Goal: Task Accomplishment & Management: Manage account settings

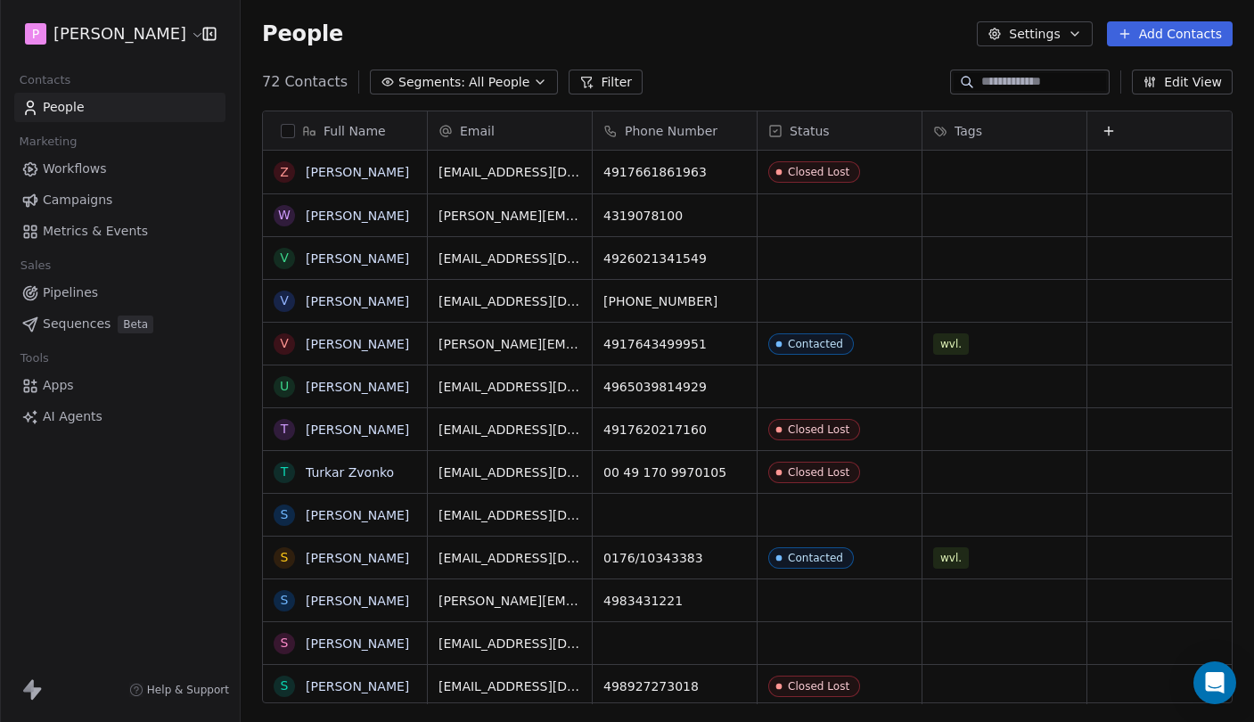
click at [496, 75] on span "All People" at bounding box center [499, 82] width 61 height 19
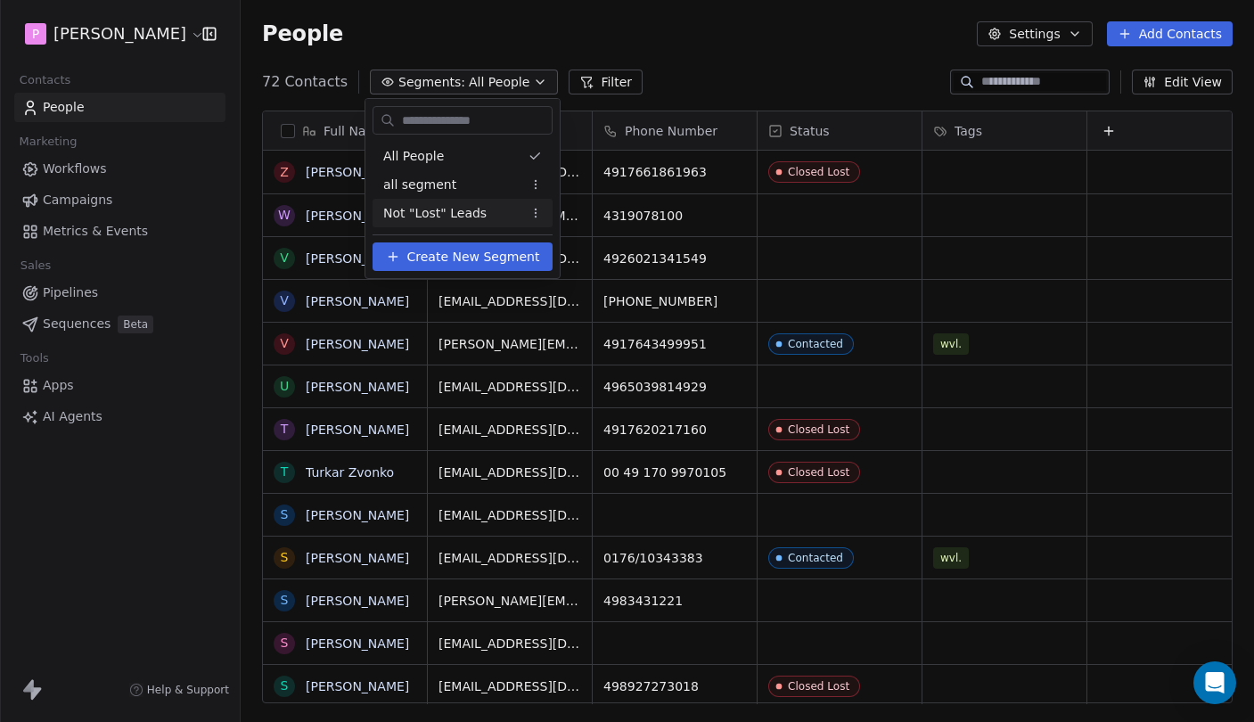
click at [481, 208] on span "Not "Lost" Leads" at bounding box center [434, 213] width 103 height 19
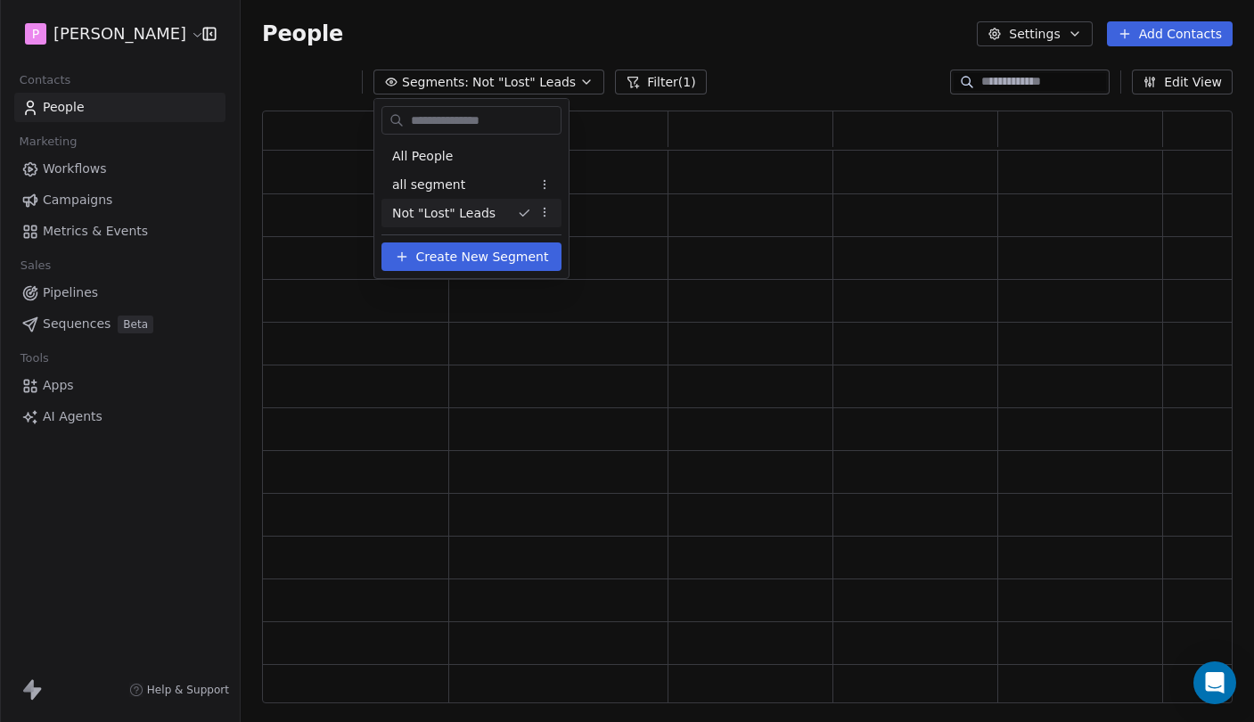
scroll to position [1, 1]
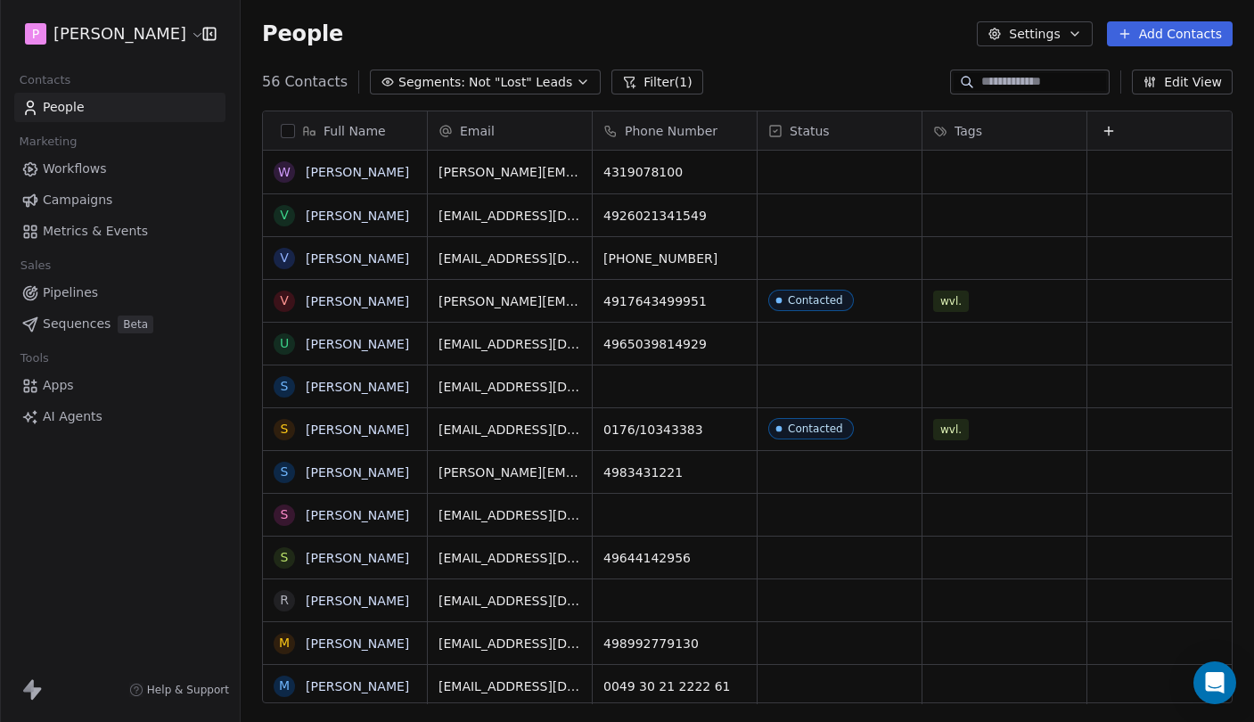
click at [830, 72] on div "56 Contacts Segments: Not "Lost" Leads Filter (1) Edit View" at bounding box center [747, 82] width 1013 height 29
click at [1157, 29] on button "Add Contacts" at bounding box center [1170, 33] width 126 height 25
click at [1162, 93] on span "Import from CSV" at bounding box center [1165, 101] width 103 height 19
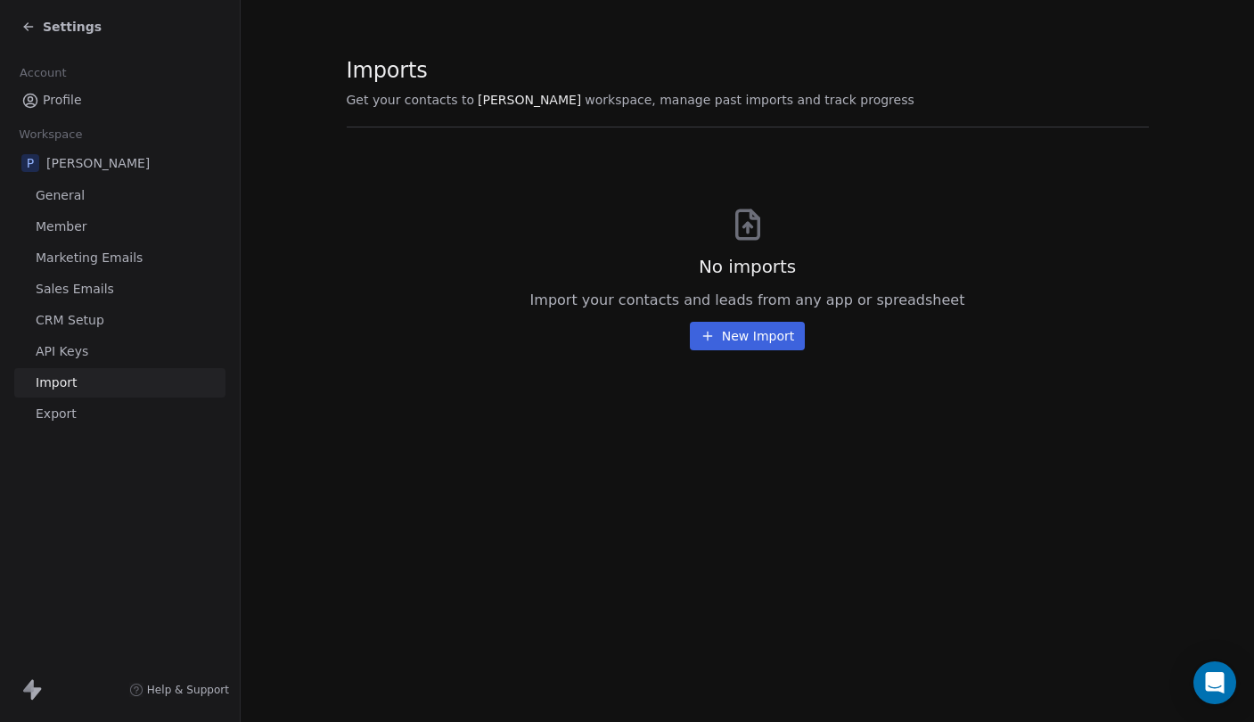
click at [736, 336] on button "New Import" at bounding box center [747, 336] width 115 height 29
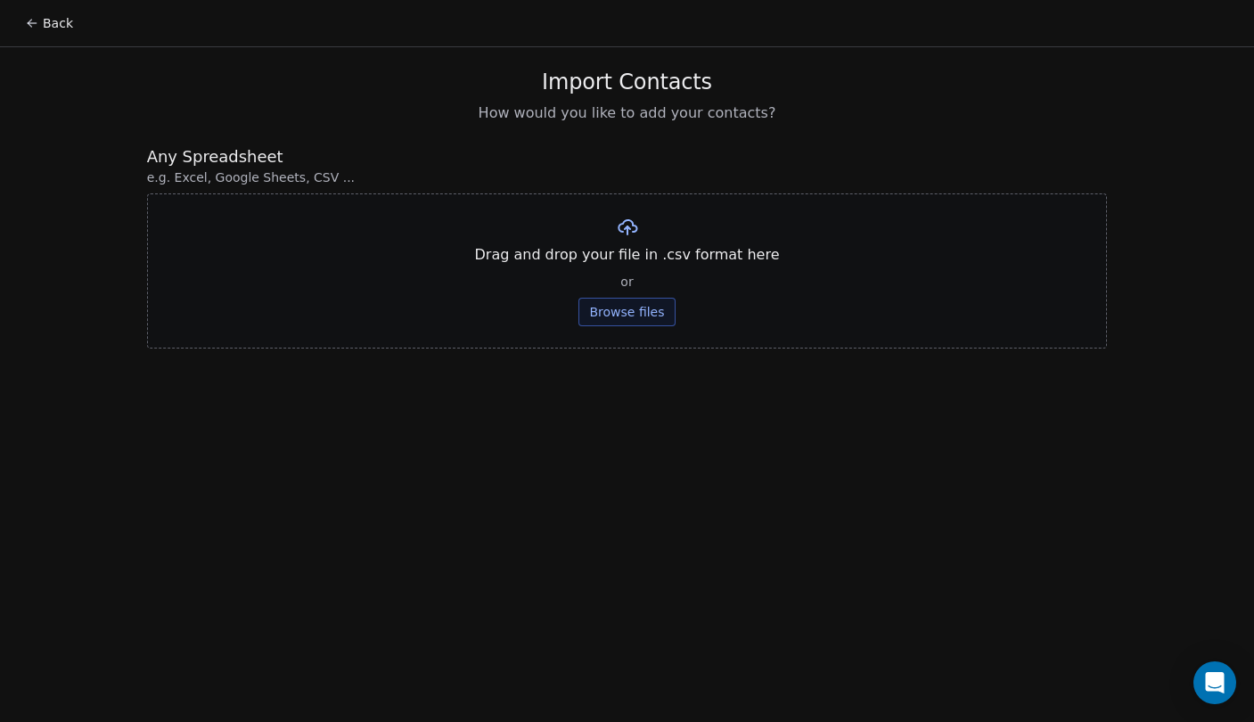
click at [621, 311] on button "Browse files" at bounding box center [626, 312] width 96 height 29
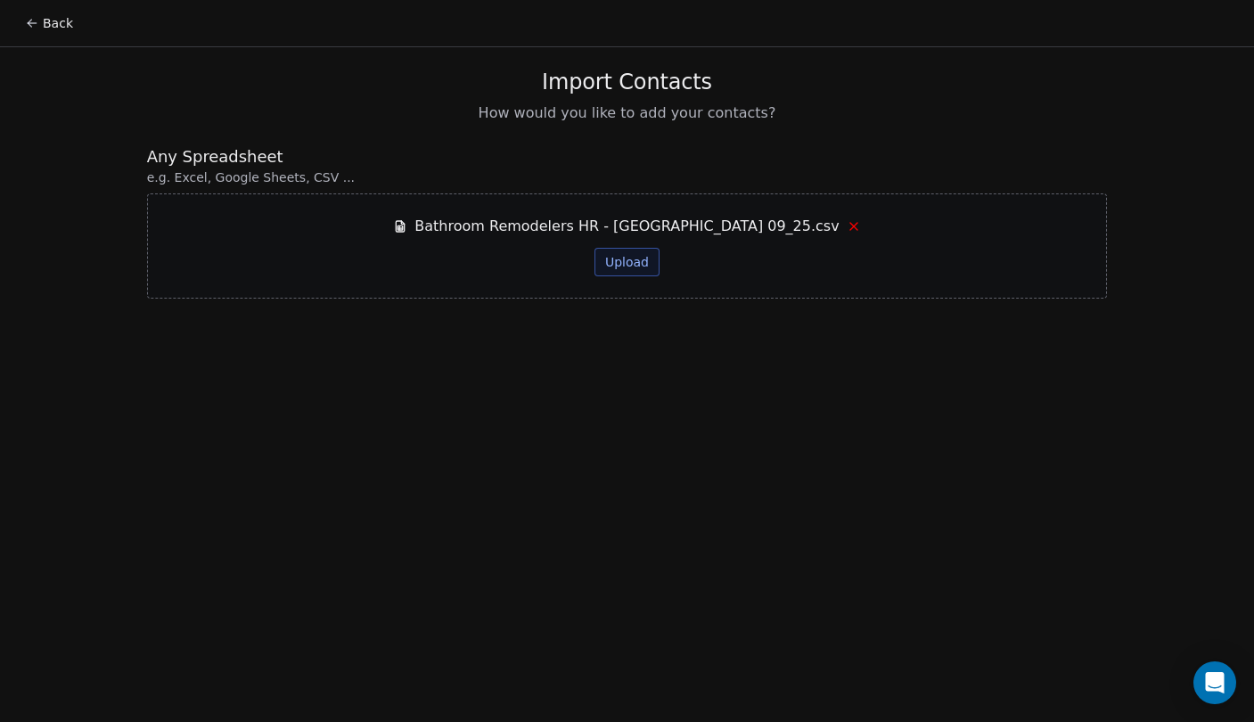
click at [627, 259] on button "Upload" at bounding box center [626, 262] width 65 height 29
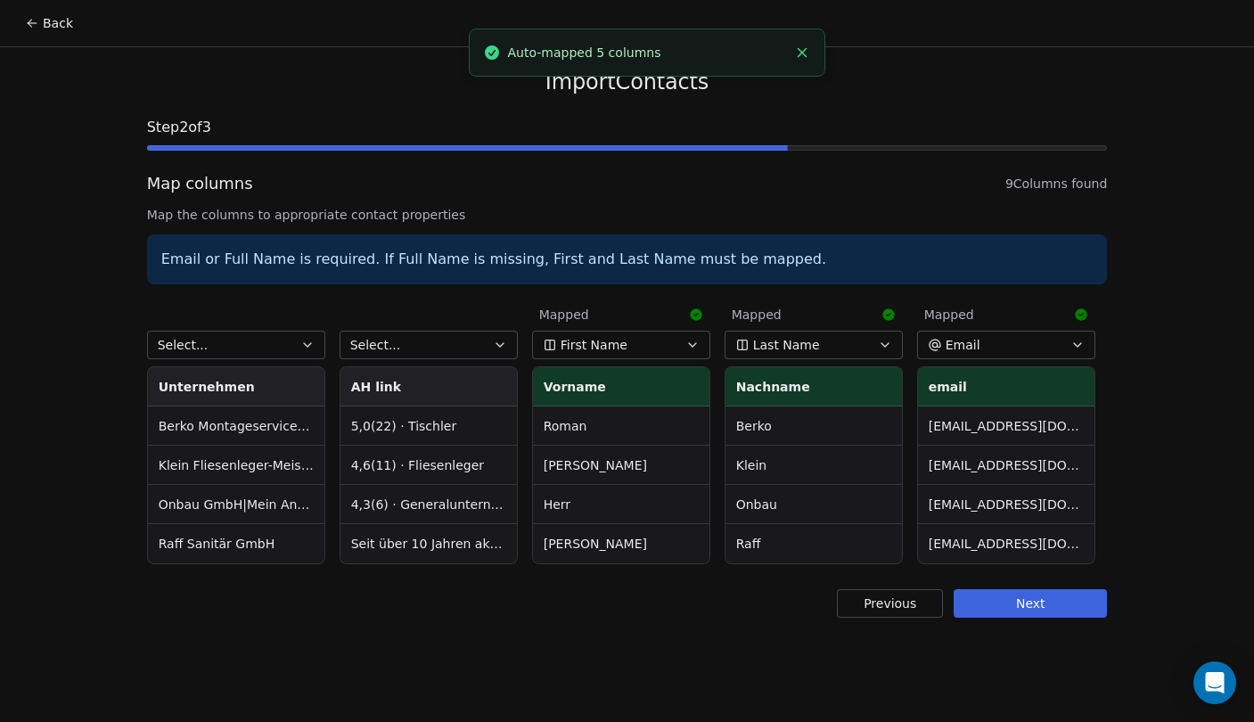
click at [436, 334] on button "Select..." at bounding box center [428, 345] width 178 height 29
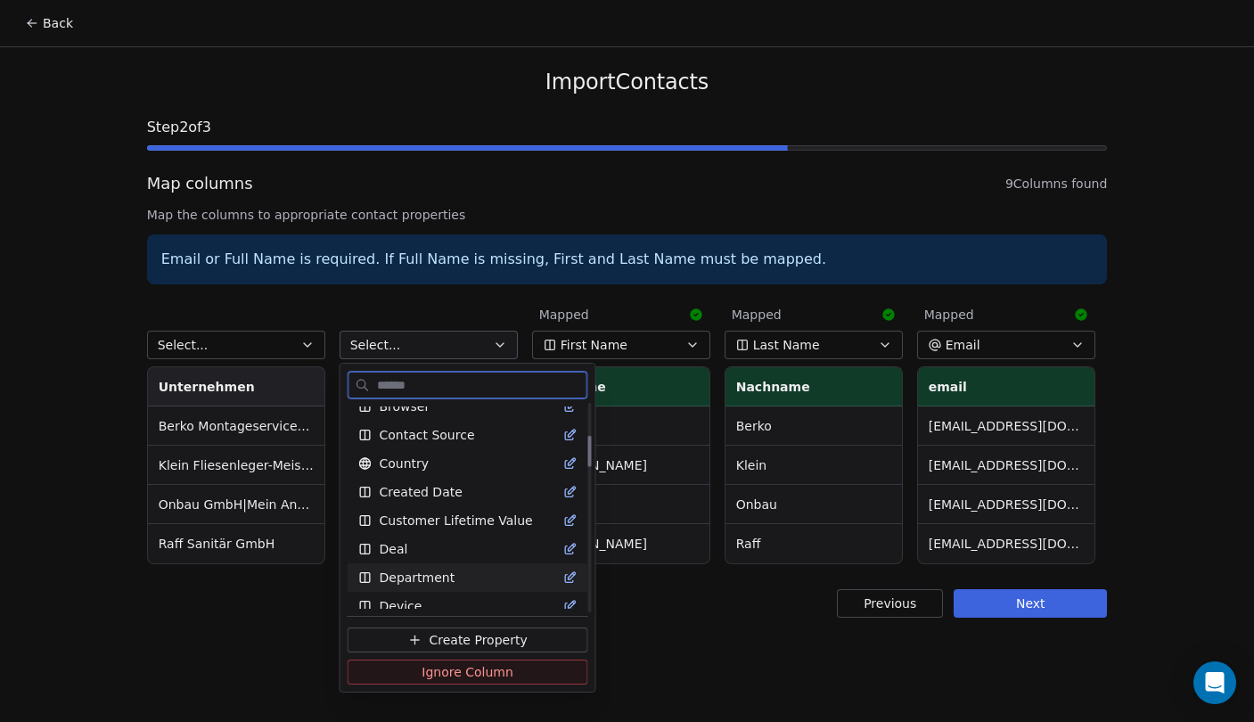
click at [478, 672] on span "Ignore Column" at bounding box center [467, 672] width 92 height 18
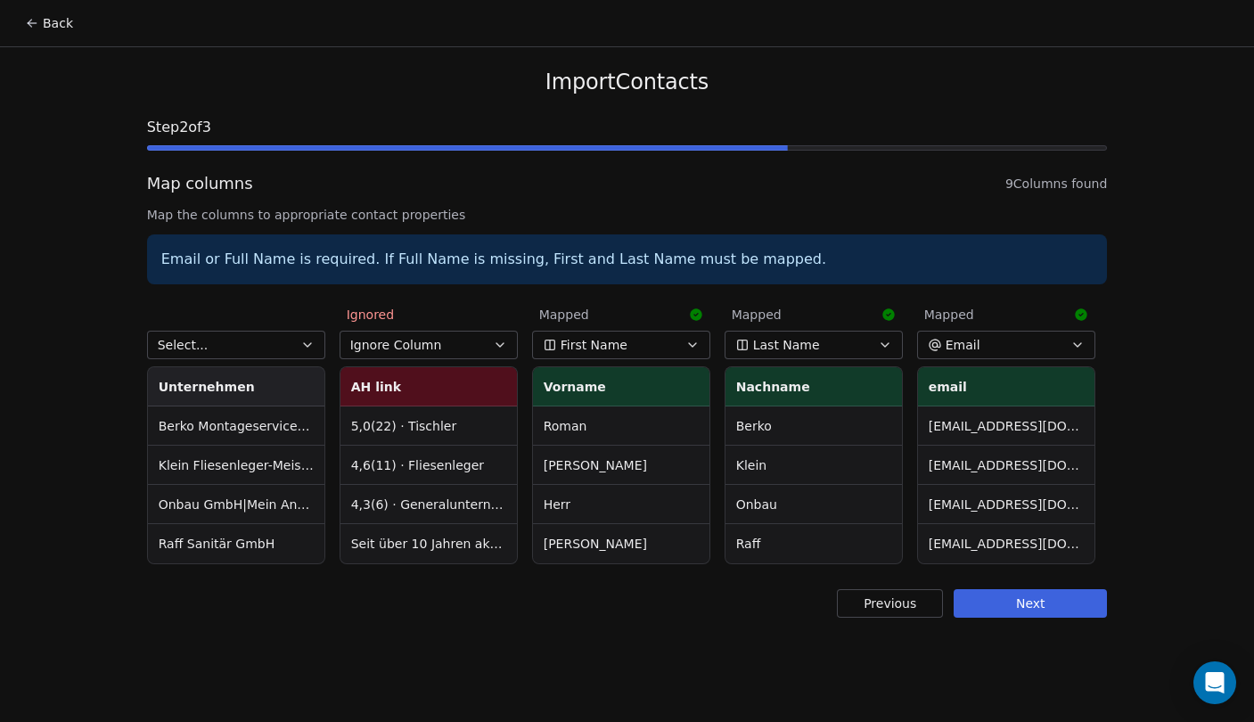
click at [262, 341] on button "Select..." at bounding box center [236, 345] width 178 height 29
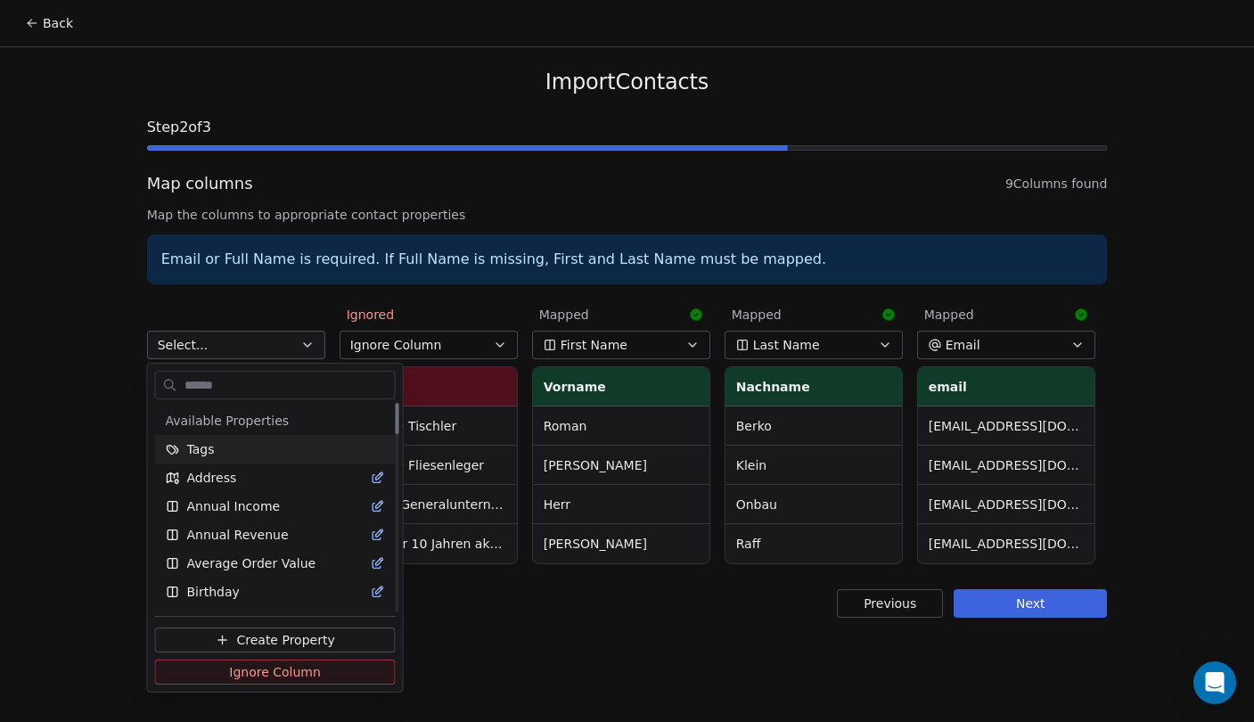
click at [125, 436] on html "Back Import Contacts Step 2 of 3 Map columns 9 Columns found Map the columns to…" at bounding box center [627, 361] width 1254 height 722
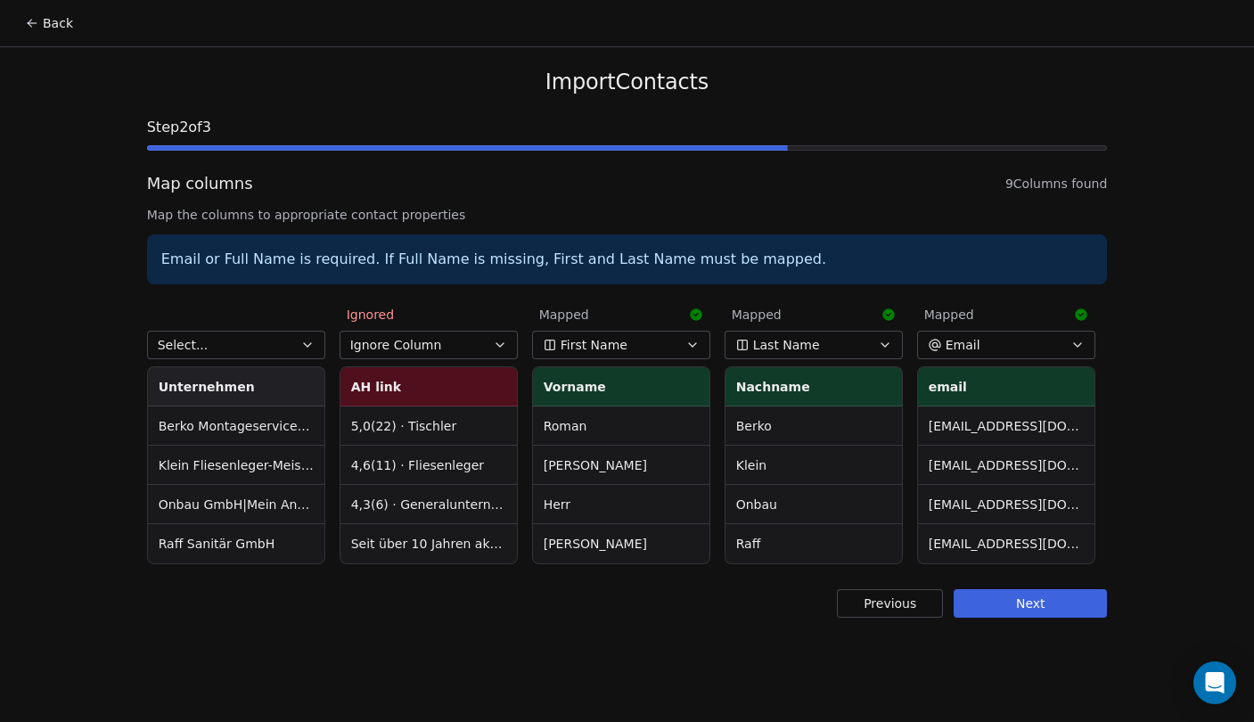
click at [233, 379] on th "Unternehmen" at bounding box center [236, 386] width 176 height 39
click at [228, 347] on button "Select..." at bounding box center [236, 345] width 178 height 29
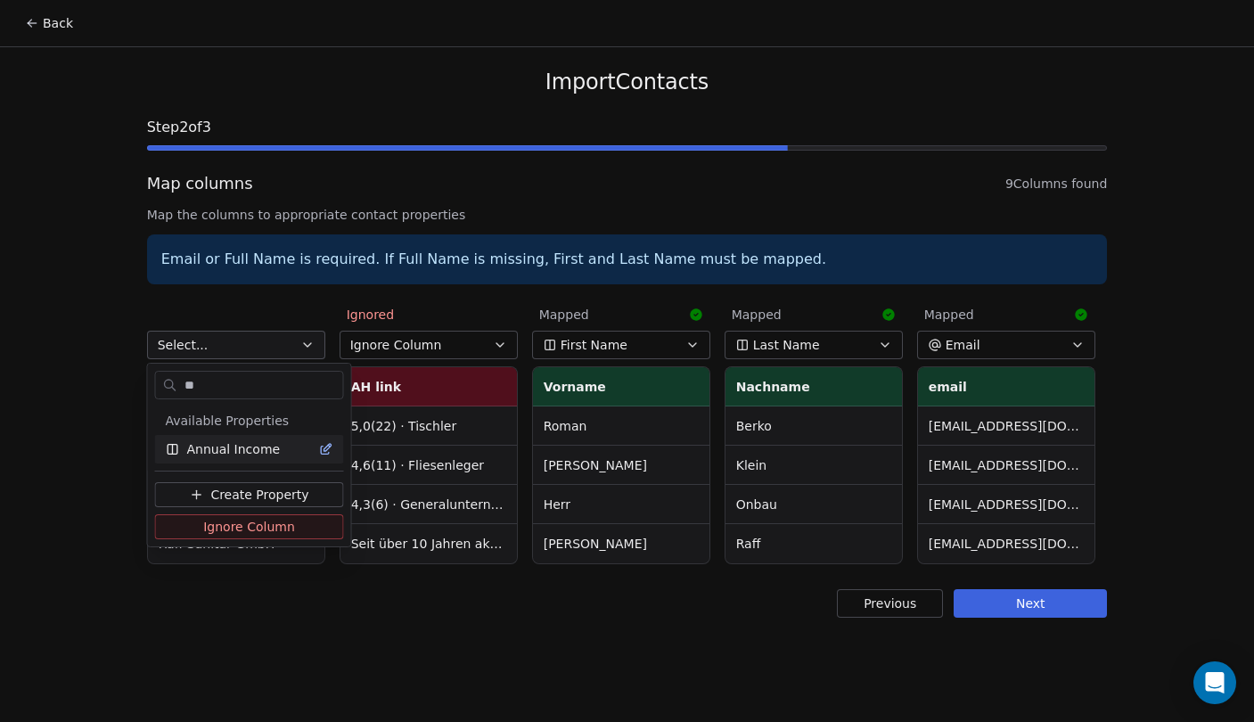
type input "*"
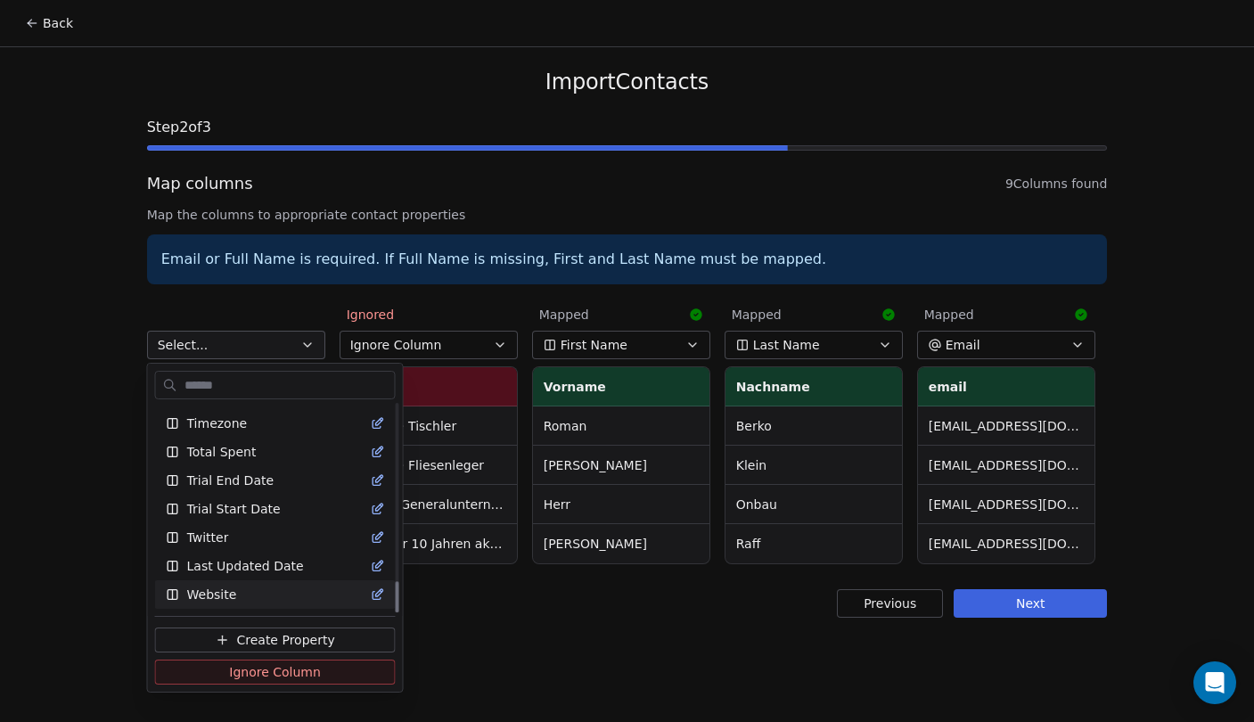
click at [476, 668] on html "Back Import Contacts Step 2 of 3 Map columns 9 Columns found Map the columns to…" at bounding box center [627, 361] width 1254 height 722
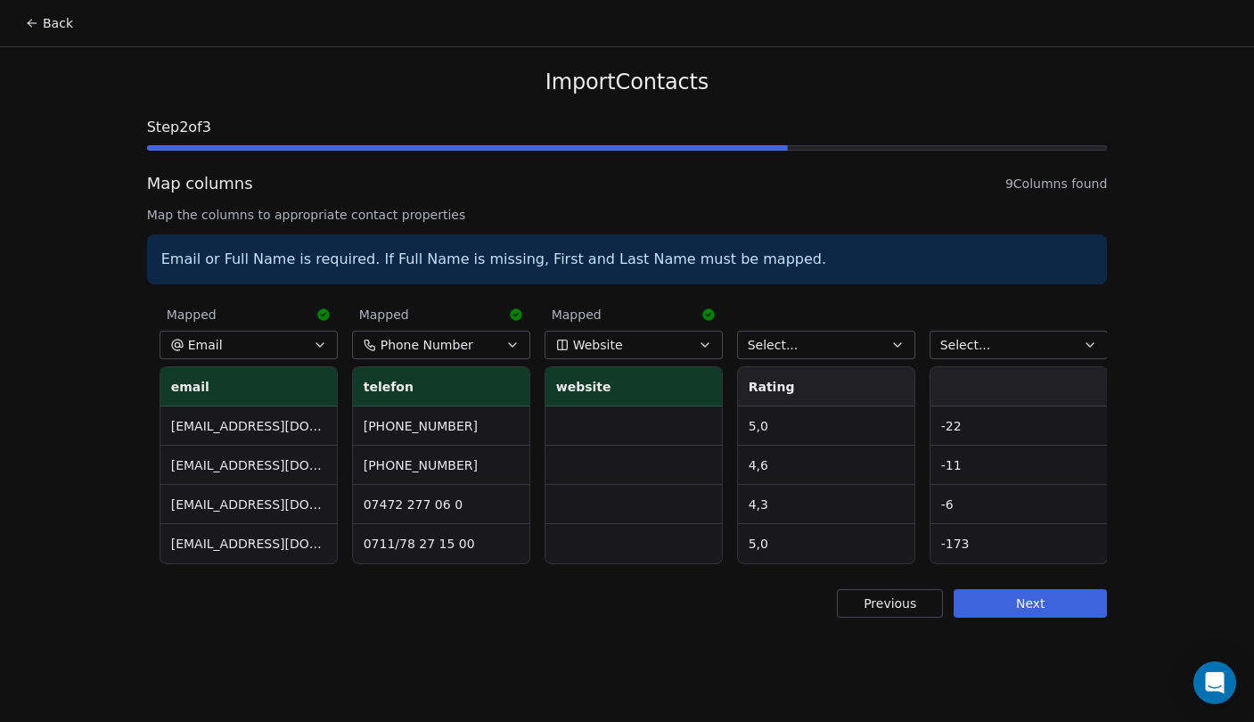
scroll to position [0, 757]
click at [642, 337] on button "Website" at bounding box center [633, 345] width 178 height 29
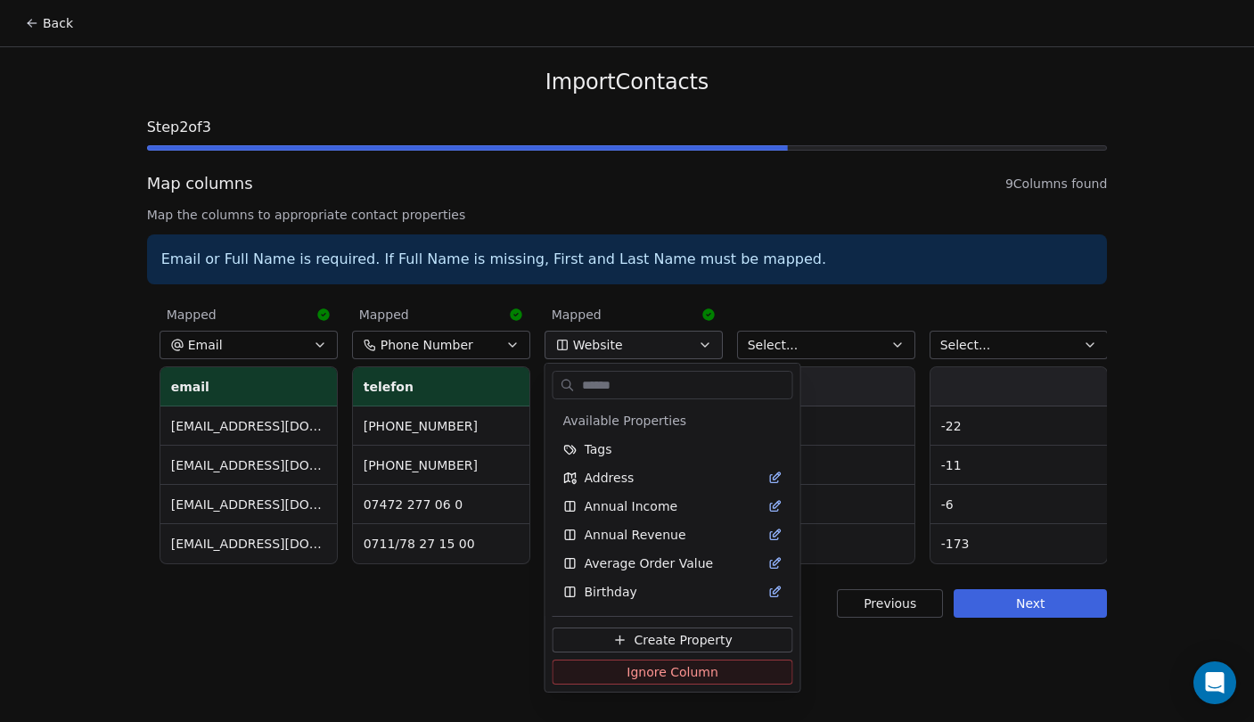
scroll to position [1166, 0]
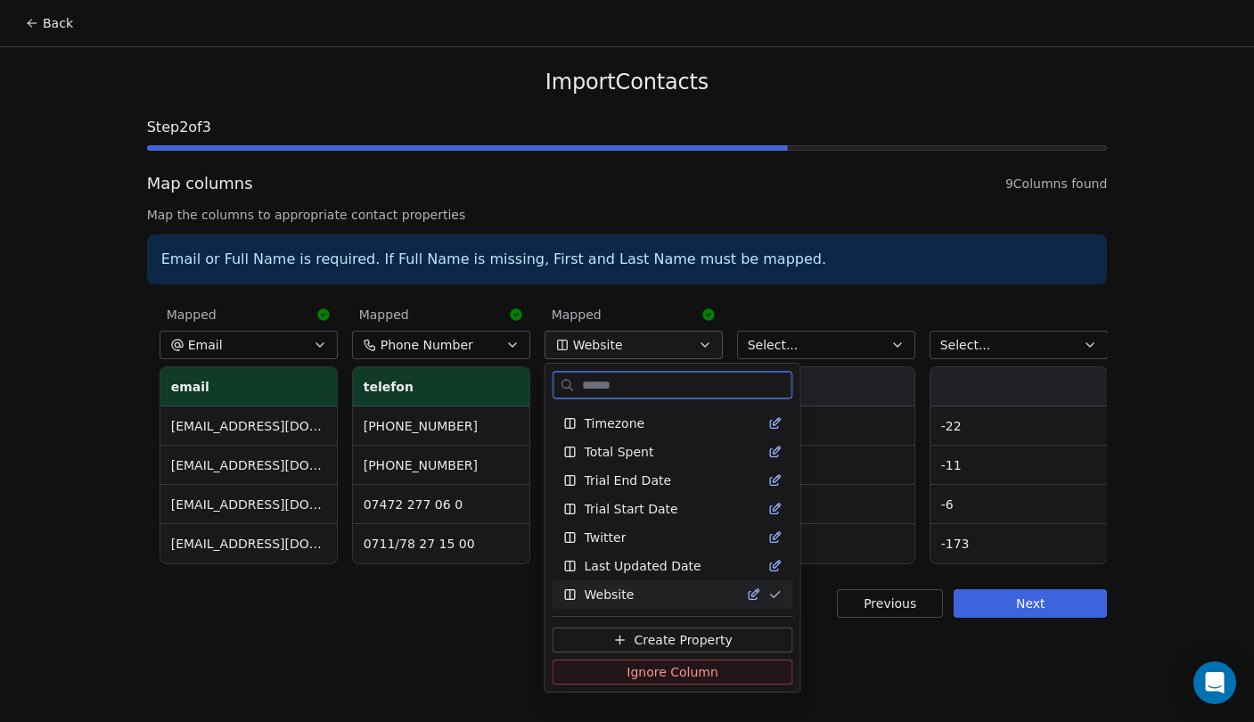
click at [660, 672] on span "Ignore Column" at bounding box center [672, 672] width 92 height 18
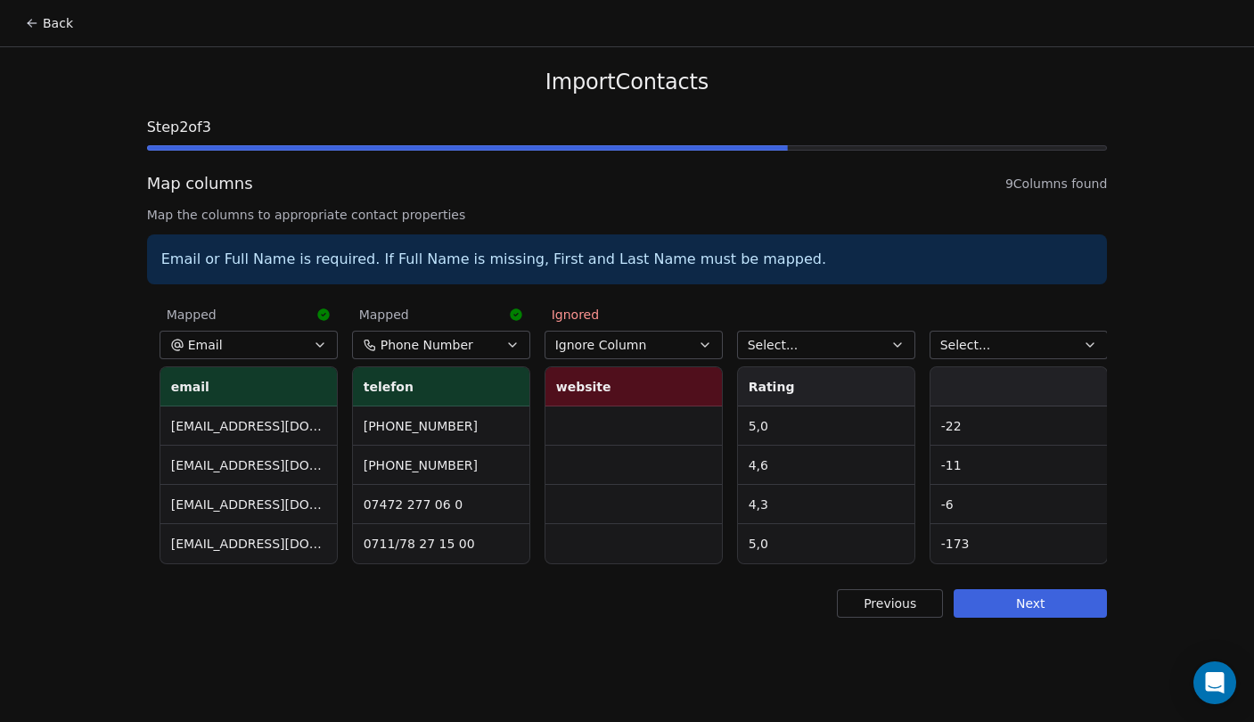
click at [873, 342] on button "Select..." at bounding box center [826, 345] width 178 height 29
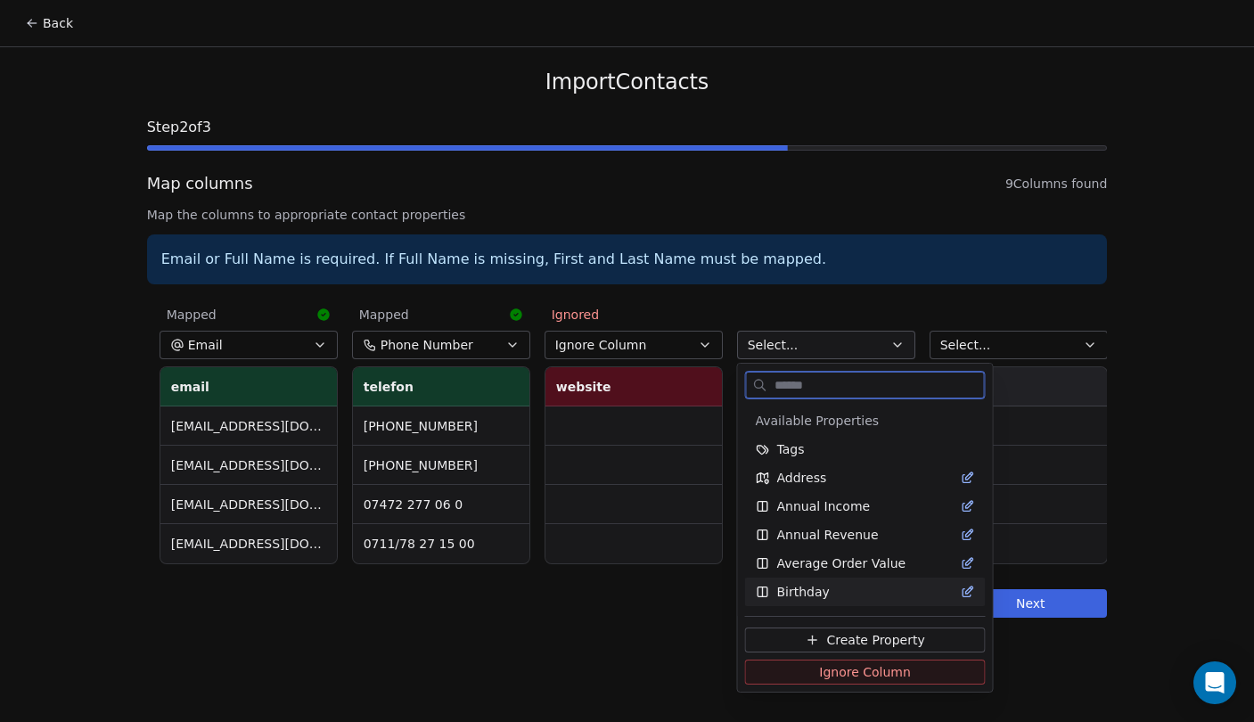
click at [812, 667] on button "Ignore Column" at bounding box center [865, 671] width 241 height 25
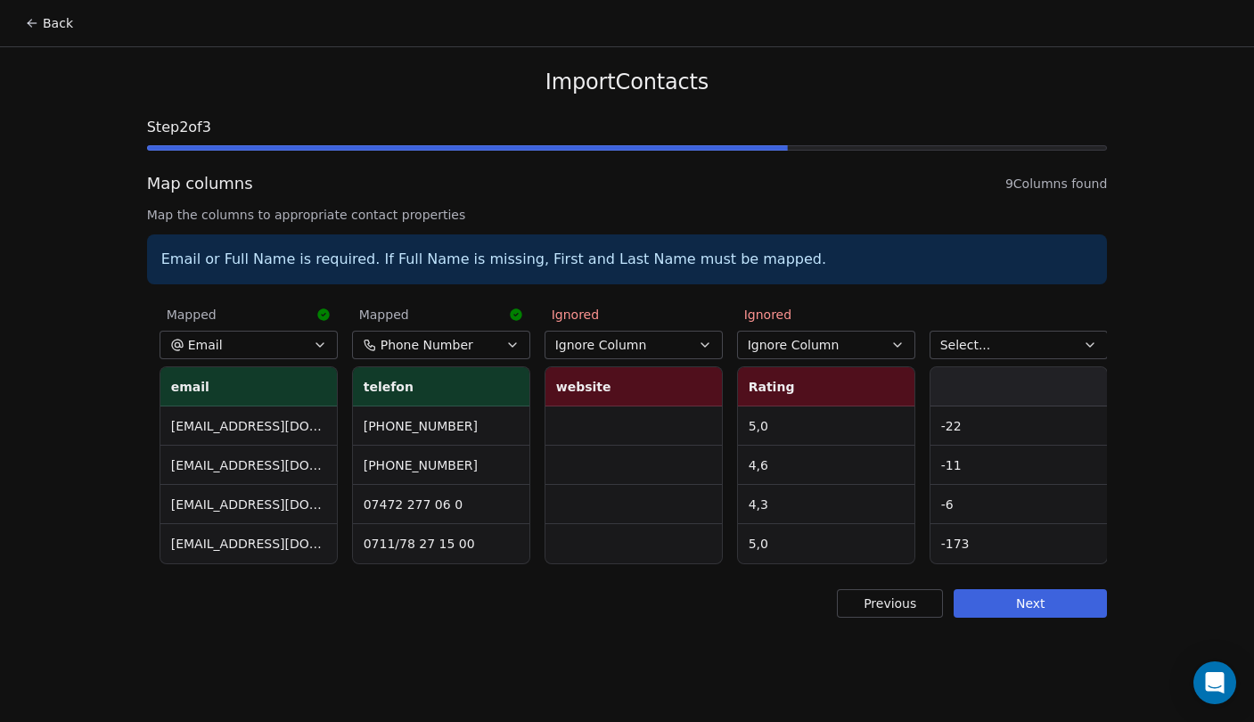
click at [1017, 349] on button "Select..." at bounding box center [1018, 345] width 178 height 29
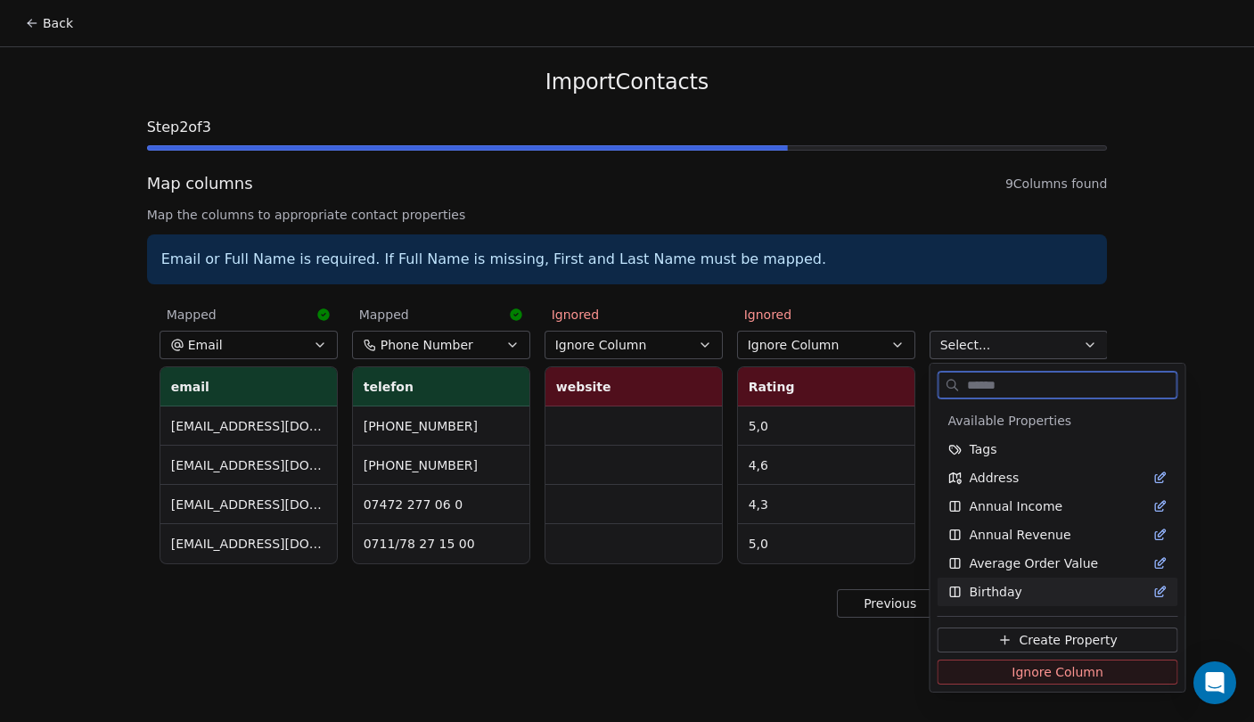
click at [962, 667] on button "Ignore Column" at bounding box center [1057, 671] width 241 height 25
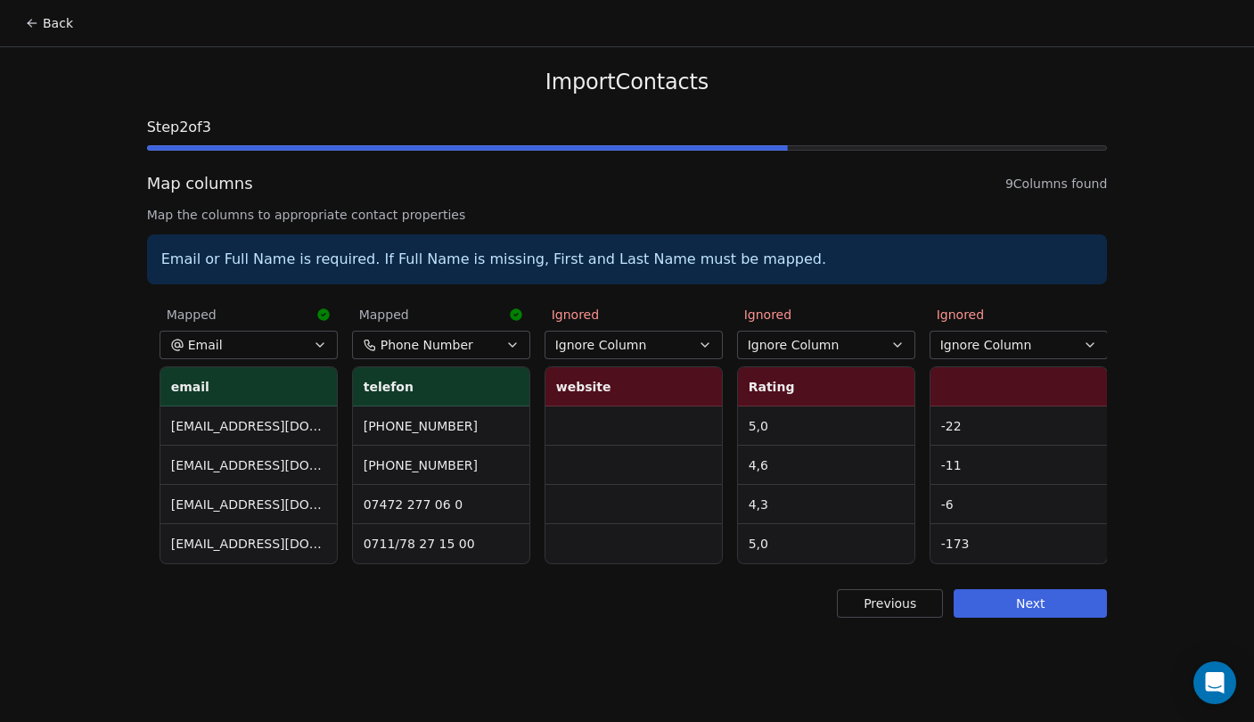
scroll to position [0, 757]
click at [1050, 605] on button "Next" at bounding box center [1029, 603] width 153 height 29
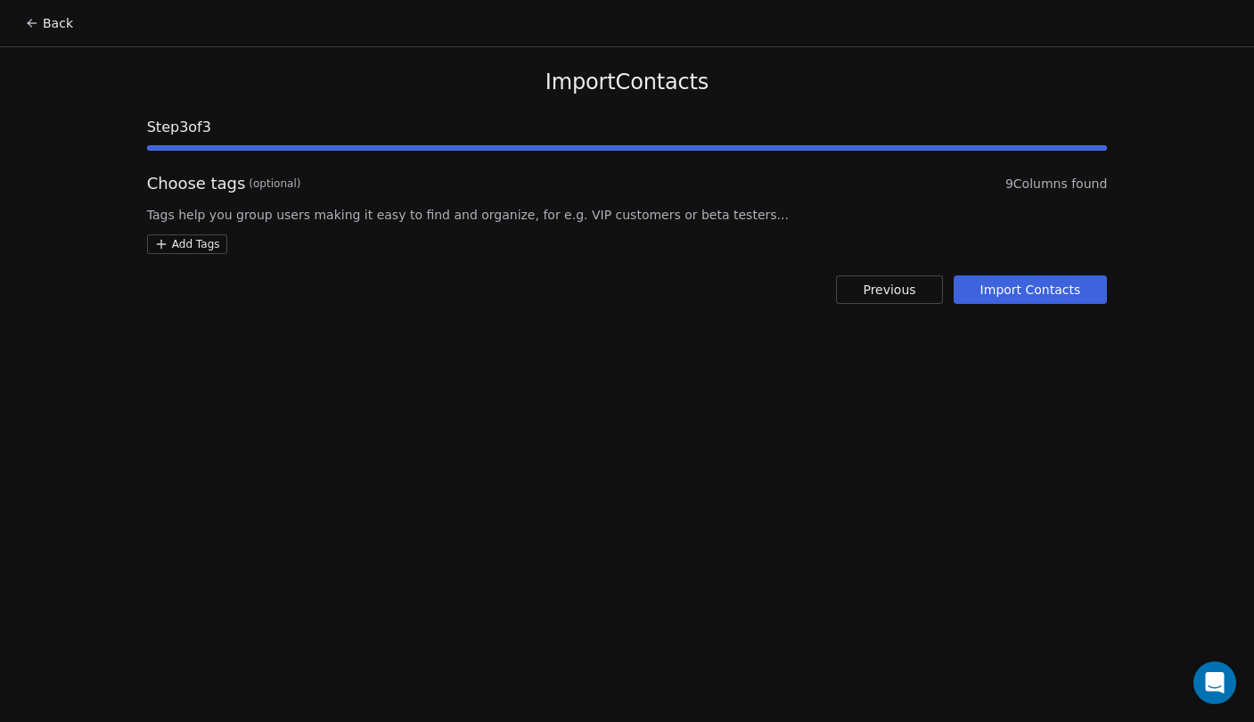
click at [1022, 292] on button "Import Contacts" at bounding box center [1030, 289] width 154 height 29
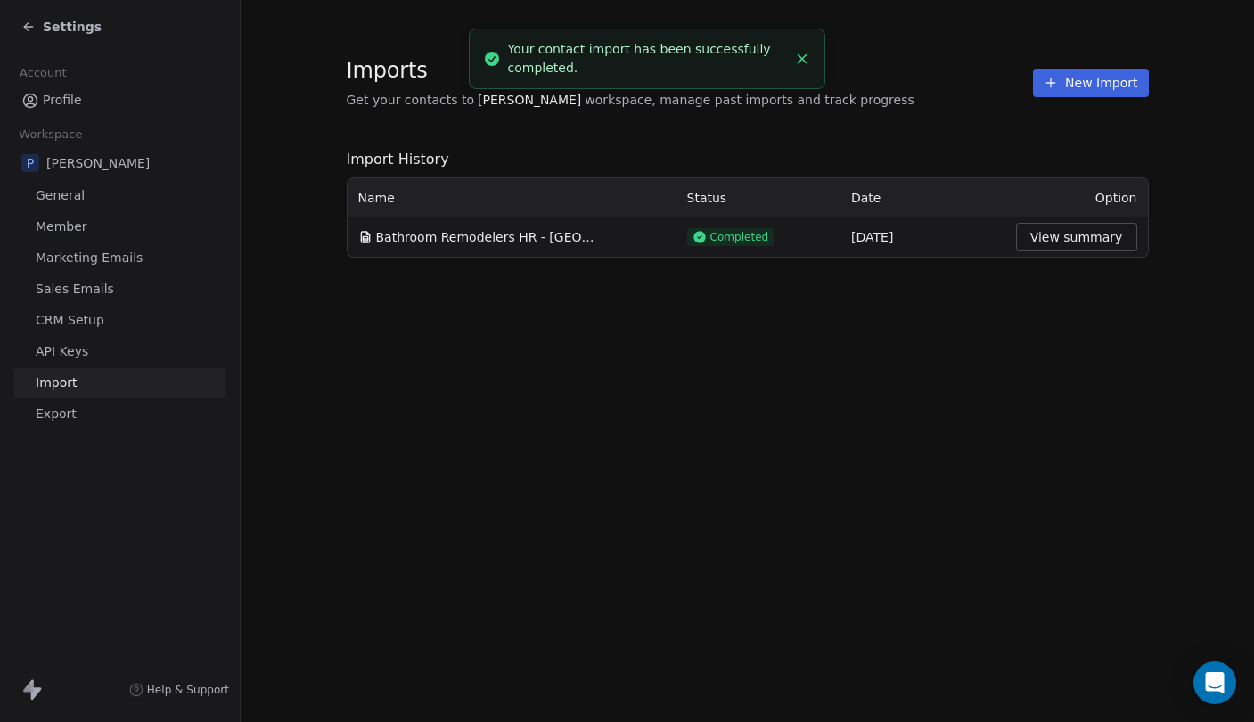
click at [513, 234] on span "Bathroom Remodelers HR - Stuttgart 09_25.csv" at bounding box center [487, 237] width 223 height 18
click at [530, 234] on span "Bathroom Remodelers HR - Stuttgart 09_25.csv" at bounding box center [487, 237] width 223 height 18
click at [605, 50] on div "Your contact import has been successfully completed." at bounding box center [647, 58] width 279 height 37
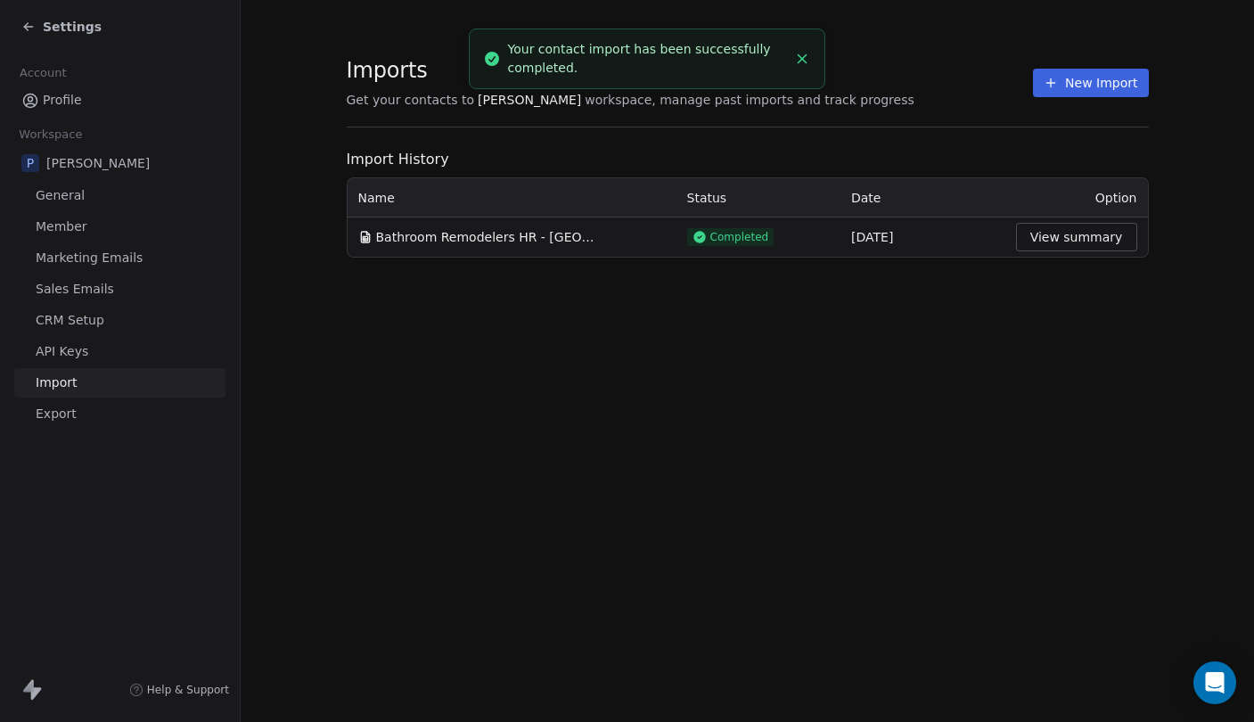
click at [650, 52] on div "Your contact import has been successfully completed." at bounding box center [647, 58] width 279 height 37
click at [677, 52] on div "Your contact import has been successfully completed." at bounding box center [647, 58] width 279 height 37
click at [603, 50] on div "Your contact import has been successfully completed." at bounding box center [647, 58] width 279 height 37
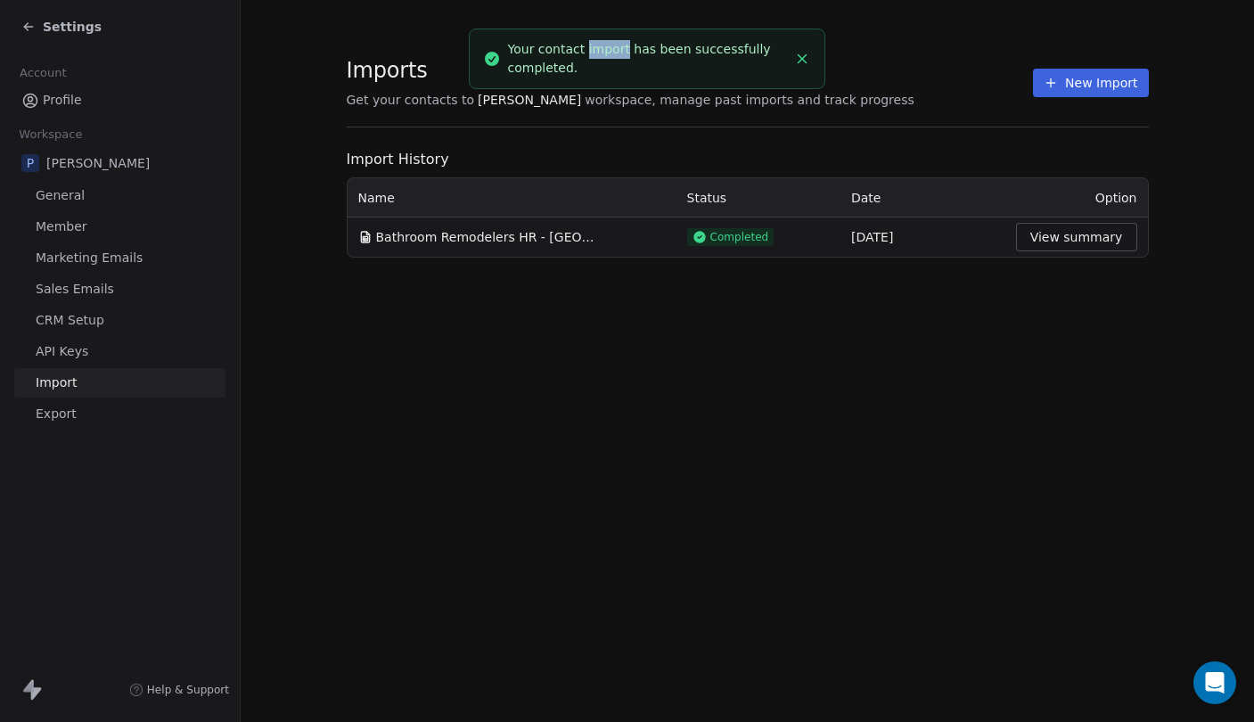
click at [621, 50] on div "Your contact import has been successfully completed." at bounding box center [647, 58] width 279 height 37
click at [653, 50] on div "Your contact import has been successfully completed." at bounding box center [647, 58] width 279 height 37
click at [673, 50] on div "Your contact import has been successfully completed." at bounding box center [647, 58] width 279 height 37
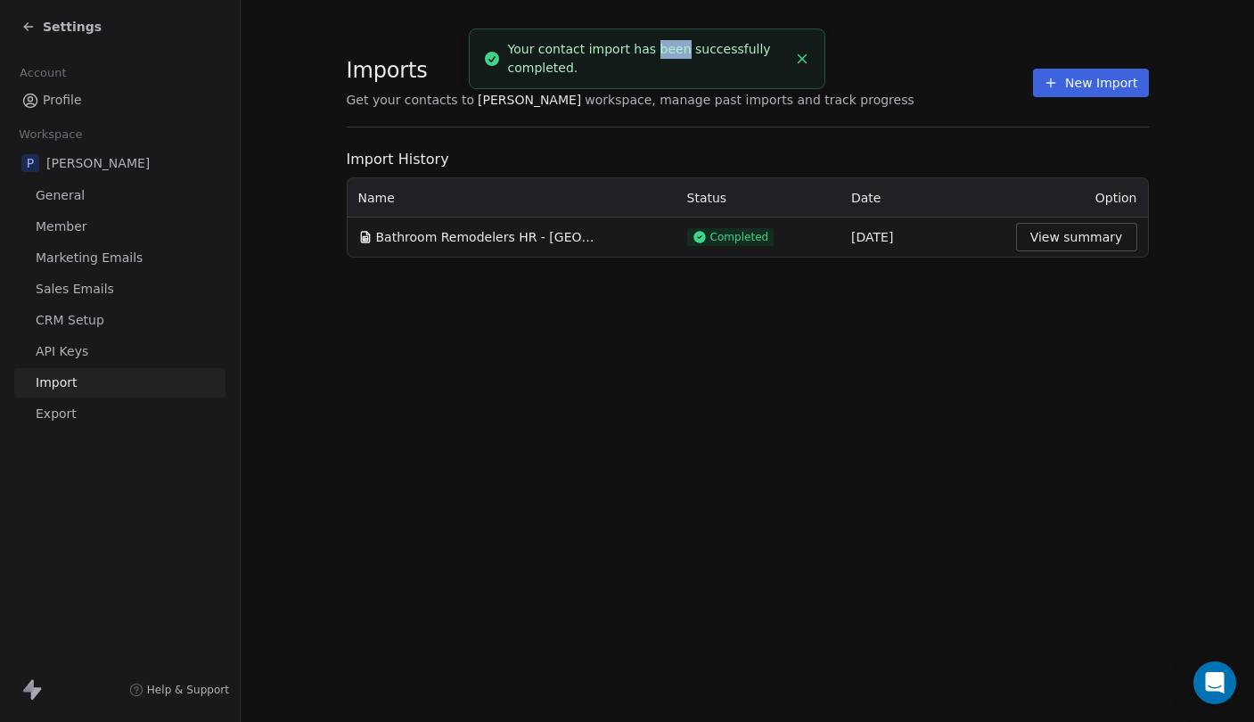
click at [673, 50] on div "Your contact import has been successfully completed." at bounding box center [647, 58] width 279 height 37
click at [678, 49] on div "Your contact import has been successfully completed." at bounding box center [647, 58] width 279 height 37
click at [679, 49] on div "Your contact import has been successfully completed." at bounding box center [647, 58] width 279 height 37
click at [642, 49] on div "Your contact import has been successfully completed." at bounding box center [647, 58] width 279 height 37
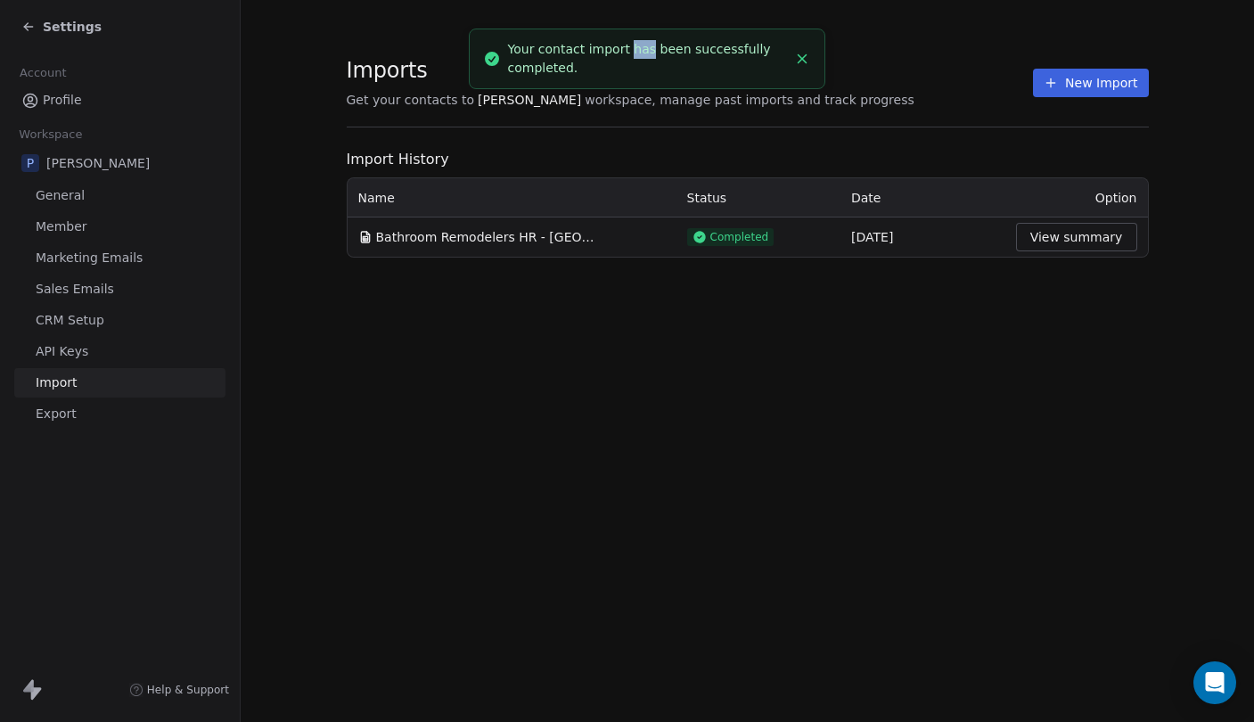
click at [642, 49] on div "Your contact import has been successfully completed." at bounding box center [647, 58] width 279 height 37
click at [644, 49] on div "Your contact import has been successfully completed." at bounding box center [647, 58] width 279 height 37
click at [624, 49] on div "Your contact import has been successfully completed." at bounding box center [647, 58] width 279 height 37
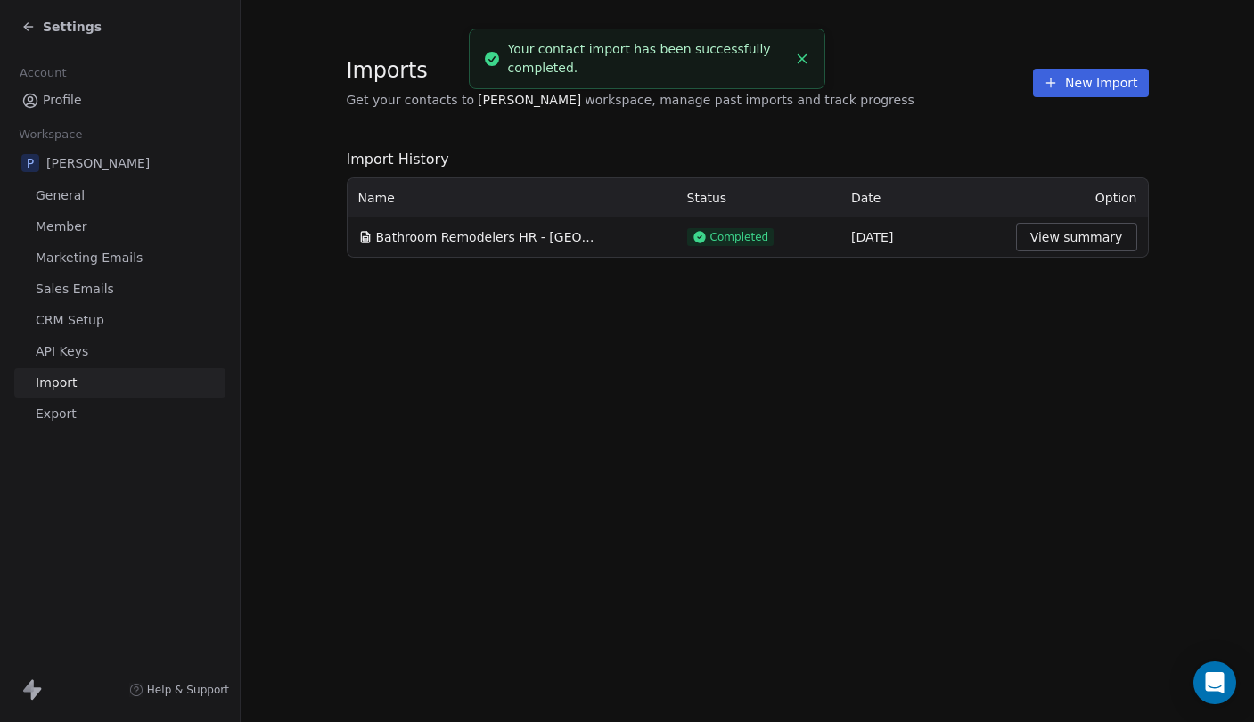
click at [579, 49] on div "Your contact import has been successfully completed." at bounding box center [647, 58] width 279 height 37
click at [600, 50] on div "Your contact import has been successfully completed." at bounding box center [647, 58] width 279 height 37
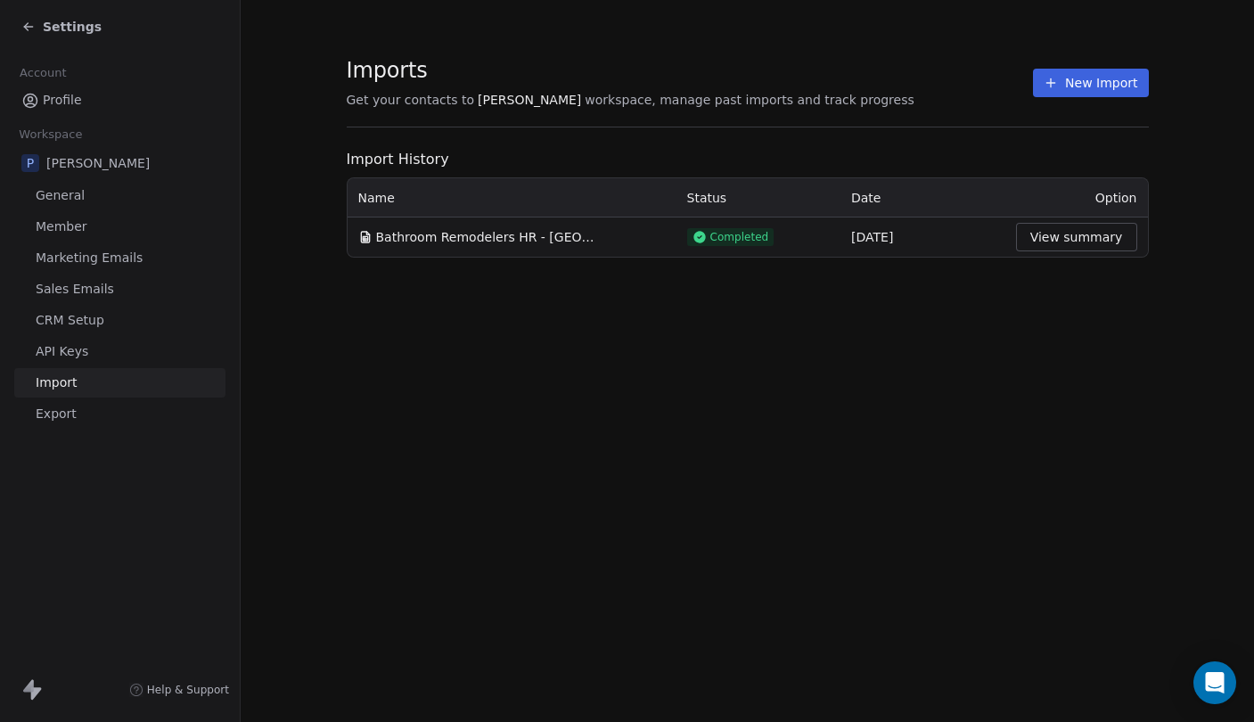
click at [96, 94] on link "Profile" at bounding box center [119, 100] width 211 height 29
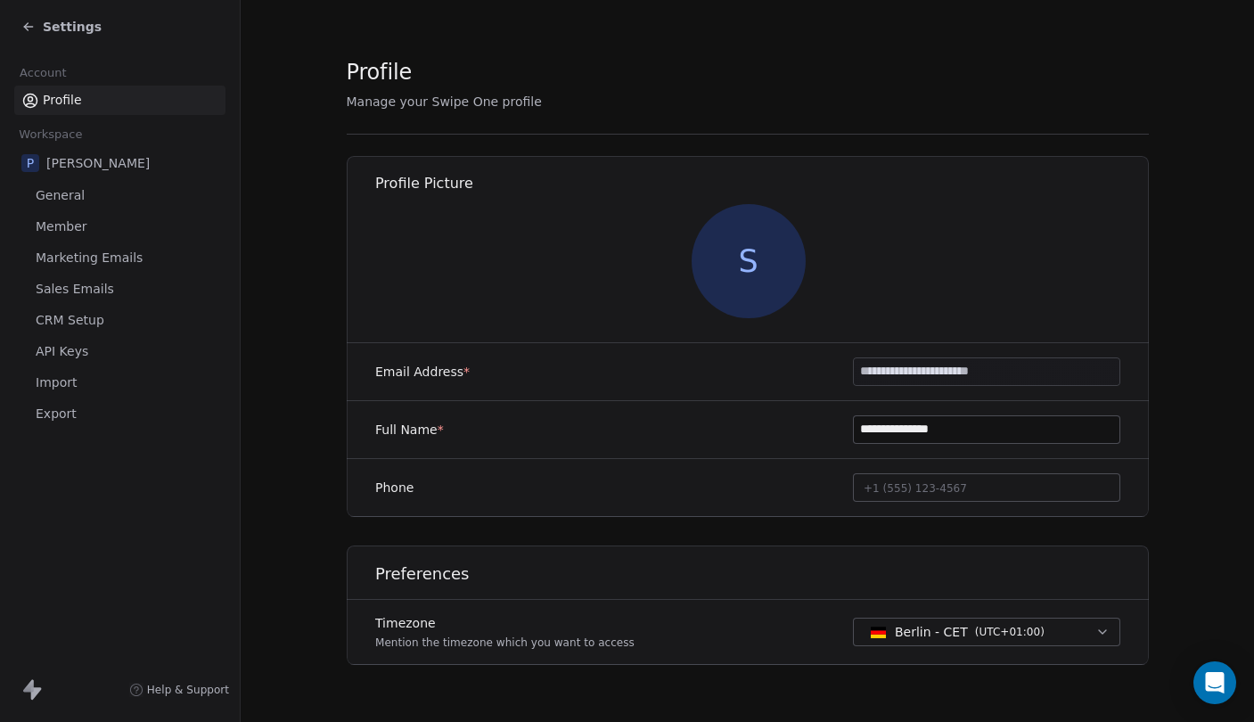
click at [51, 23] on span "Settings" at bounding box center [72, 27] width 59 height 18
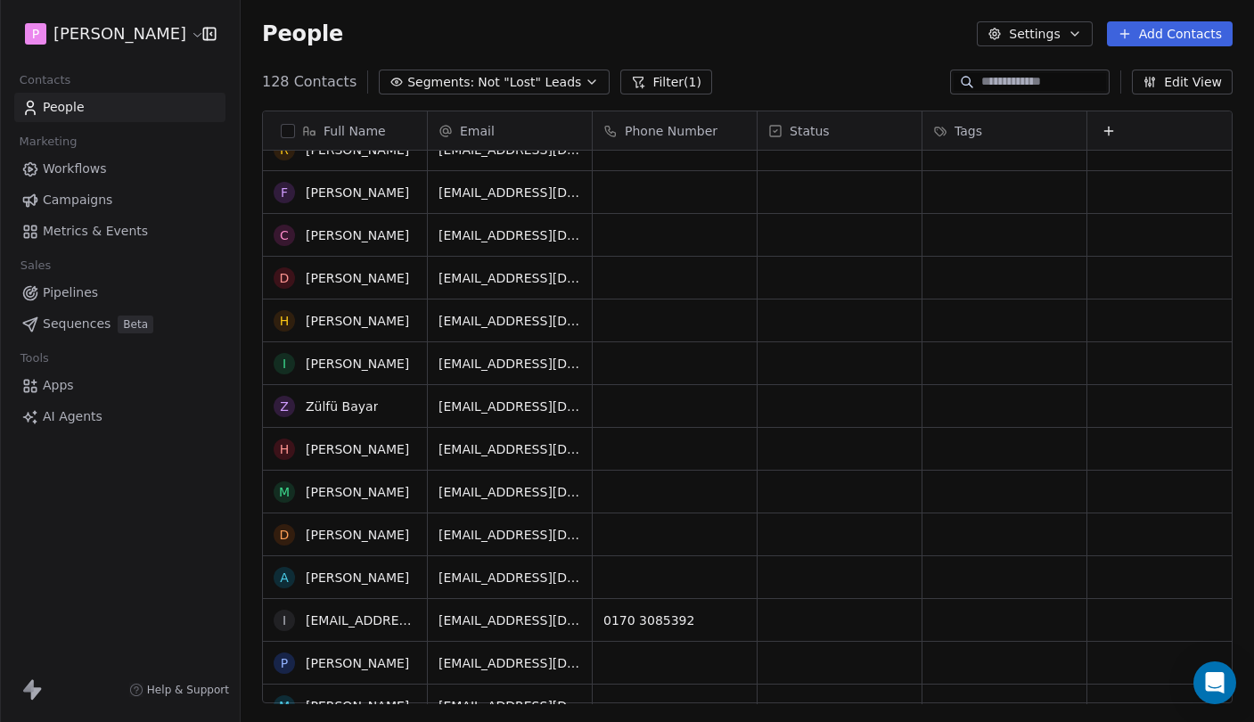
scroll to position [2483, 0]
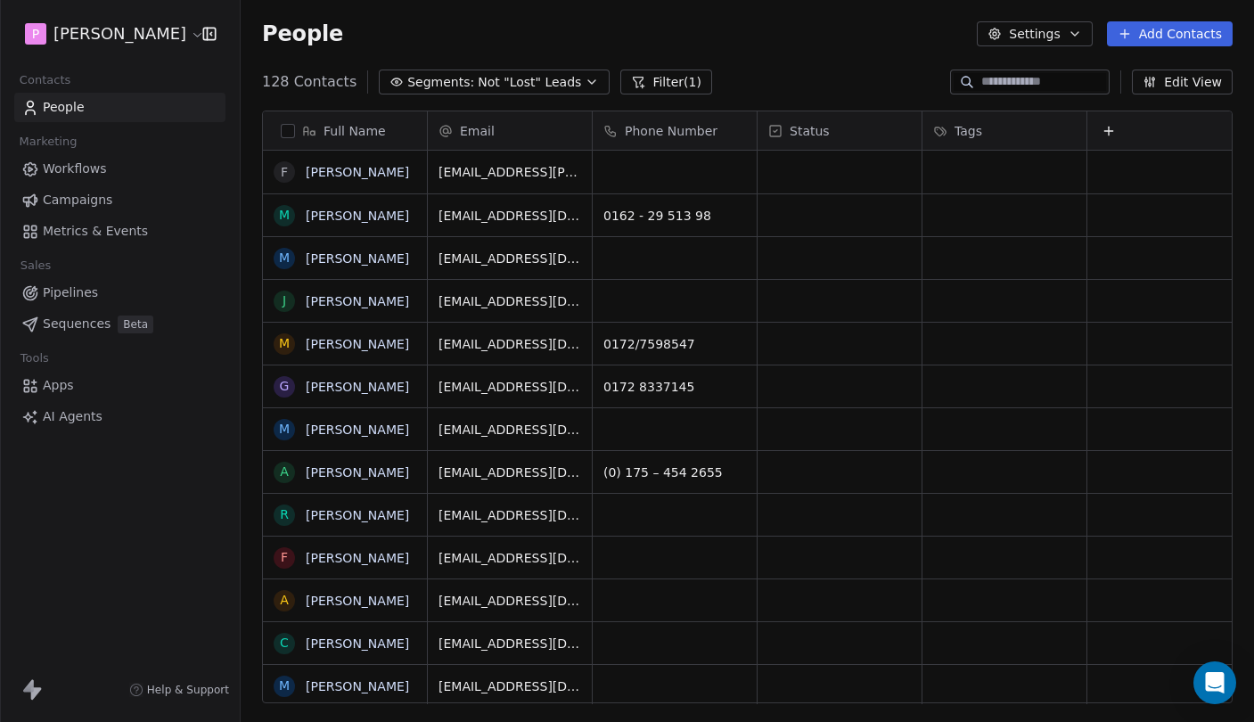
click at [527, 69] on button "Segments: Not "Lost" Leads" at bounding box center [494, 81] width 231 height 25
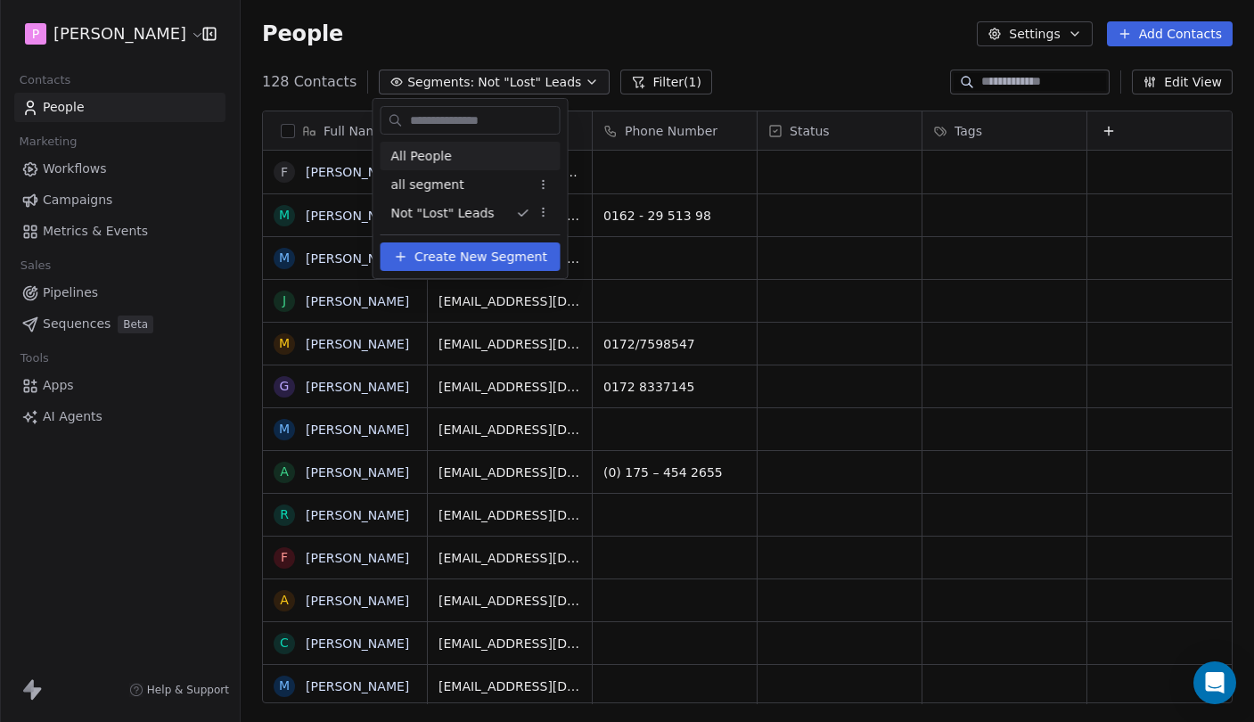
click at [461, 151] on div "All People" at bounding box center [470, 156] width 180 height 29
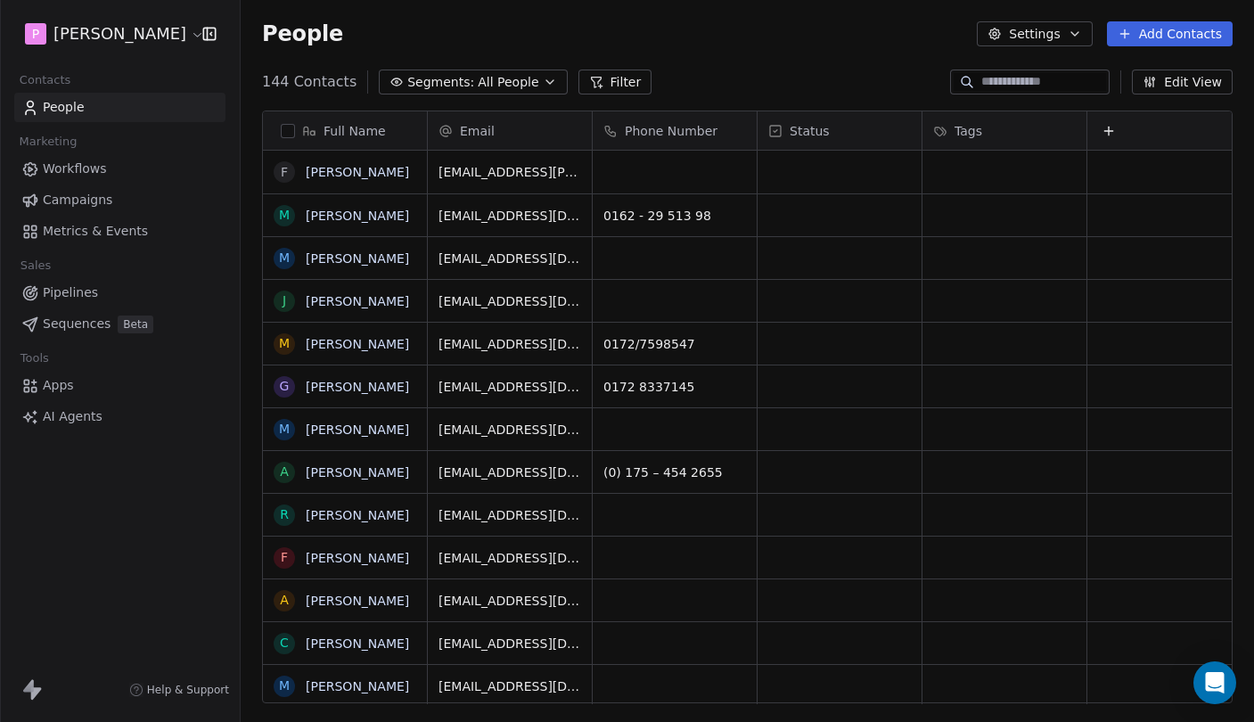
click at [484, 86] on span "All People" at bounding box center [508, 82] width 61 height 19
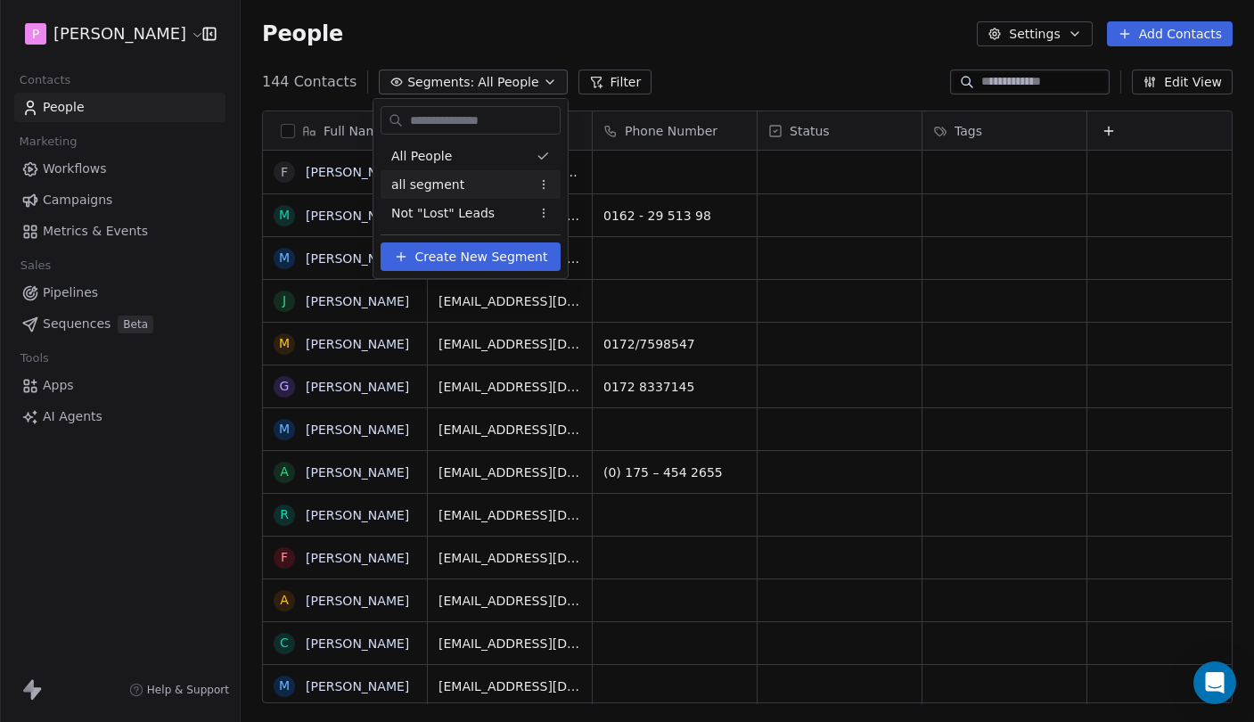
click at [491, 186] on div "all segment" at bounding box center [470, 184] width 180 height 29
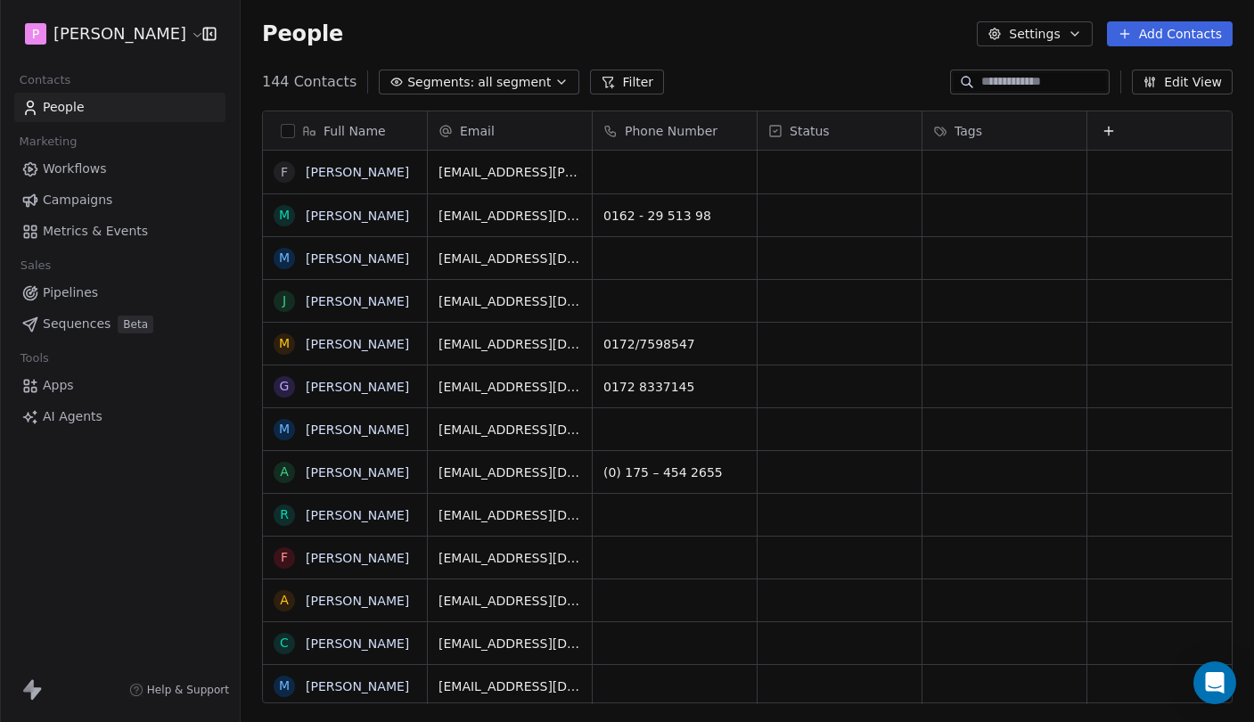
click at [486, 94] on div "144 Contacts Segments: all segment Filter Edit View" at bounding box center [747, 82] width 1013 height 29
click at [478, 73] on span "all segment" at bounding box center [514, 82] width 73 height 19
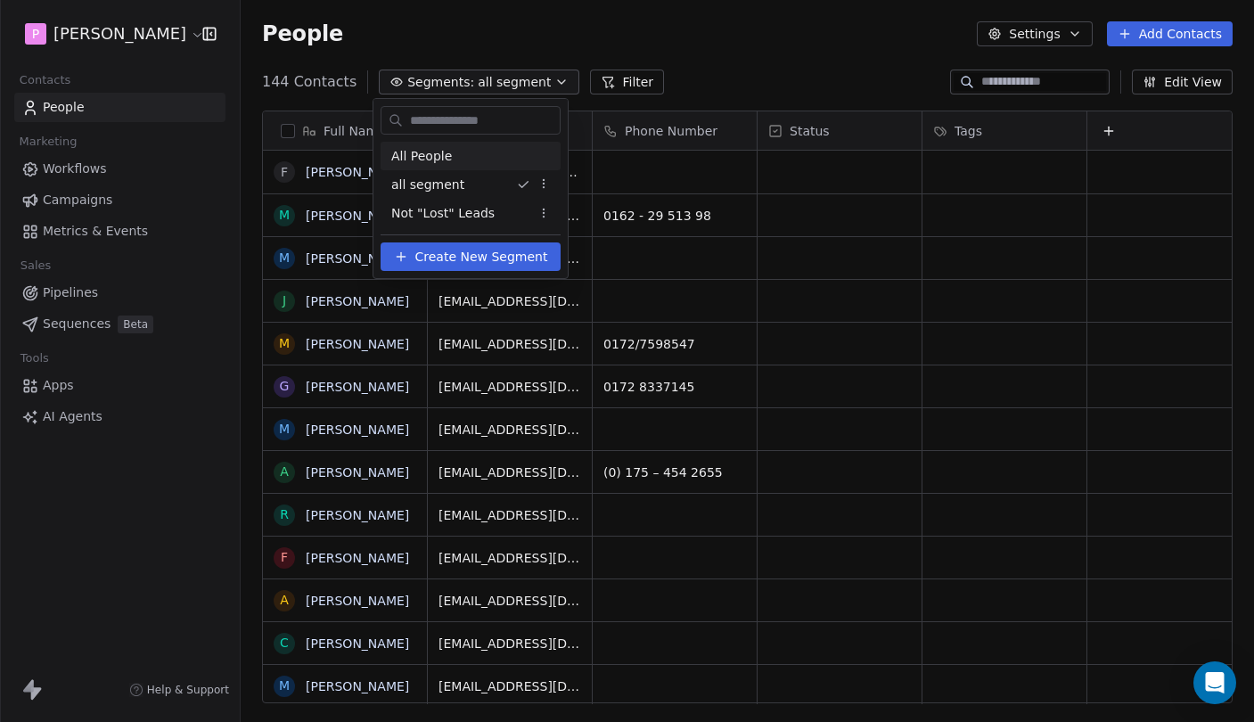
click at [466, 149] on div "All People" at bounding box center [470, 156] width 180 height 29
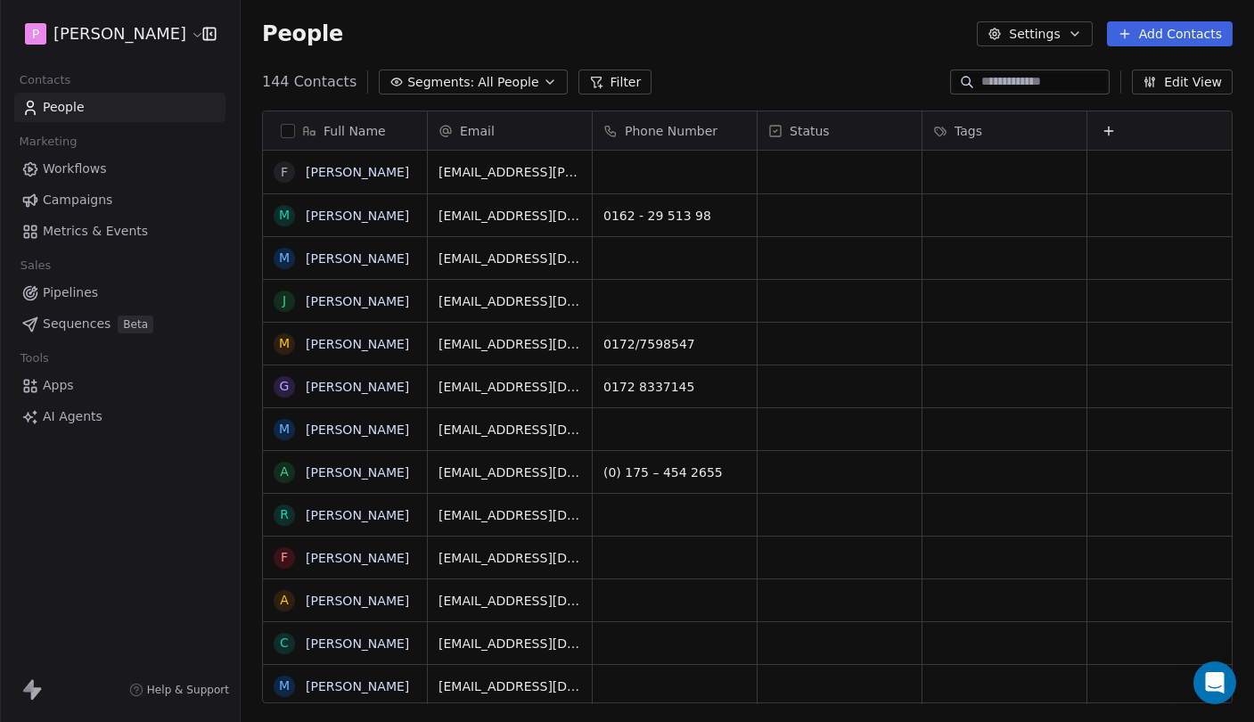
click at [478, 79] on span "All People" at bounding box center [508, 82] width 61 height 19
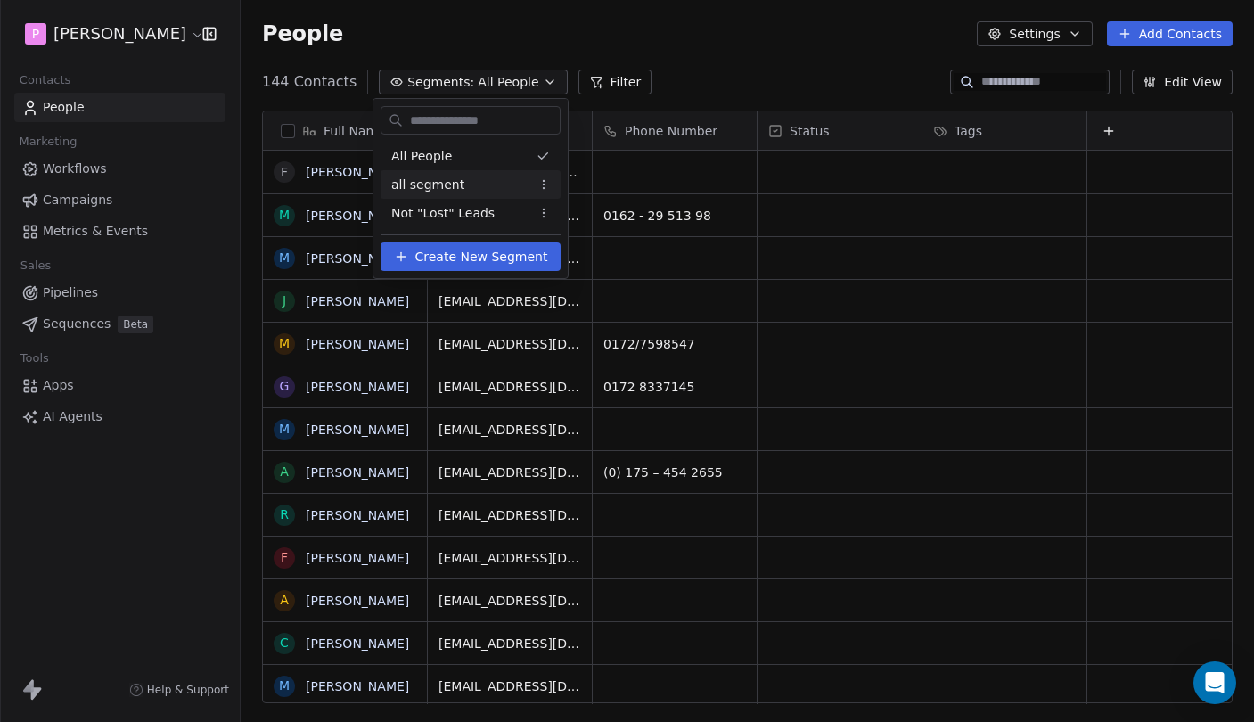
click at [556, 188] on html "P Pedro Contacts People Marketing Workflows Campaigns Metrics & Events Sales Pi…" at bounding box center [627, 361] width 1254 height 722
click at [574, 267] on div "Delete" at bounding box center [611, 276] width 120 height 29
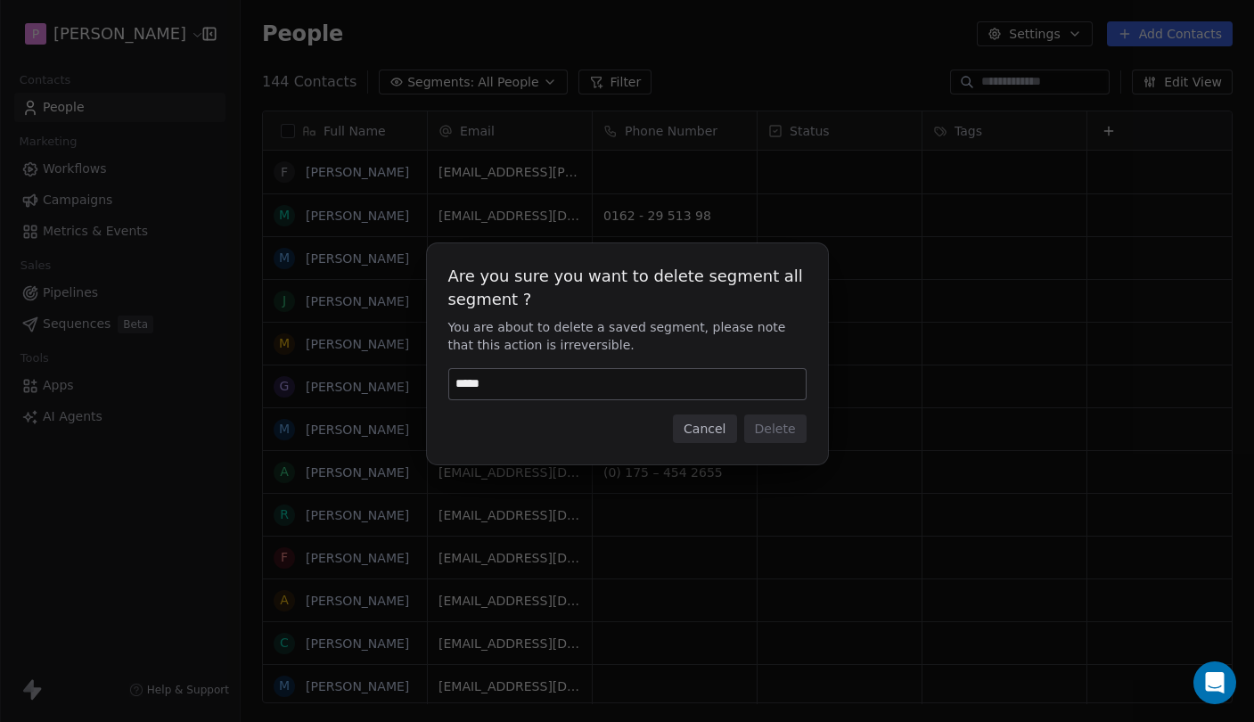
type input "******"
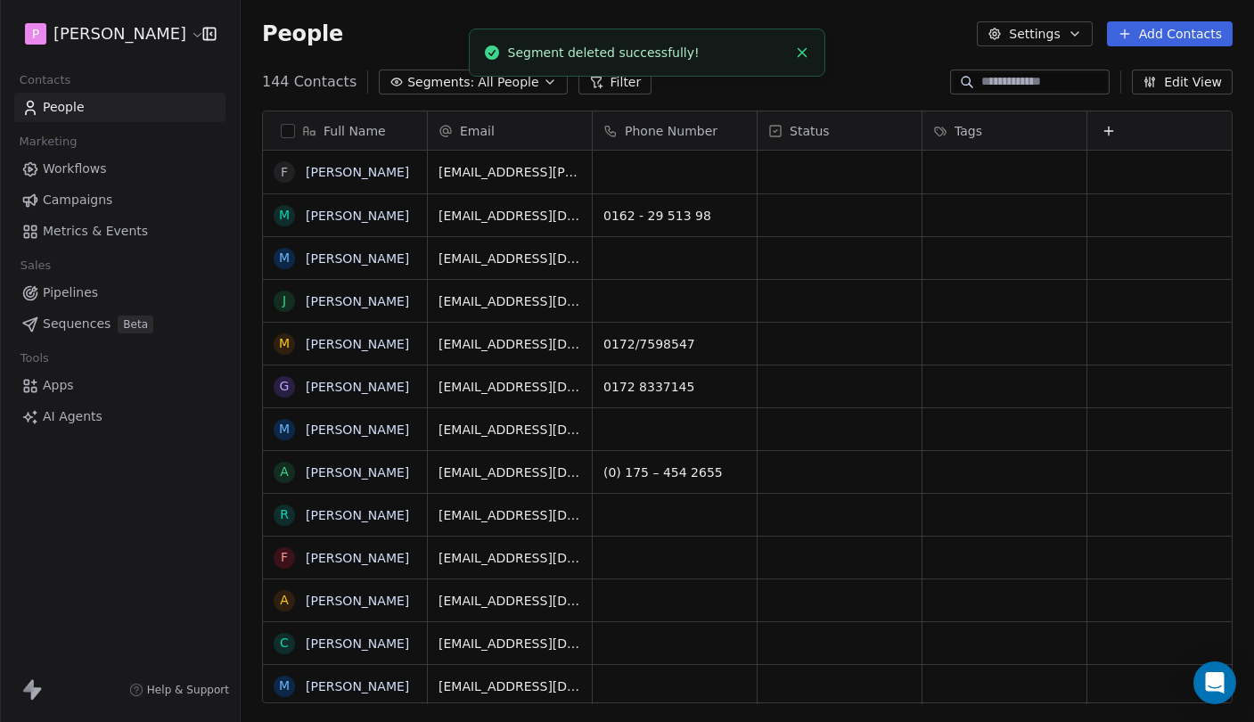
click at [440, 78] on span "Segments:" at bounding box center [440, 82] width 67 height 19
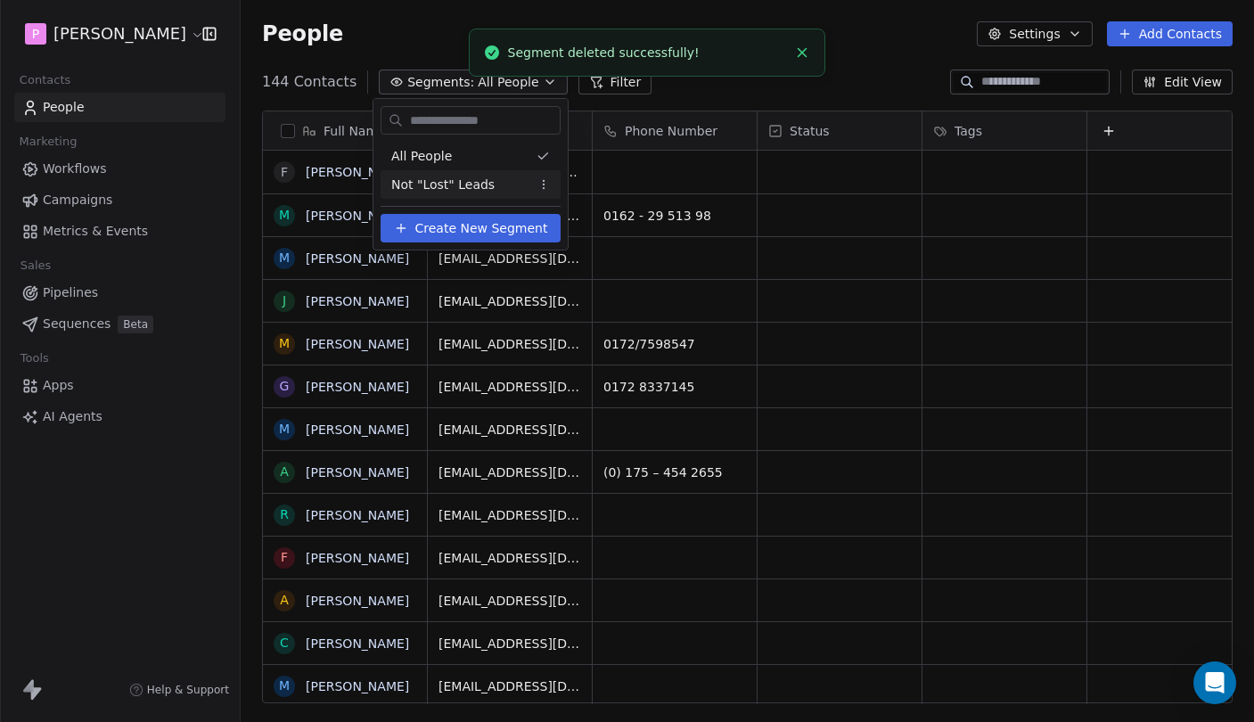
click at [466, 184] on span "Not "Lost" Leads" at bounding box center [442, 185] width 103 height 19
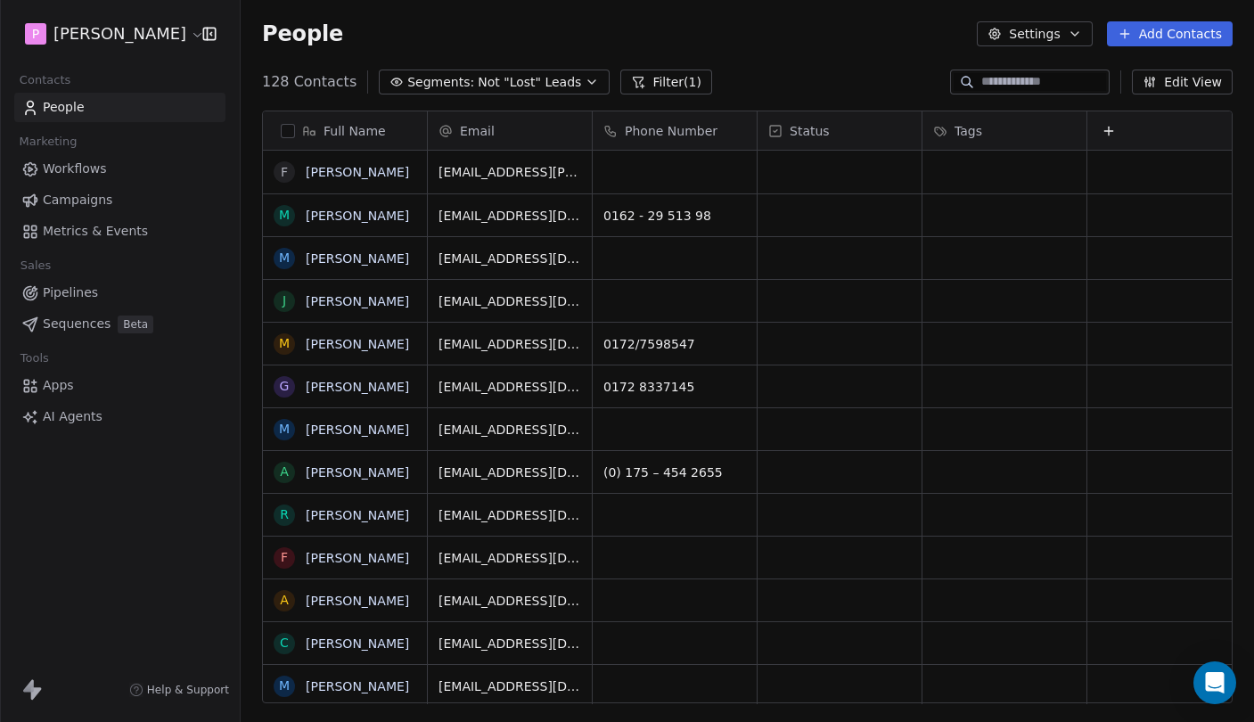
click at [94, 335] on link "Sequences Beta" at bounding box center [119, 323] width 211 height 29
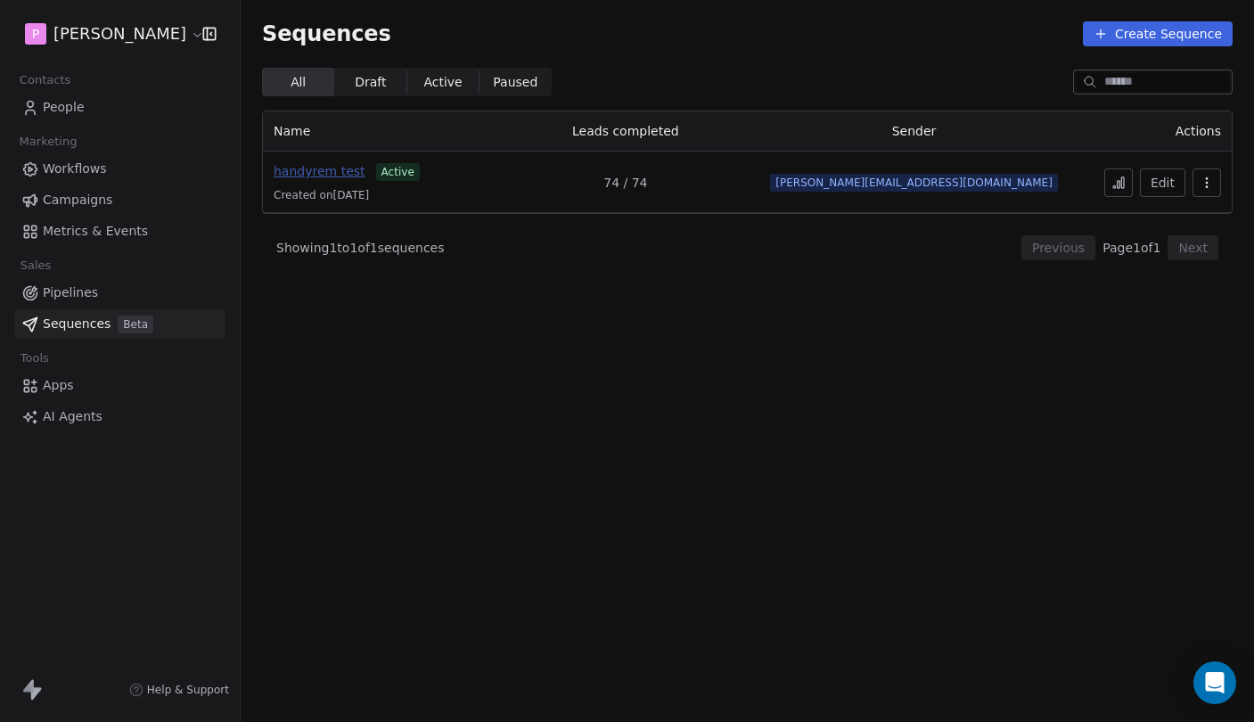
click at [336, 174] on span "handyrem test" at bounding box center [320, 171] width 92 height 14
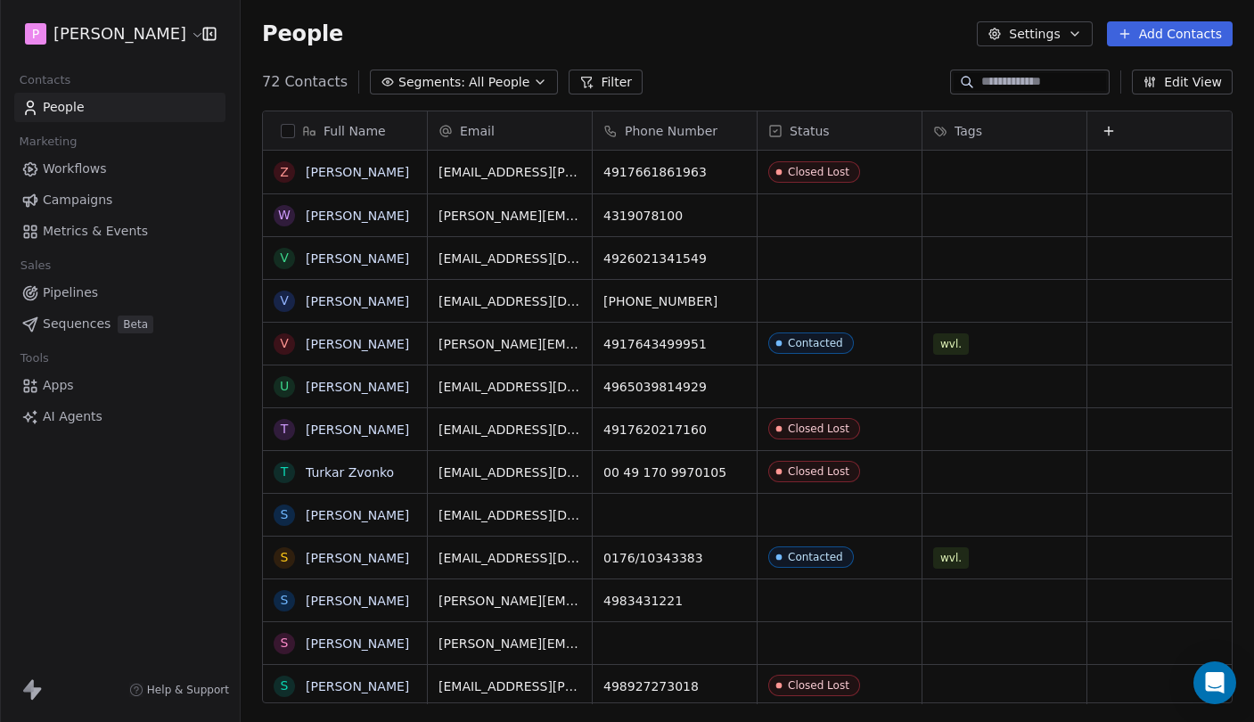
scroll to position [635, 1013]
click at [358, 168] on link "[PERSON_NAME]" at bounding box center [357, 172] width 103 height 14
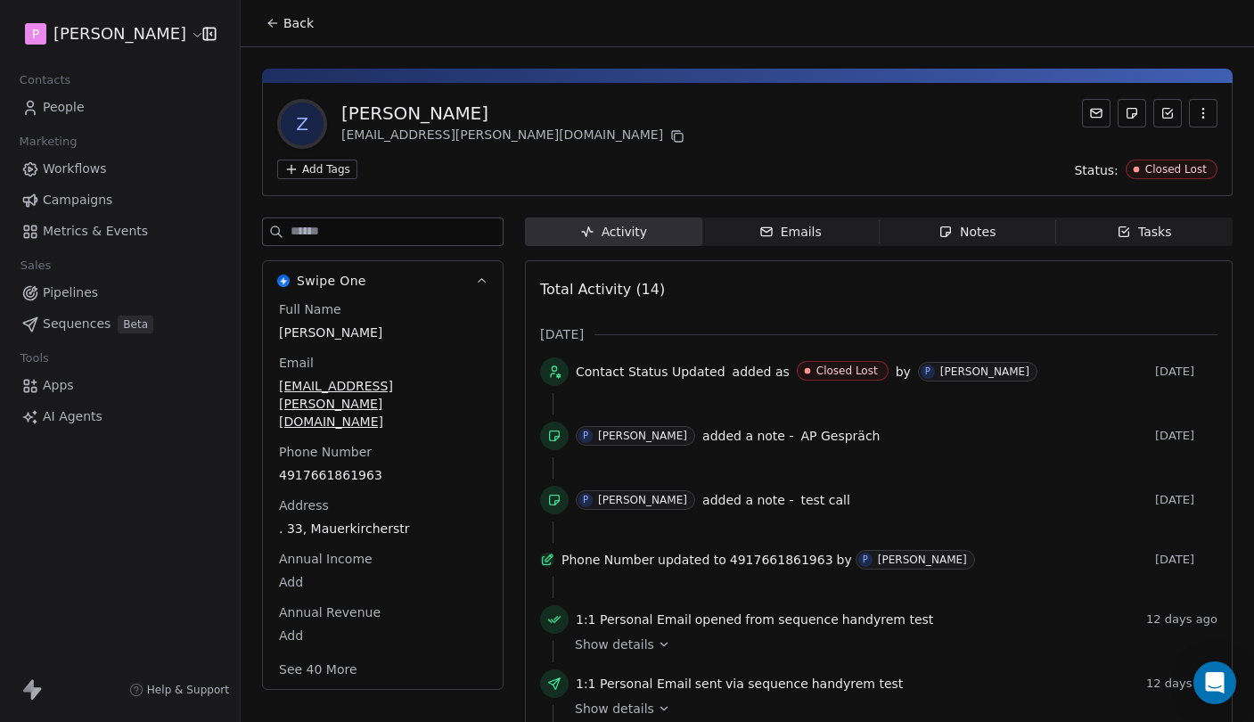
click at [326, 653] on button "See 40 More" at bounding box center [318, 669] width 100 height 32
click at [487, 286] on icon "button" at bounding box center [481, 280] width 13 height 13
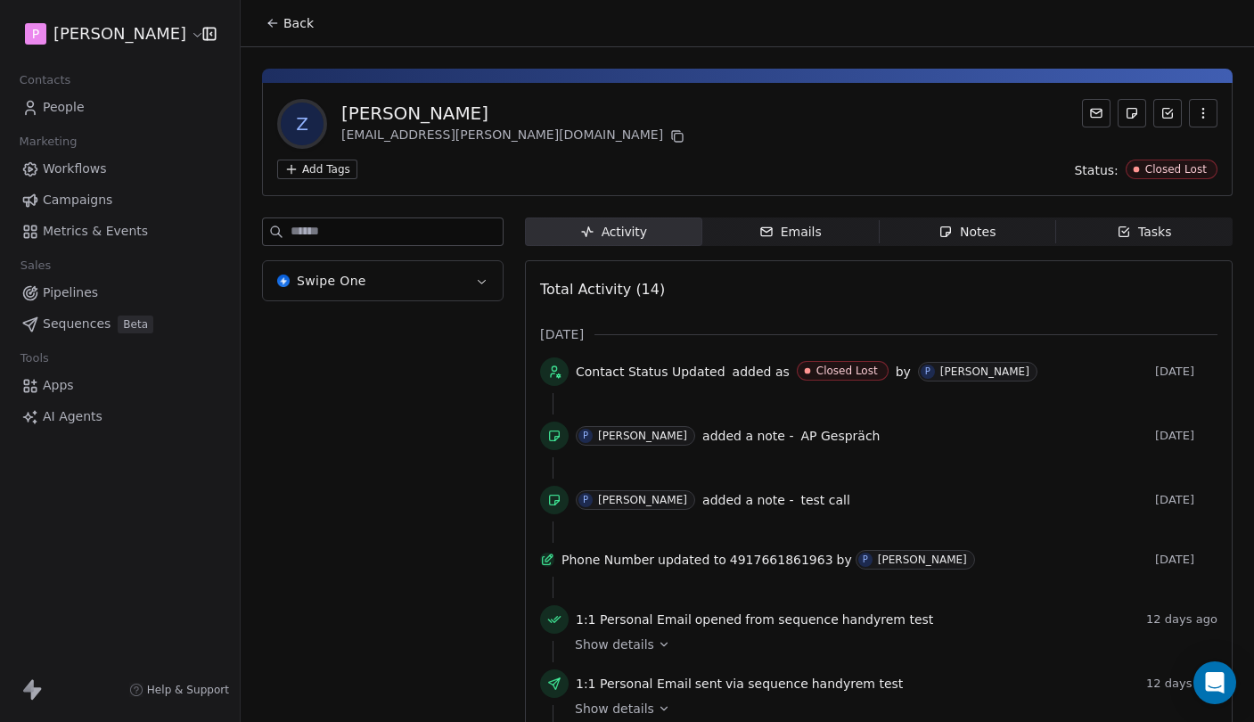
click at [480, 275] on icon "button" at bounding box center [481, 280] width 13 height 13
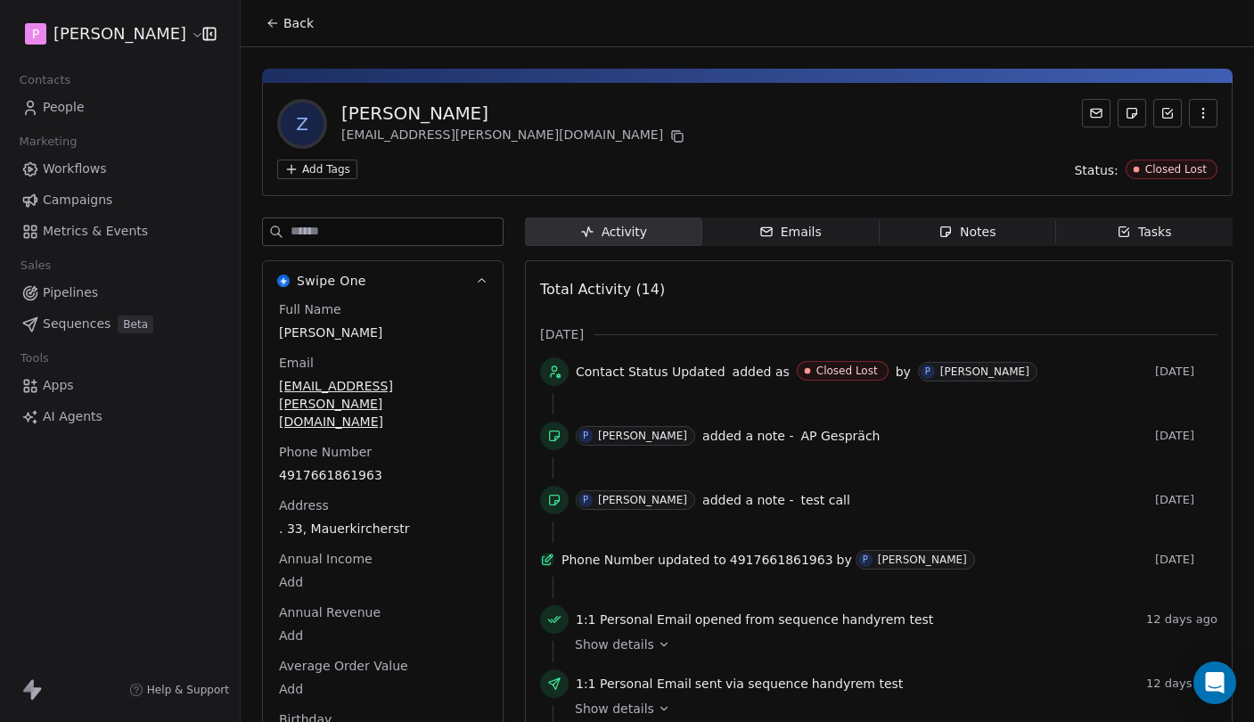
click at [292, 27] on span "Back" at bounding box center [298, 23] width 30 height 18
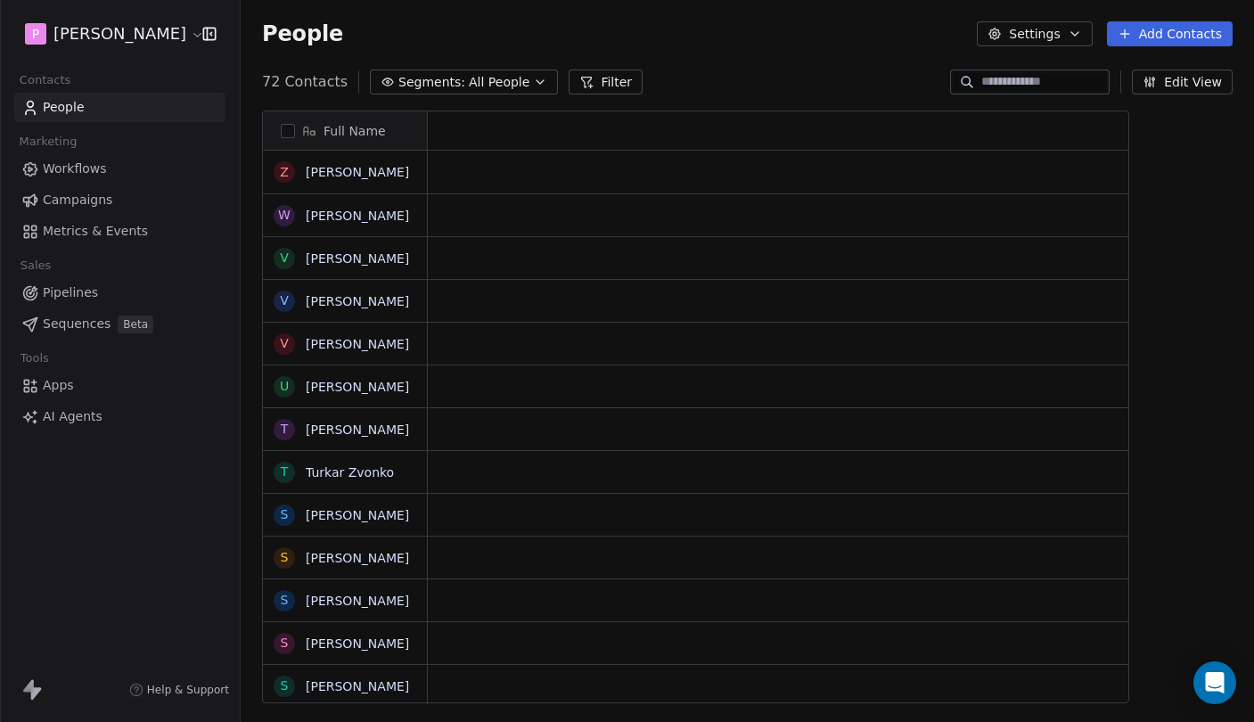
scroll to position [1, 1]
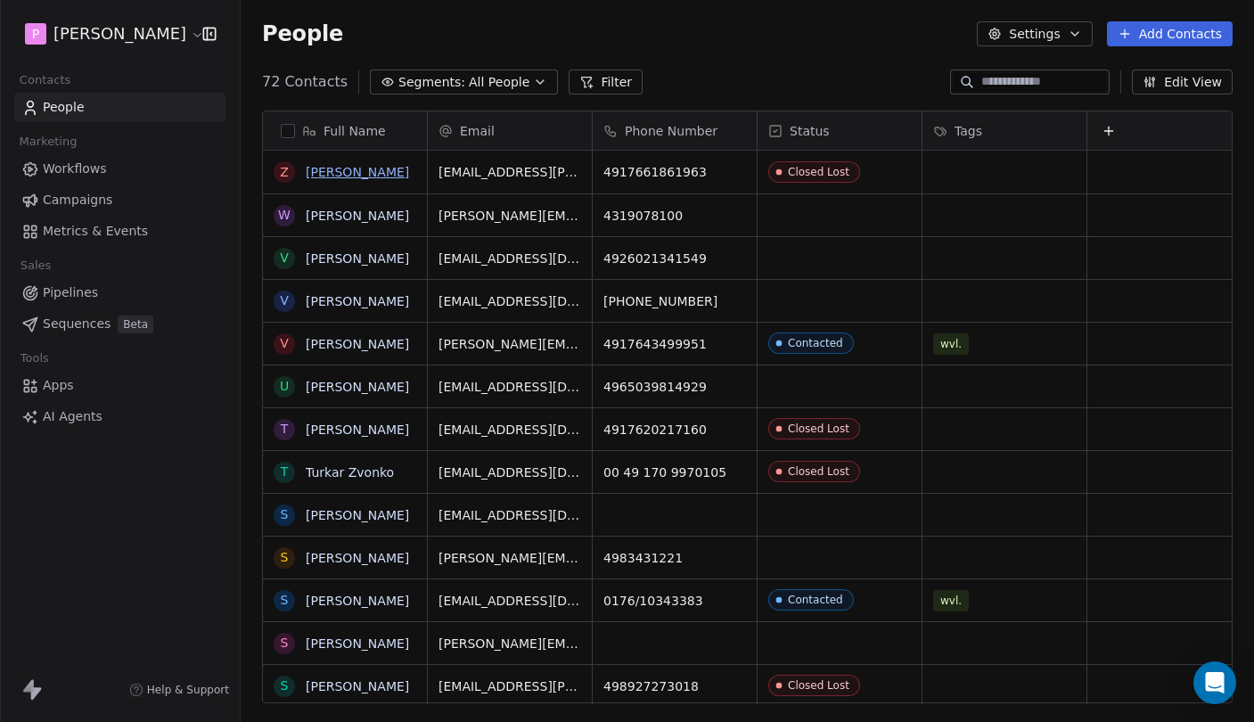
click at [349, 174] on link "[PERSON_NAME]" at bounding box center [357, 172] width 103 height 14
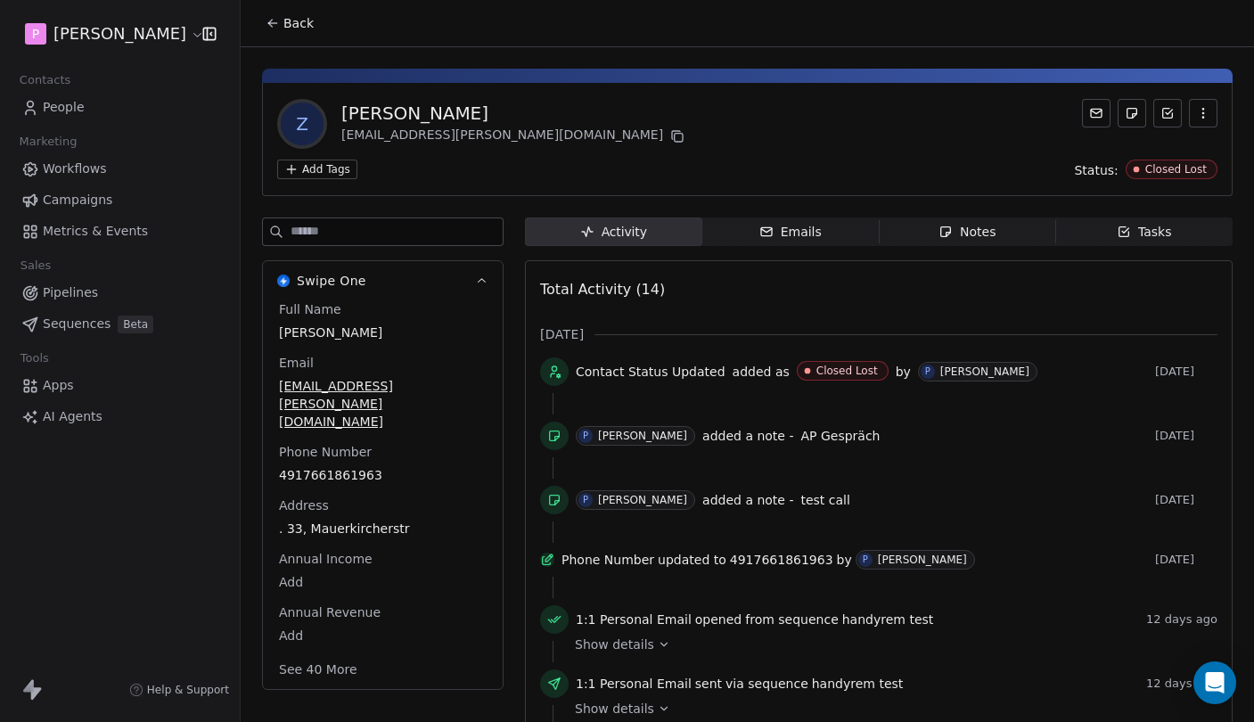
click at [290, 28] on span "Back" at bounding box center [298, 23] width 30 height 18
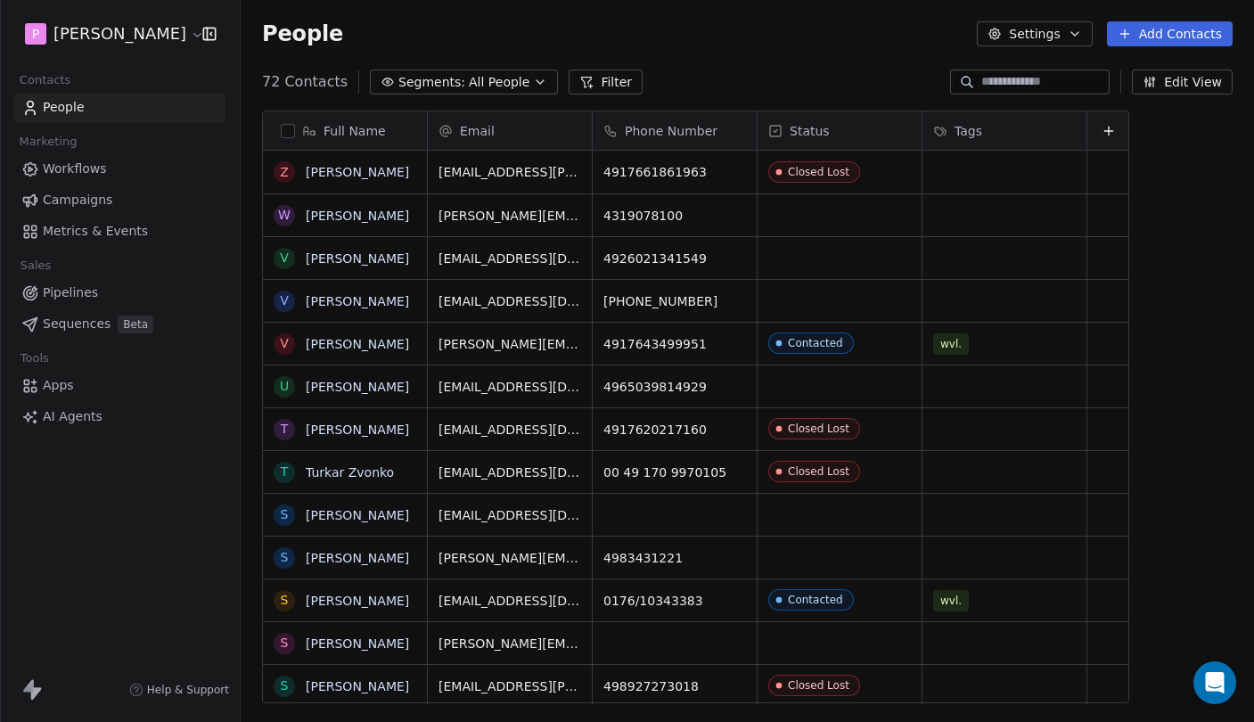
scroll to position [635, 1013]
click at [331, 345] on link "[PERSON_NAME]" at bounding box center [357, 344] width 103 height 14
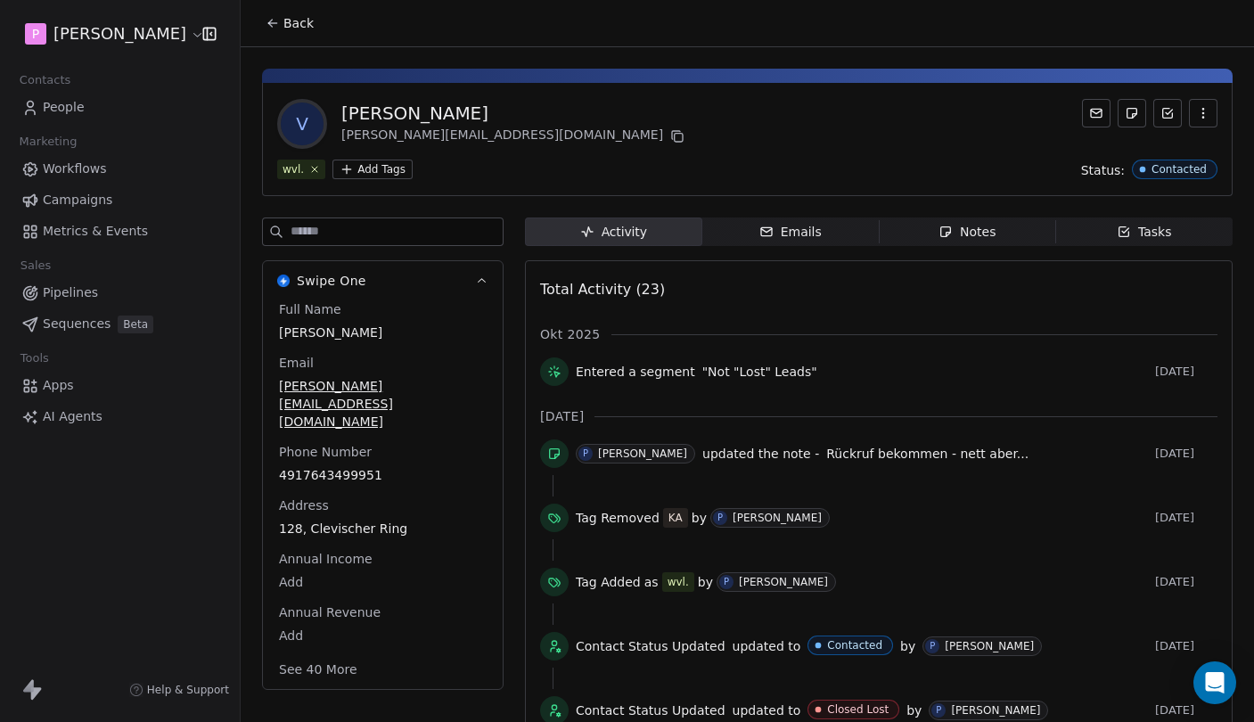
click at [295, 28] on span "Back" at bounding box center [298, 23] width 30 height 18
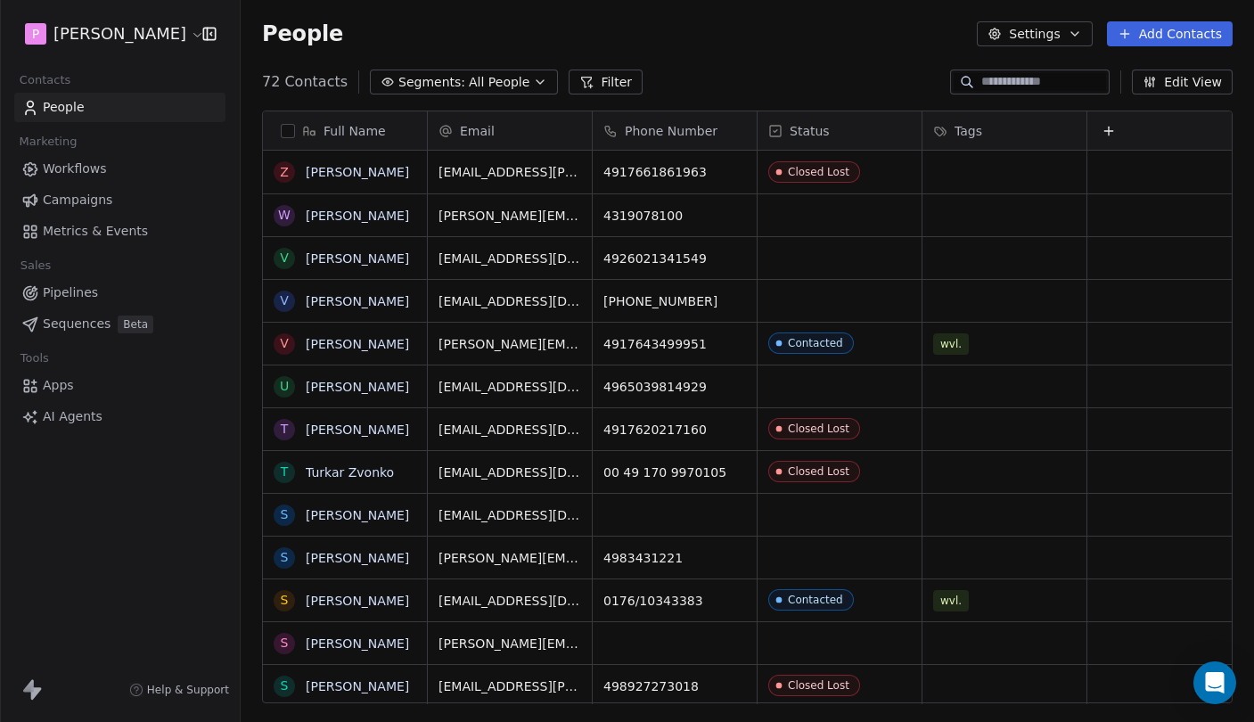
scroll to position [635, 1013]
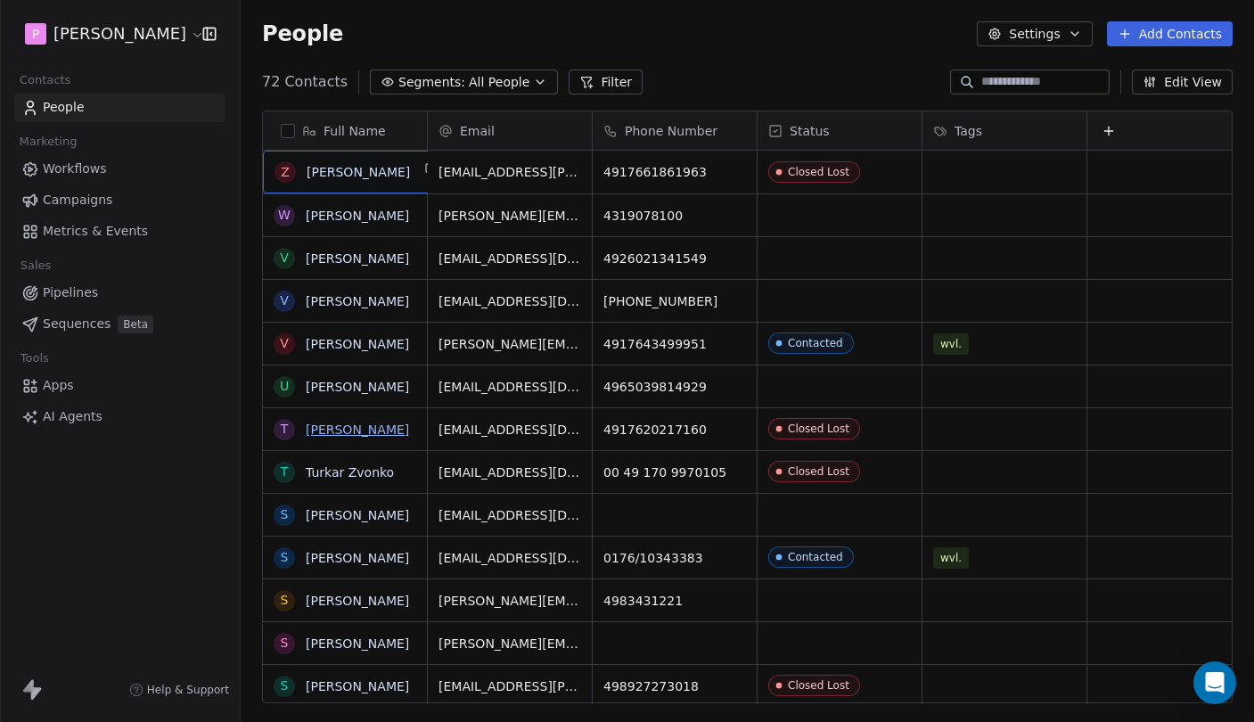
click at [364, 427] on link "[PERSON_NAME]" at bounding box center [357, 429] width 103 height 14
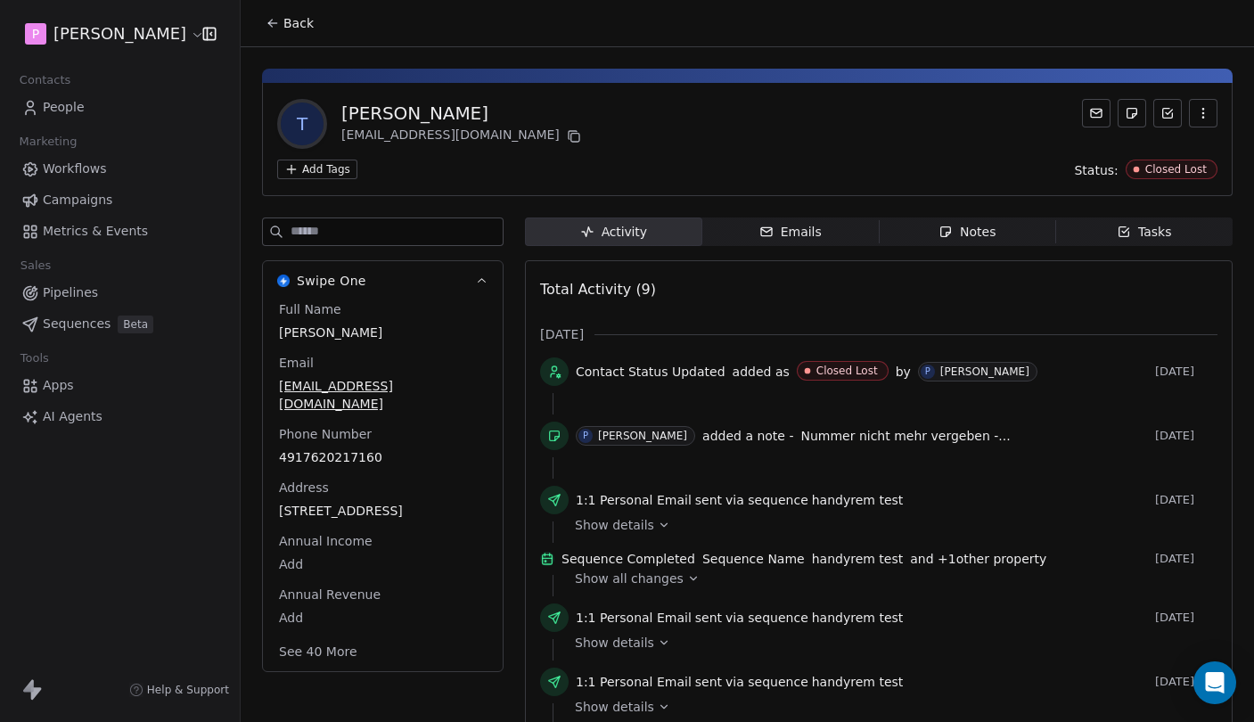
click at [294, 18] on span "Back" at bounding box center [298, 23] width 30 height 18
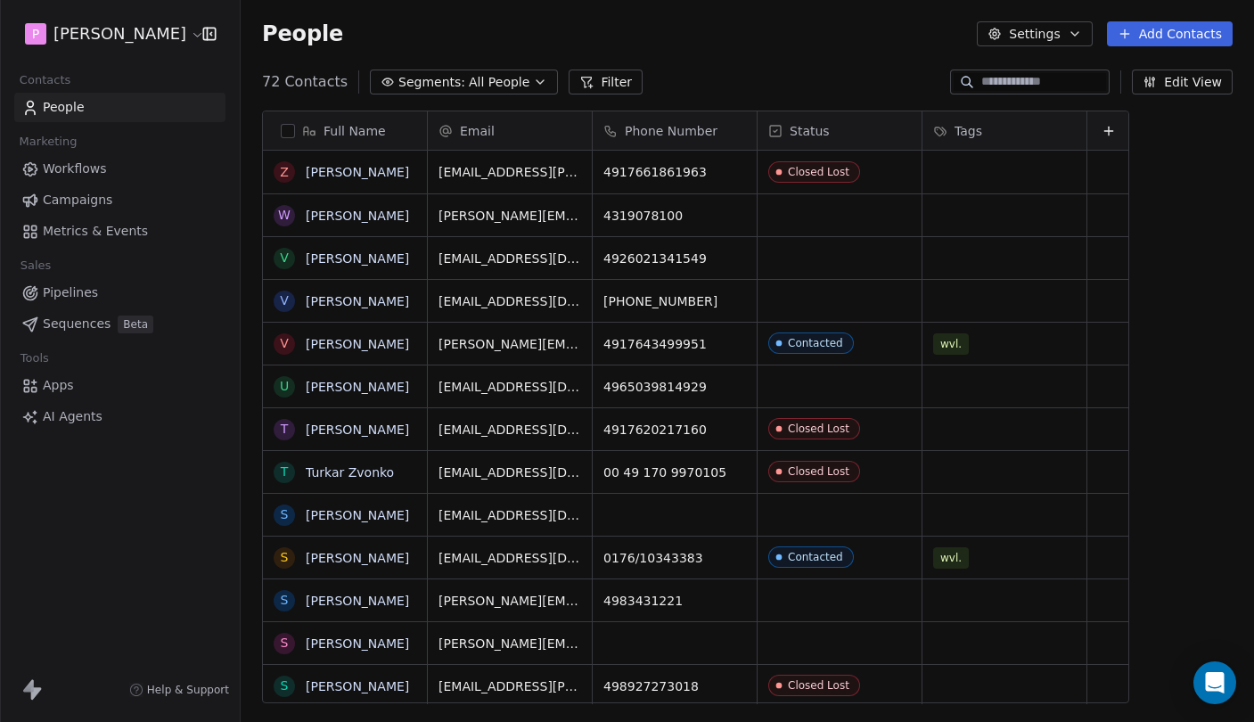
scroll to position [635, 1013]
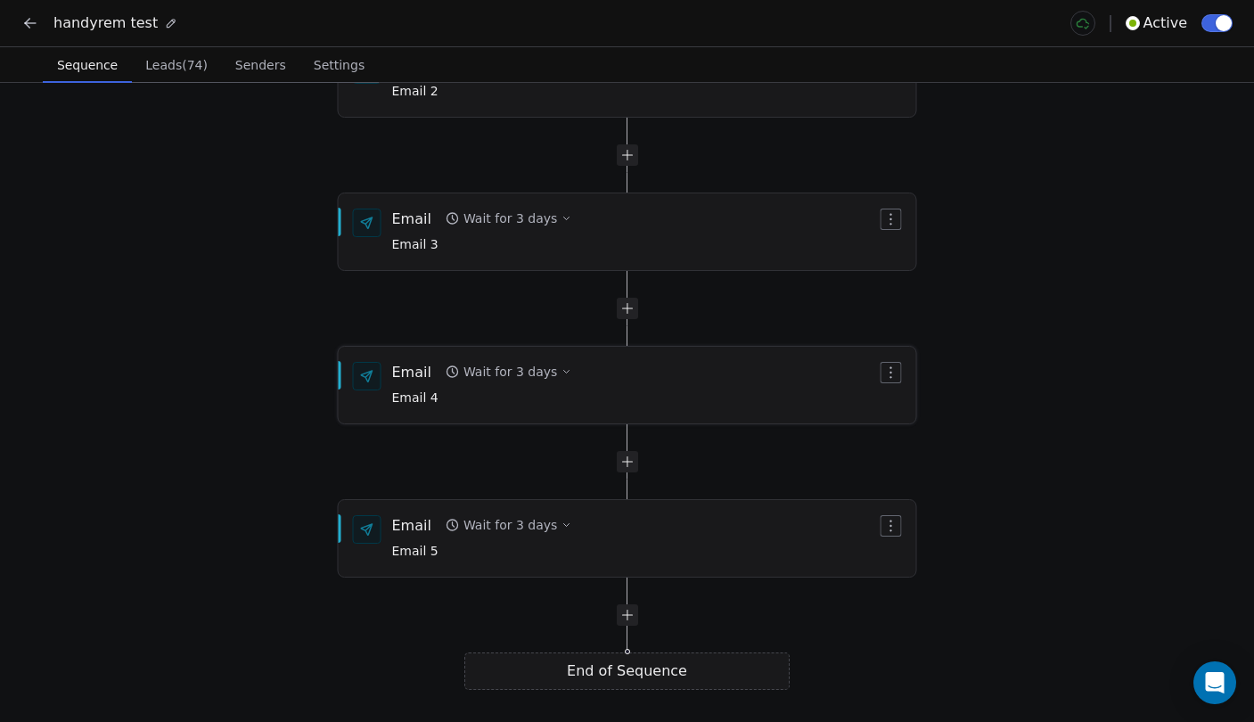
click at [594, 409] on div "Email Wait for 3 days Email 4" at bounding box center [627, 384] width 577 height 75
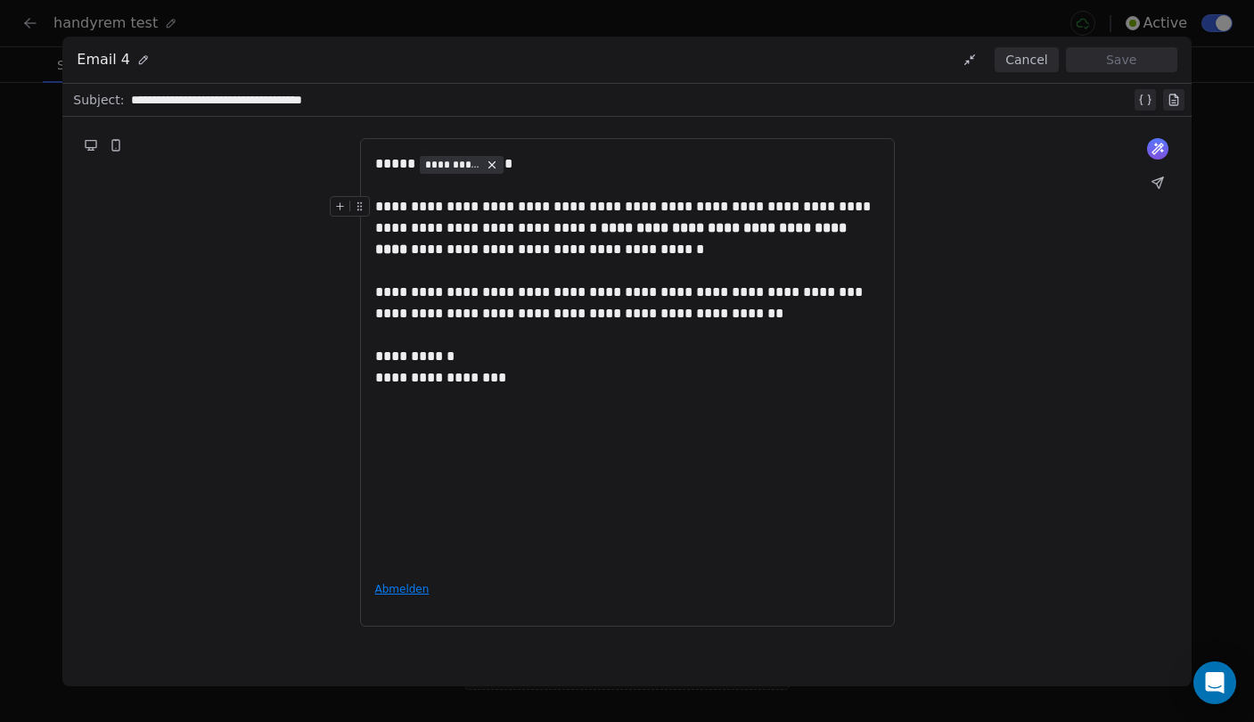
click at [1223, 162] on div "**********" at bounding box center [627, 361] width 1254 height 722
click at [1037, 57] on button "Cancel" at bounding box center [1025, 59] width 63 height 25
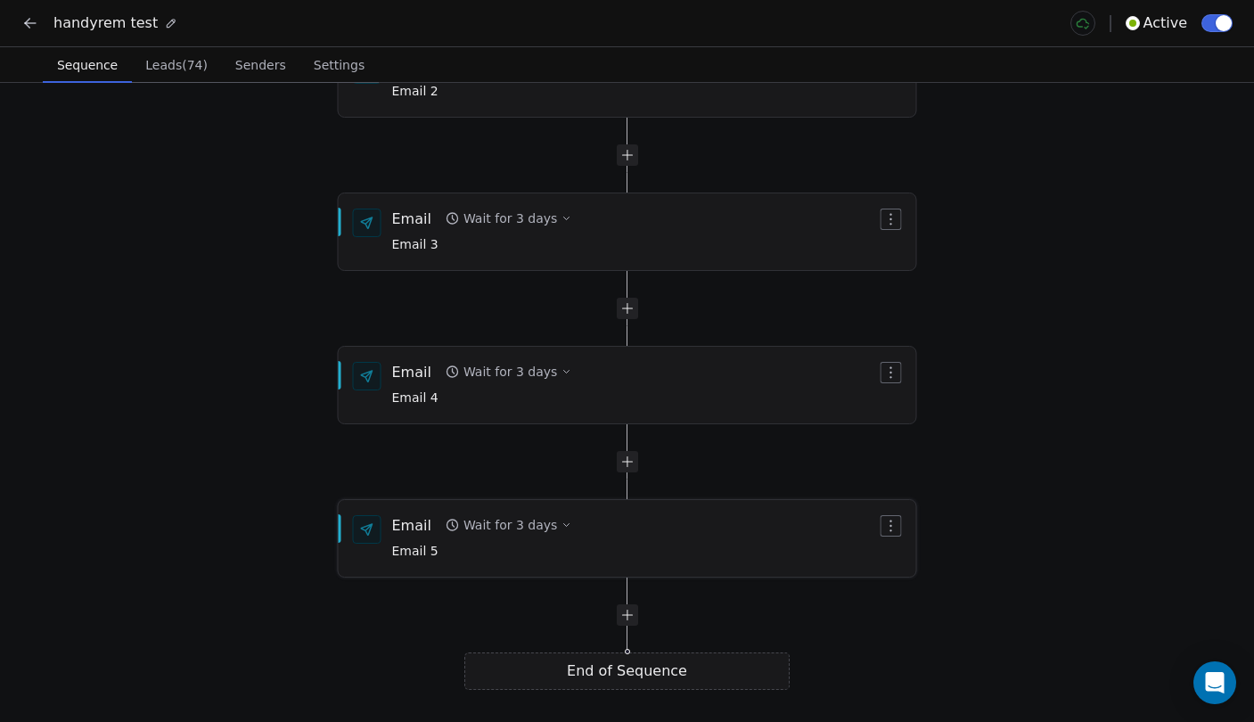
click at [698, 558] on div "Email Wait for 3 days Email 5" at bounding box center [634, 538] width 485 height 46
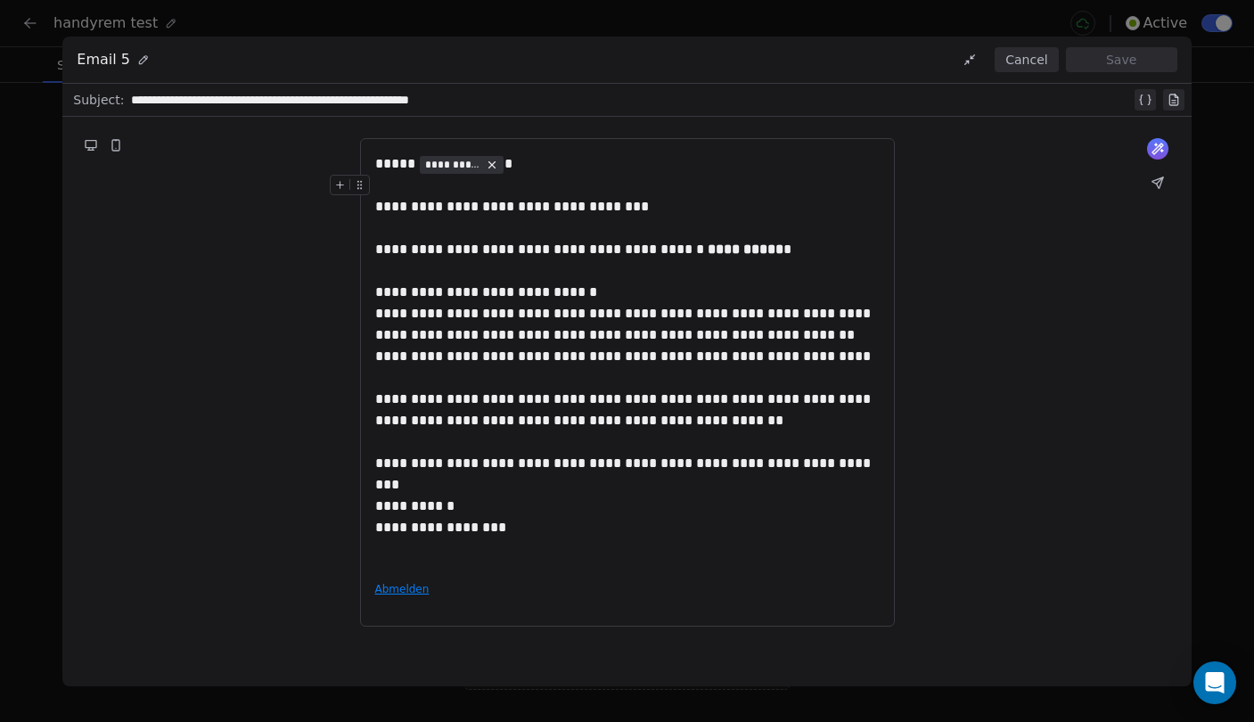
click at [1038, 62] on button "Cancel" at bounding box center [1025, 59] width 63 height 25
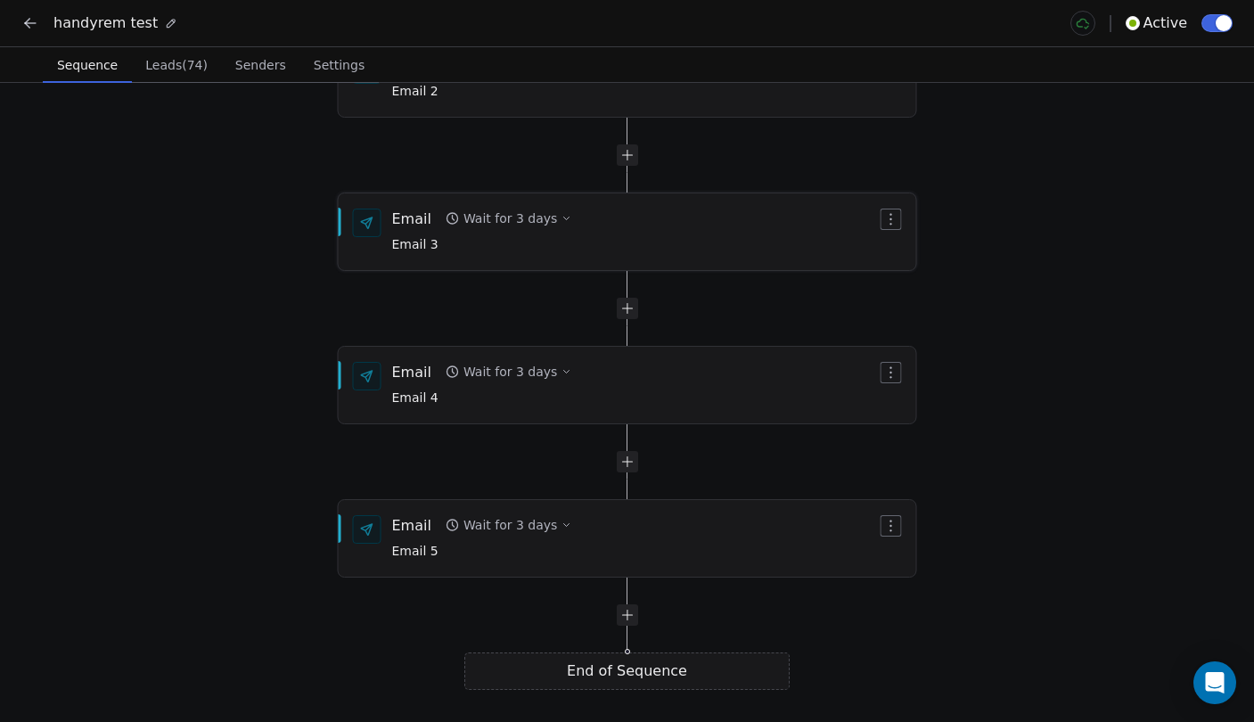
click at [526, 235] on span "Email 3" at bounding box center [482, 245] width 180 height 20
click at [444, 235] on span "Email 3" at bounding box center [482, 245] width 180 height 20
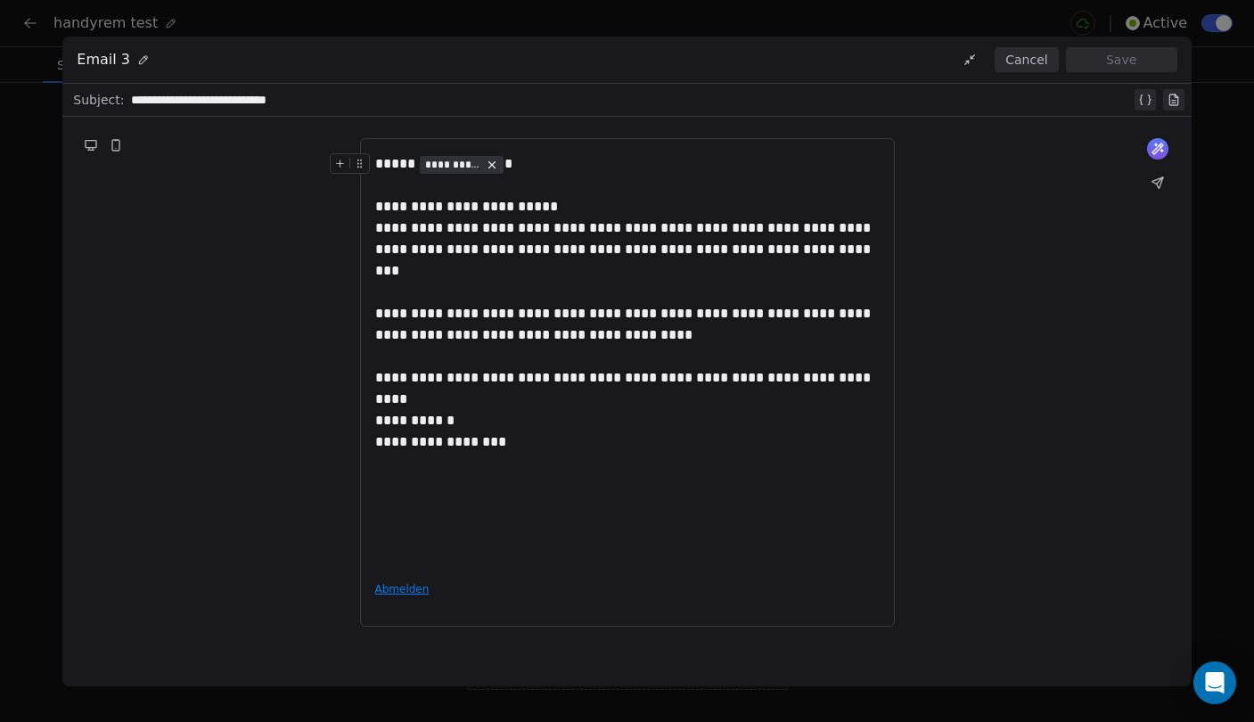
click at [1019, 53] on button "Cancel" at bounding box center [1025, 59] width 63 height 25
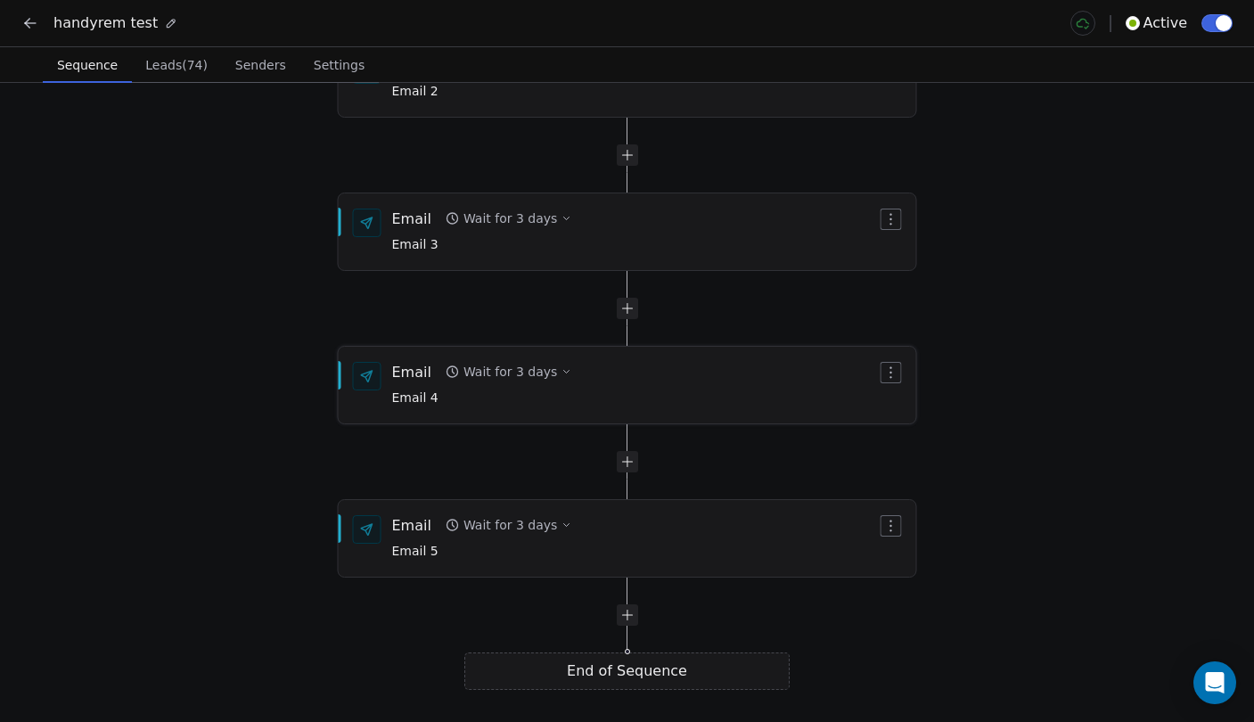
click at [612, 398] on div "Email Wait for 3 days Email 4" at bounding box center [634, 385] width 485 height 46
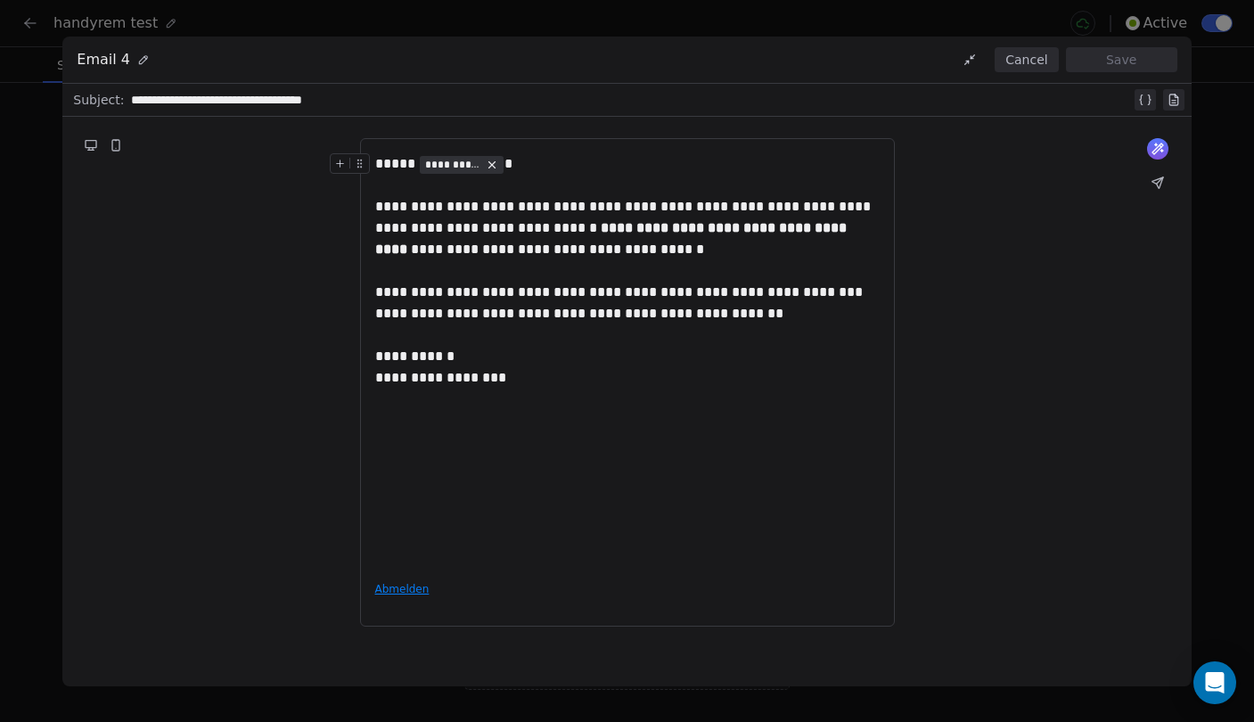
click at [445, 164] on span "**********" at bounding box center [453, 165] width 56 height 14
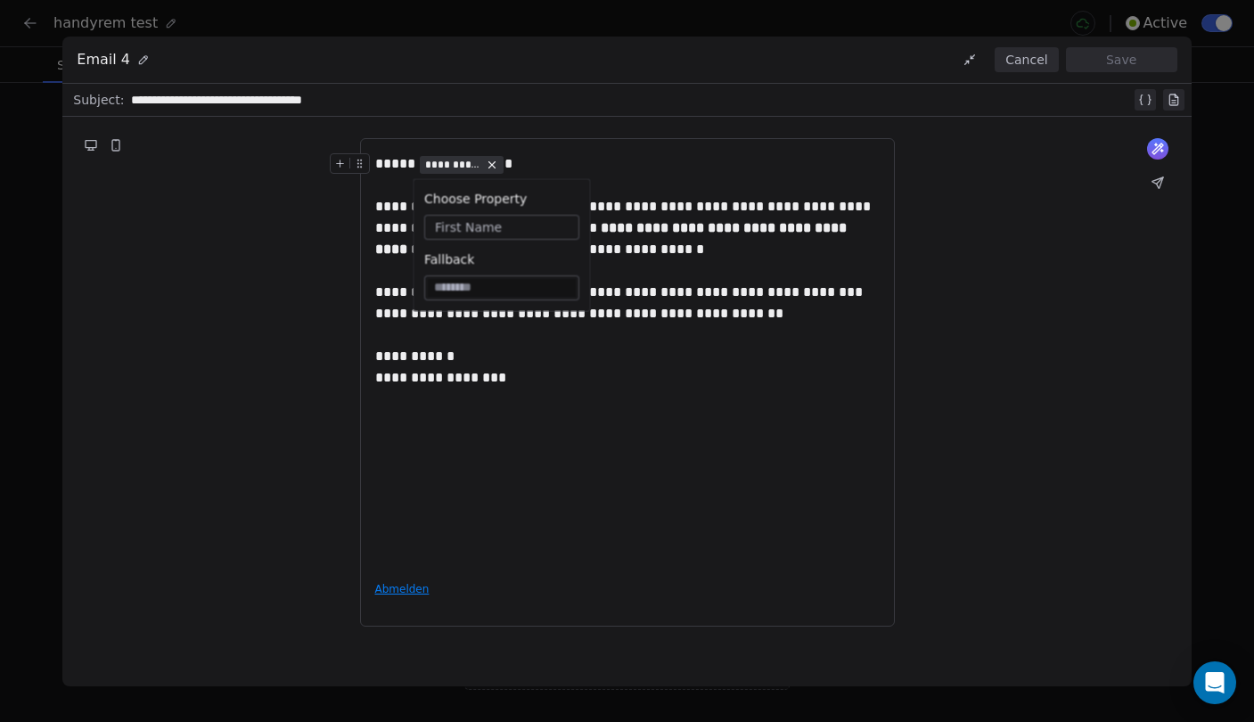
click at [448, 165] on span "**********" at bounding box center [453, 165] width 56 height 14
click at [1036, 49] on button "Cancel" at bounding box center [1025, 59] width 63 height 25
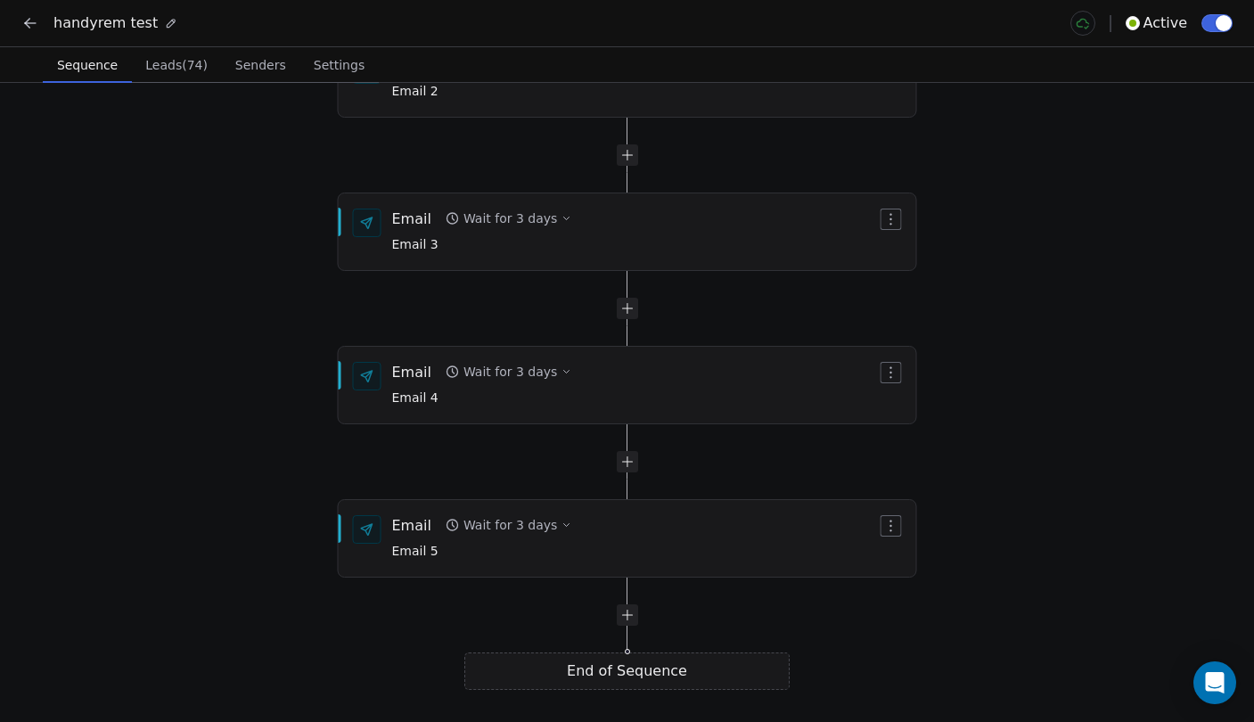
click at [41, 19] on button at bounding box center [30, 23] width 25 height 25
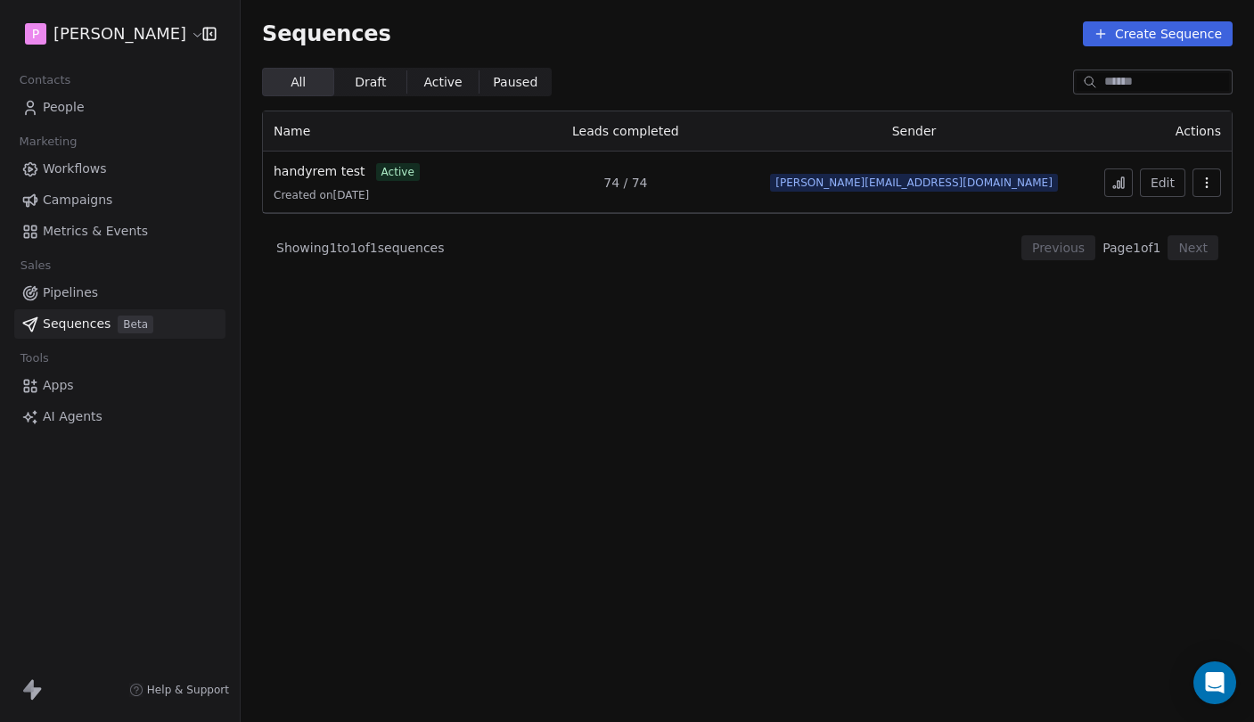
click at [102, 94] on link "People" at bounding box center [119, 107] width 211 height 29
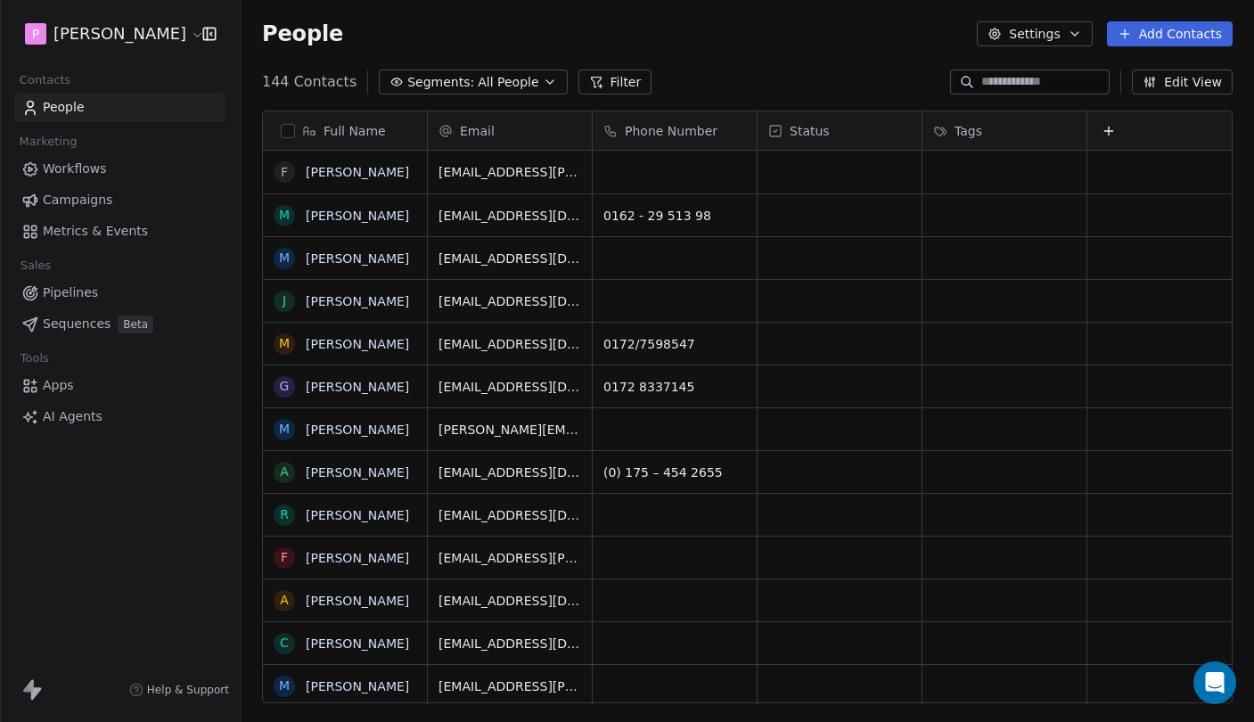
scroll to position [635, 1013]
click at [986, 83] on input at bounding box center [1043, 82] width 125 height 18
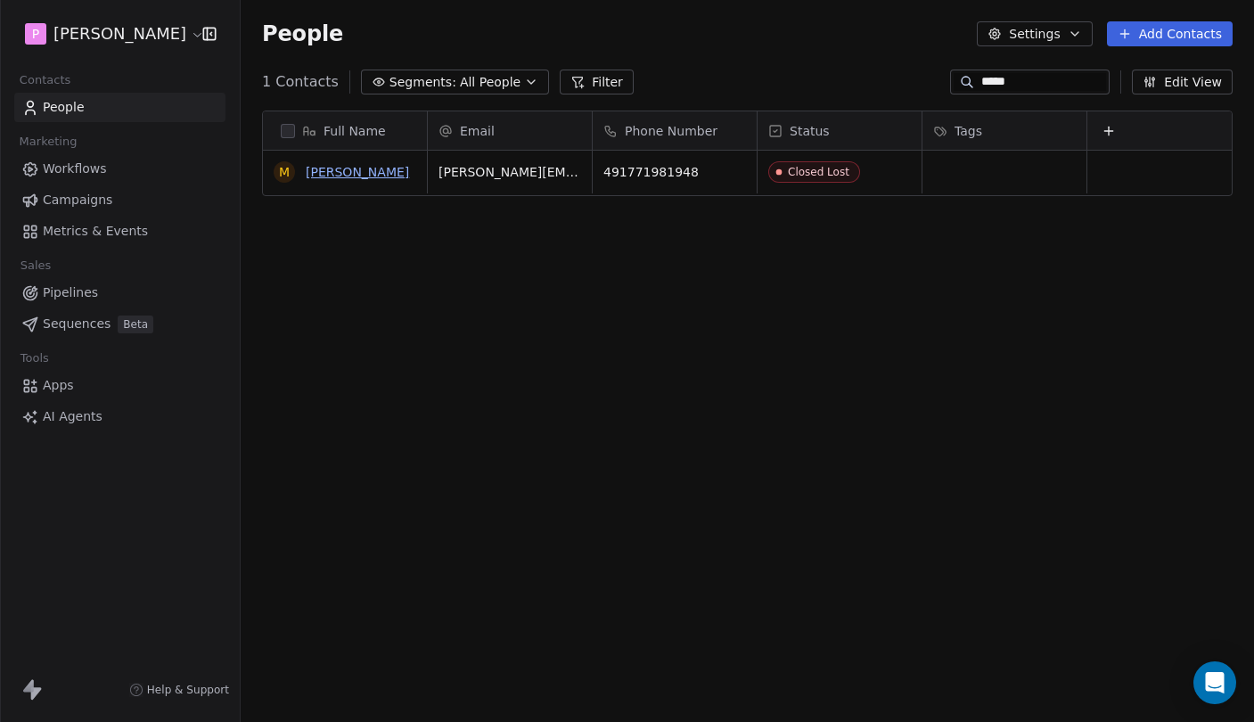
type input "*****"
click at [353, 171] on link "[PERSON_NAME]" at bounding box center [357, 172] width 103 height 14
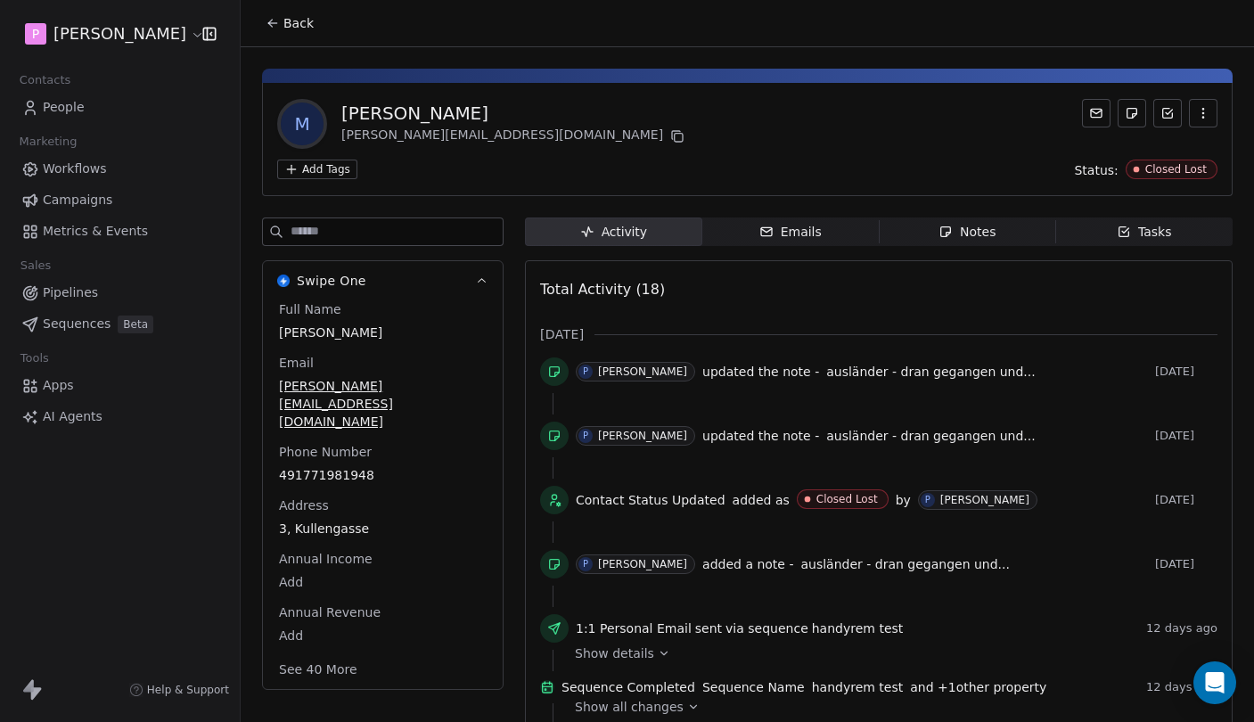
click at [484, 275] on icon "button" at bounding box center [481, 280] width 13 height 13
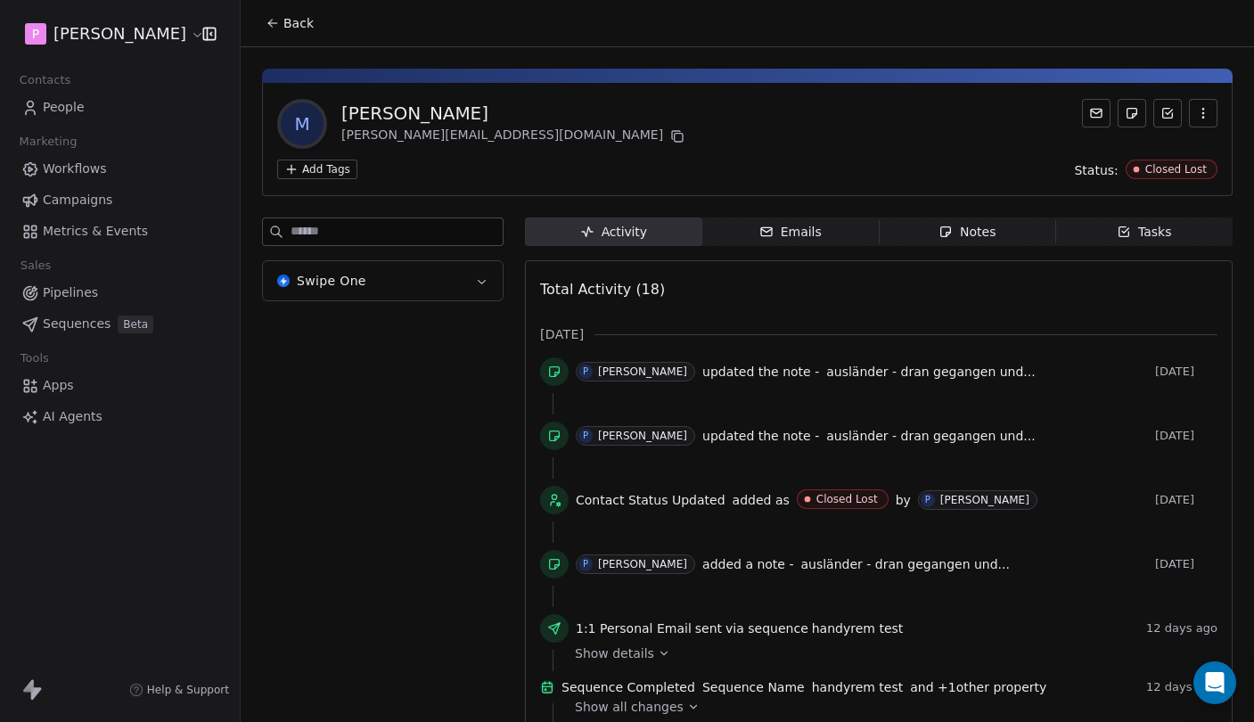
click at [484, 275] on icon "button" at bounding box center [481, 280] width 13 height 13
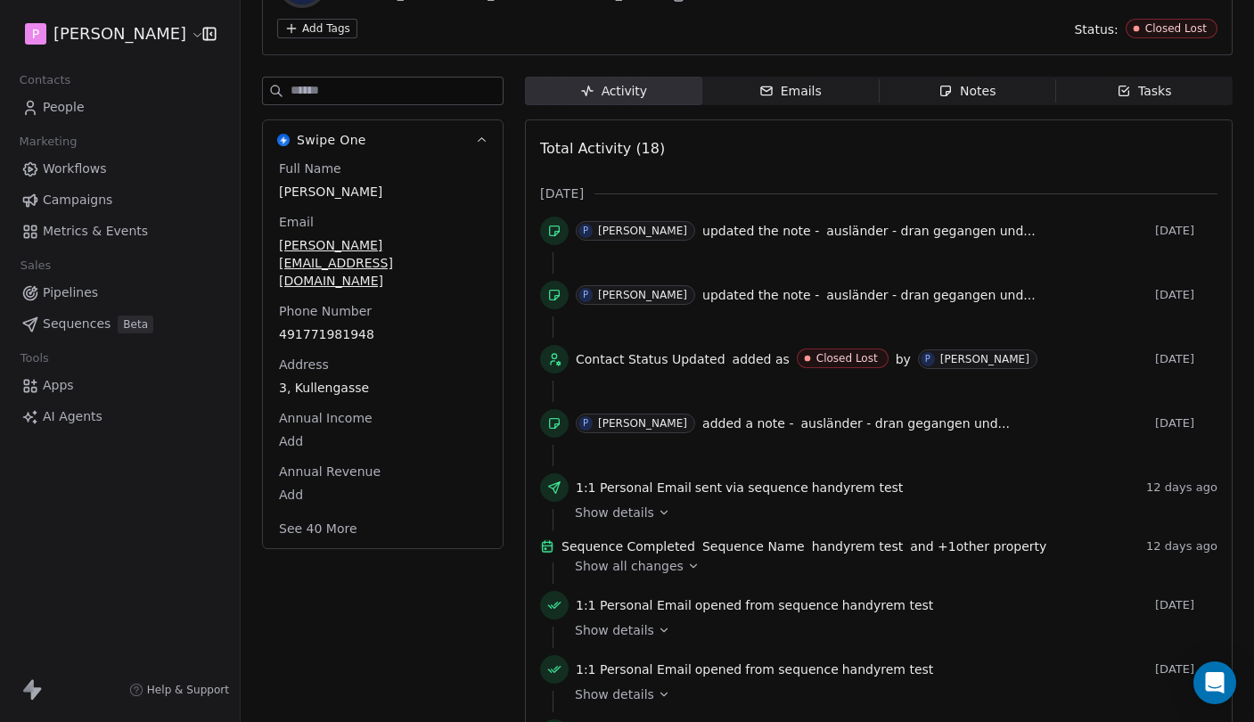
click at [342, 512] on button "See 40 More" at bounding box center [318, 528] width 100 height 32
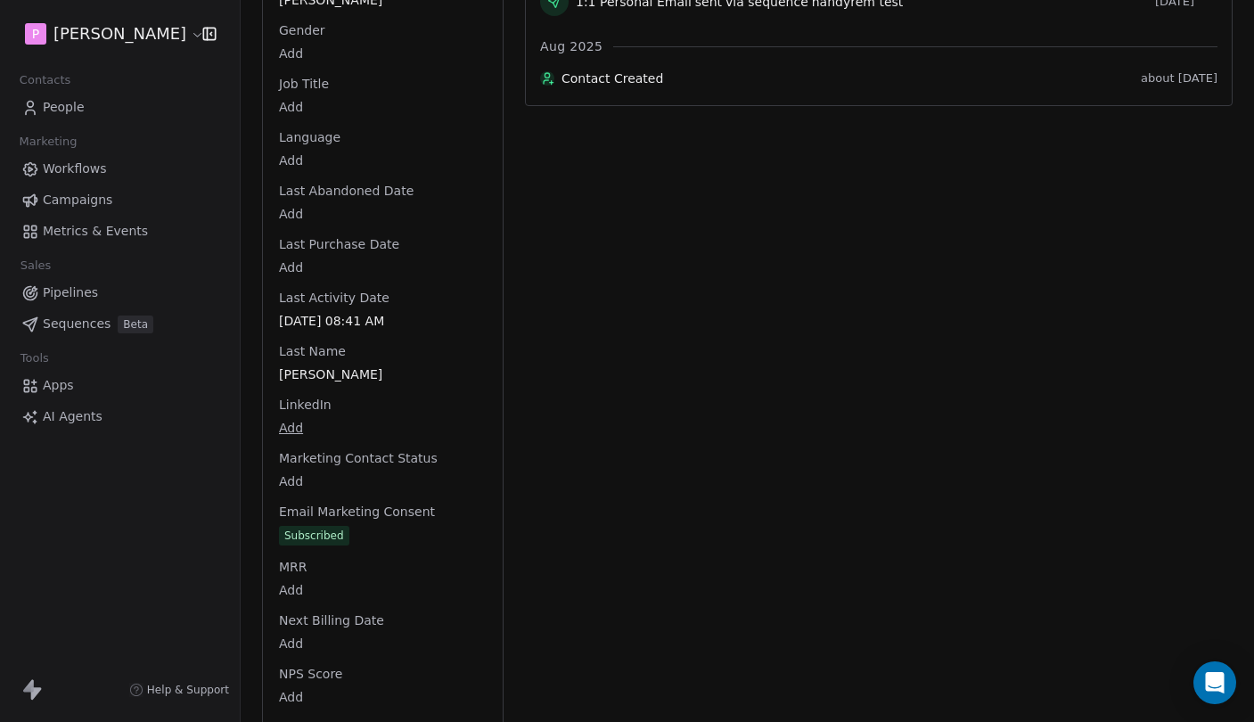
scroll to position [1336, 0]
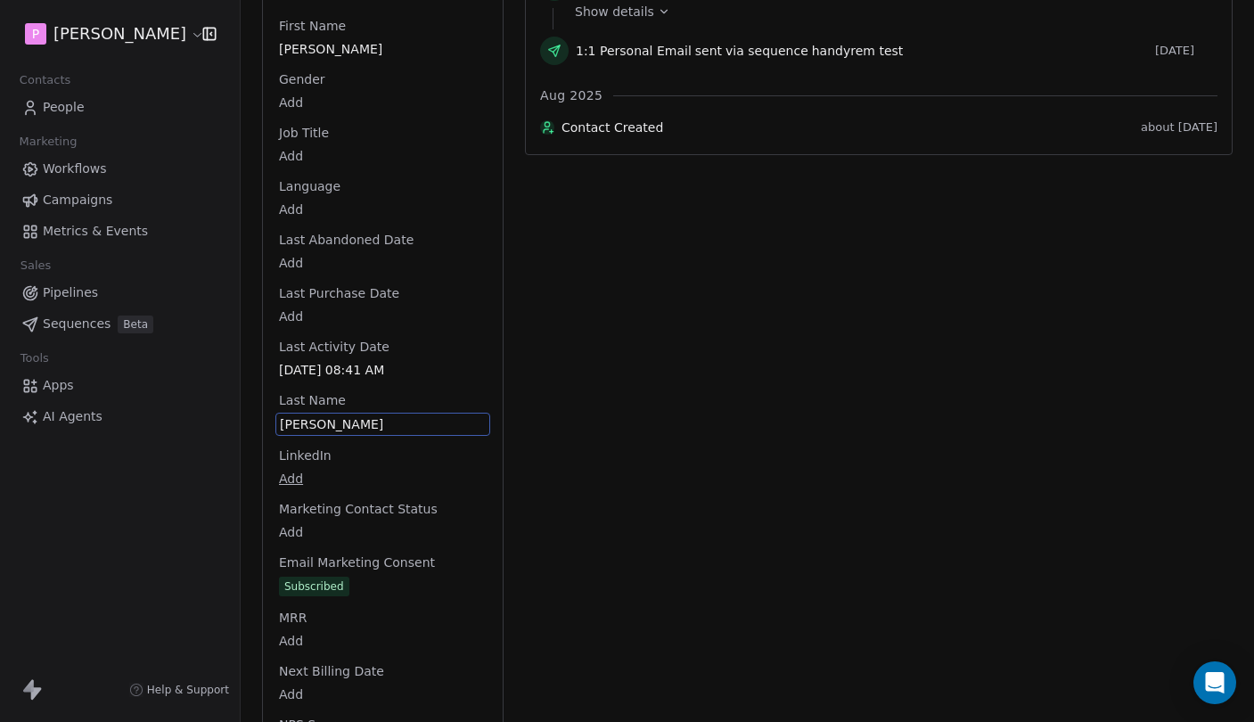
click at [294, 387] on div "Full Name Martin Beres Email beres.kundendienst@gmail.com Phone Number 49177198…" at bounding box center [382, 217] width 215 height 2507
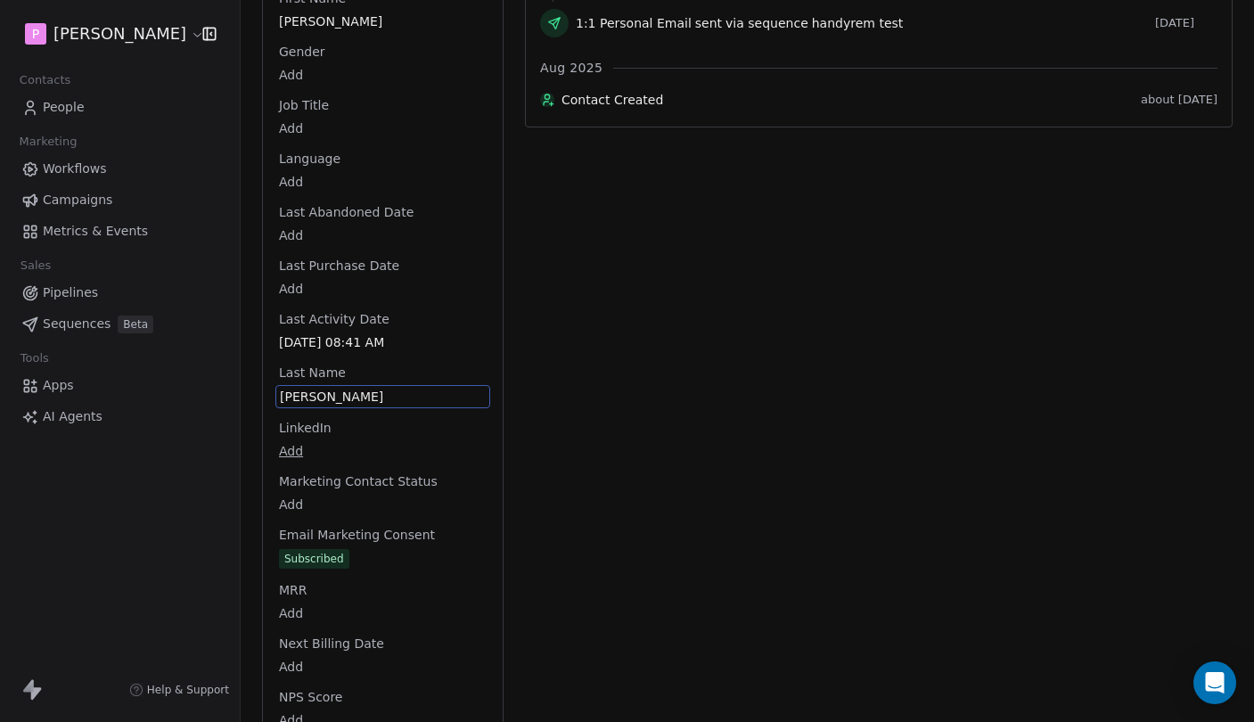
click at [312, 363] on span "Last Name" at bounding box center [312, 372] width 74 height 18
click at [314, 363] on span "Last Name" at bounding box center [312, 372] width 74 height 18
click at [314, 388] on span "Beres" at bounding box center [383, 397] width 206 height 18
click at [329, 340] on html "P Pedro Contacts People Marketing Workflows Campaigns Metrics & Events Sales Pi…" at bounding box center [627, 361] width 1254 height 722
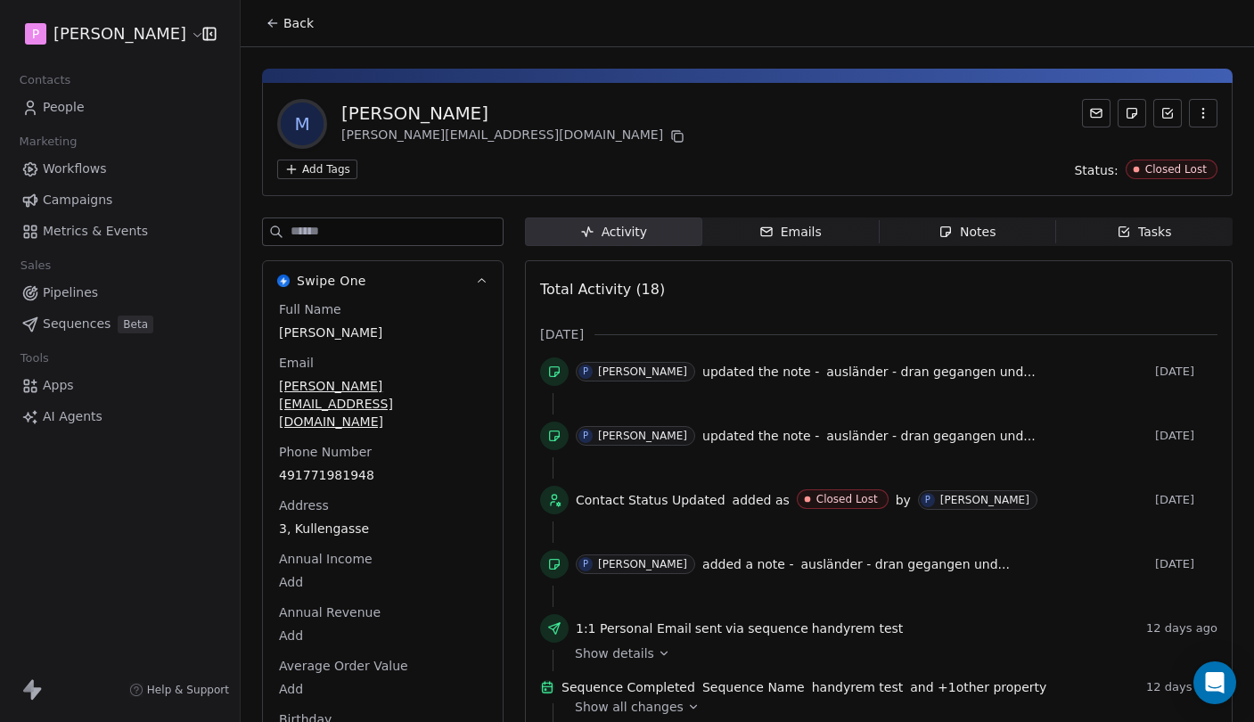
scroll to position [0, 0]
click at [282, 32] on button "Back" at bounding box center [289, 23] width 69 height 32
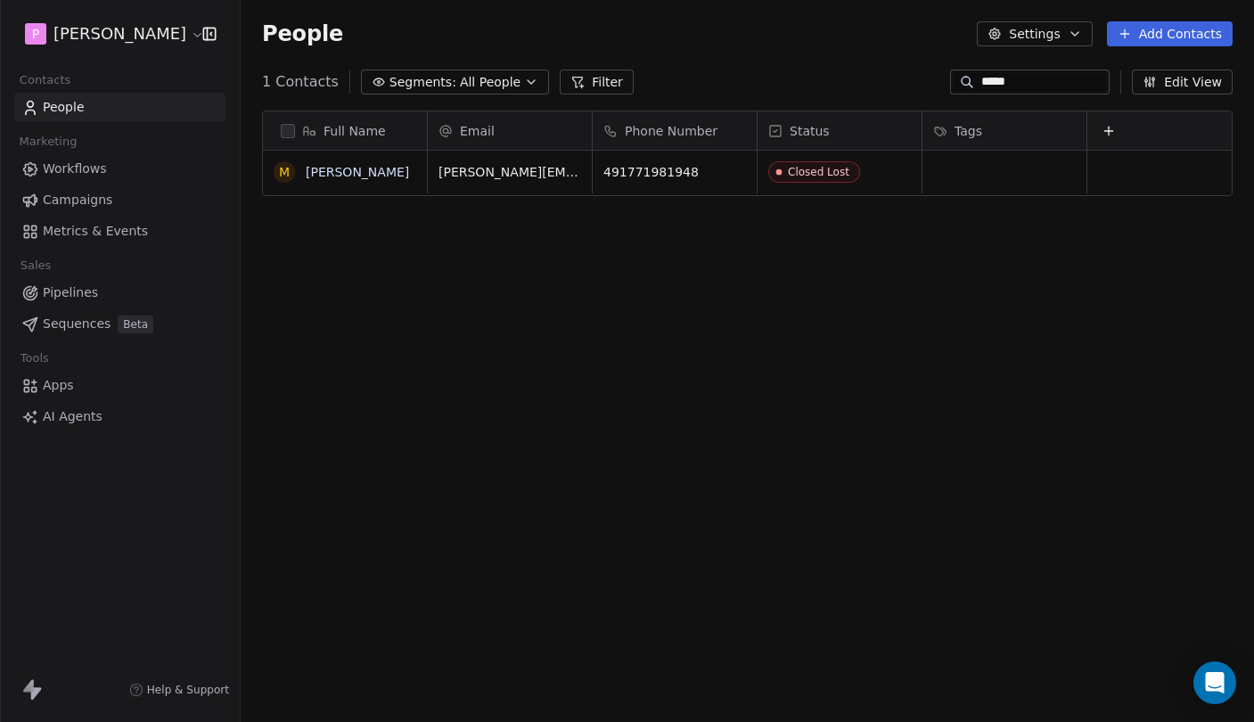
scroll to position [635, 1013]
click at [992, 80] on input "*****" at bounding box center [1043, 82] width 125 height 18
type input "****"
click at [357, 174] on link "Ange Wasukama" at bounding box center [357, 172] width 103 height 14
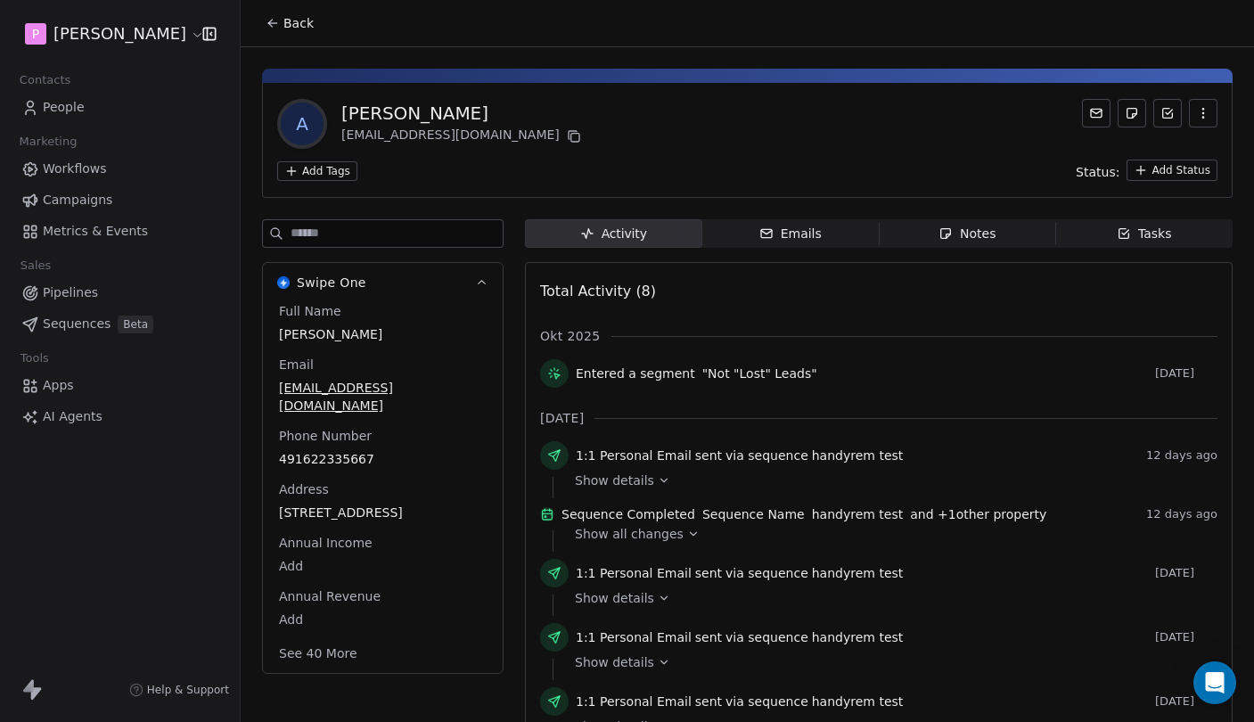
click at [331, 637] on button "See 40 More" at bounding box center [318, 653] width 100 height 32
click at [292, 29] on span "Back" at bounding box center [298, 23] width 30 height 18
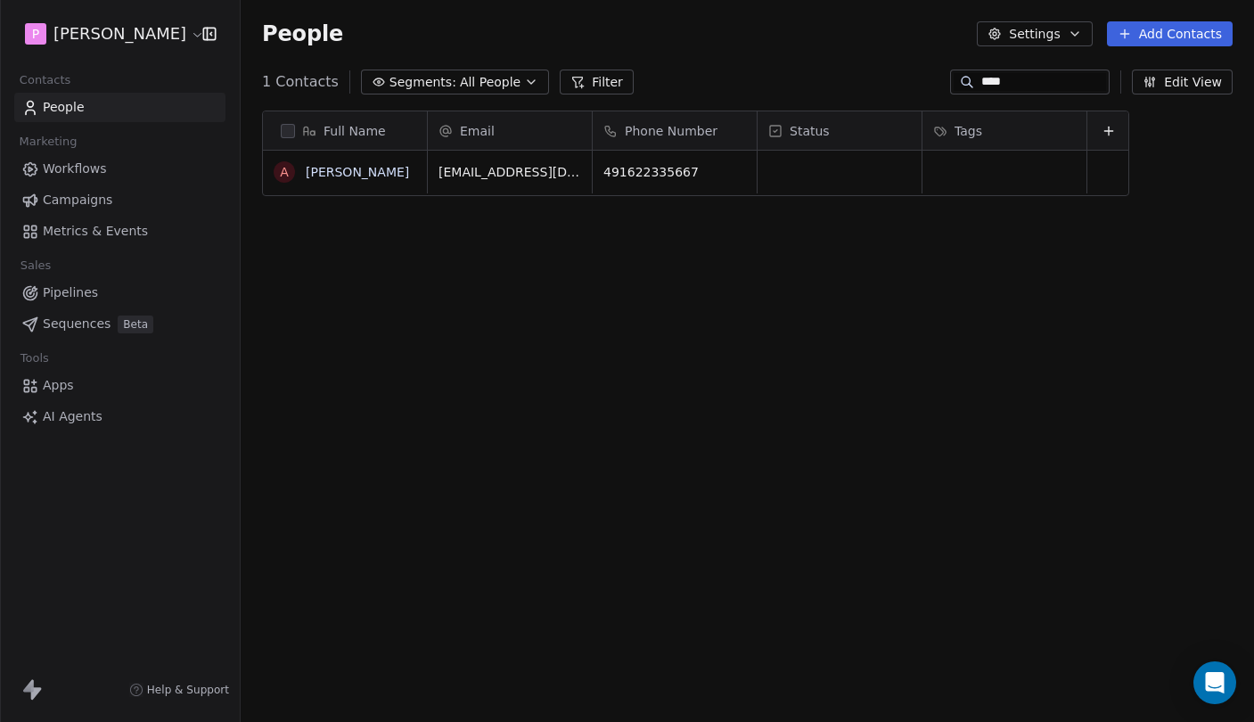
scroll to position [635, 1013]
click at [80, 290] on span "Pipelines" at bounding box center [70, 292] width 55 height 19
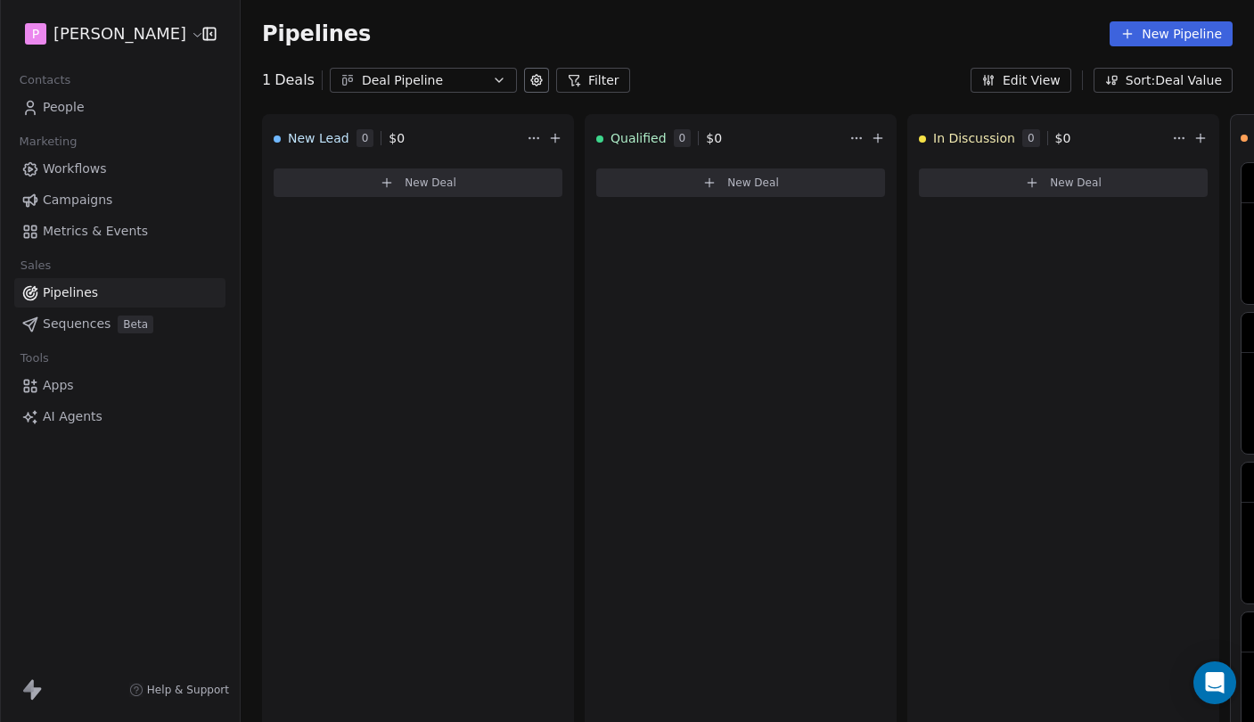
click at [94, 323] on span "Sequences" at bounding box center [77, 323] width 68 height 19
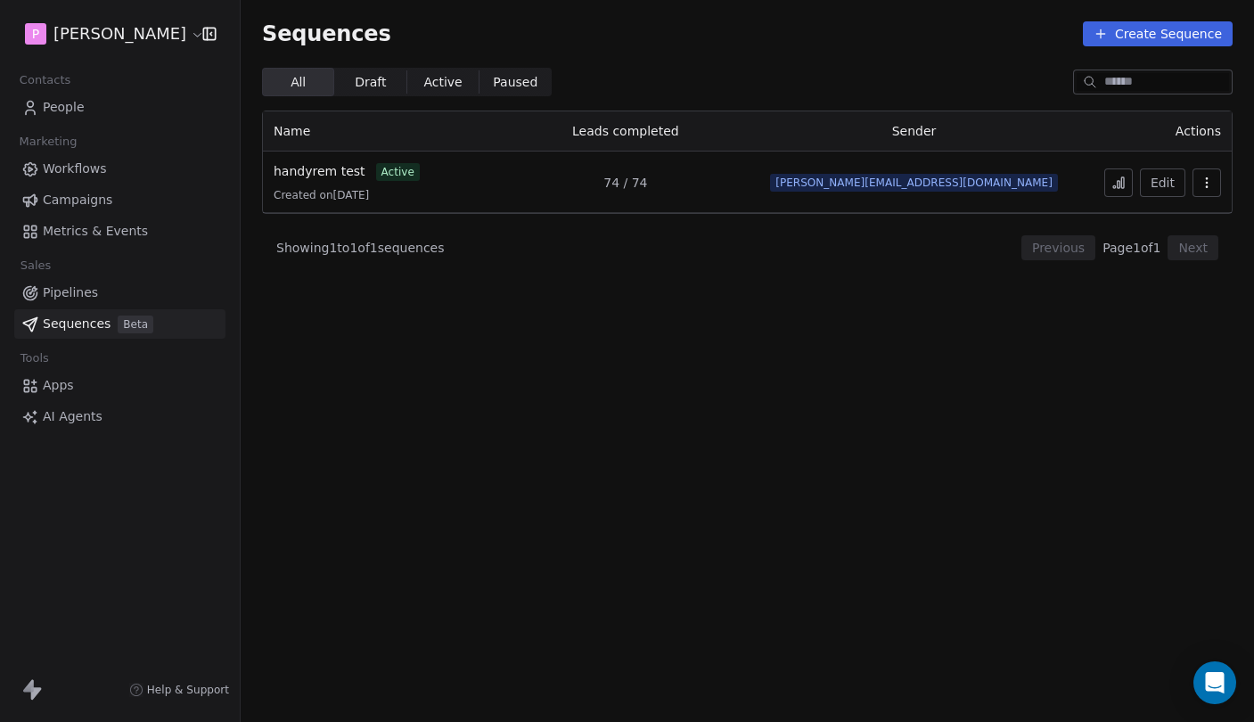
click at [128, 289] on link "Pipelines" at bounding box center [119, 292] width 211 height 29
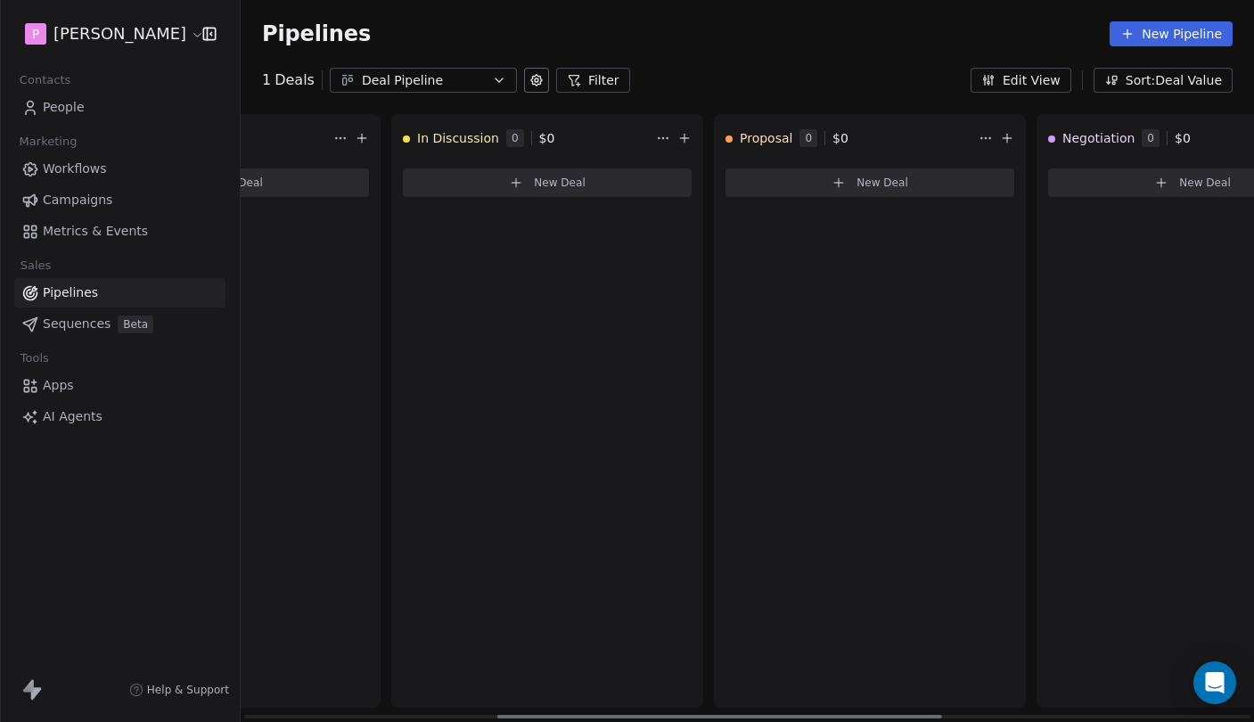
scroll to position [0, 82]
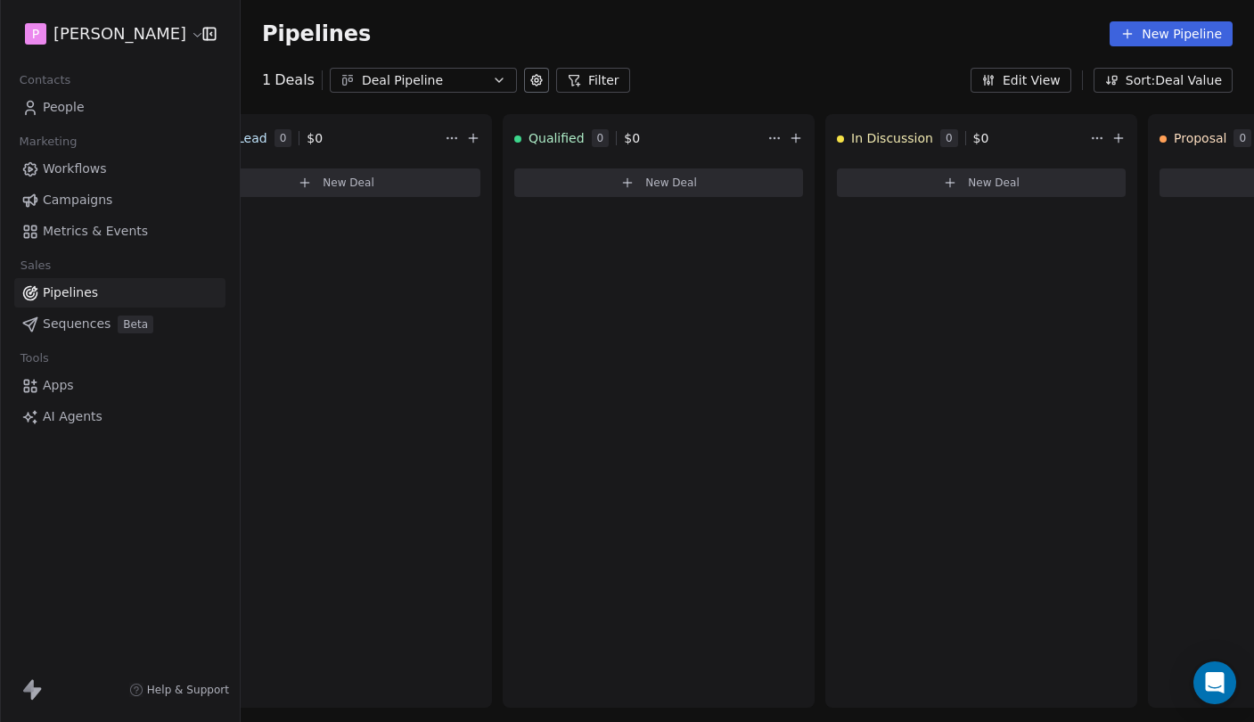
click at [84, 323] on span "Sequences" at bounding box center [77, 323] width 68 height 19
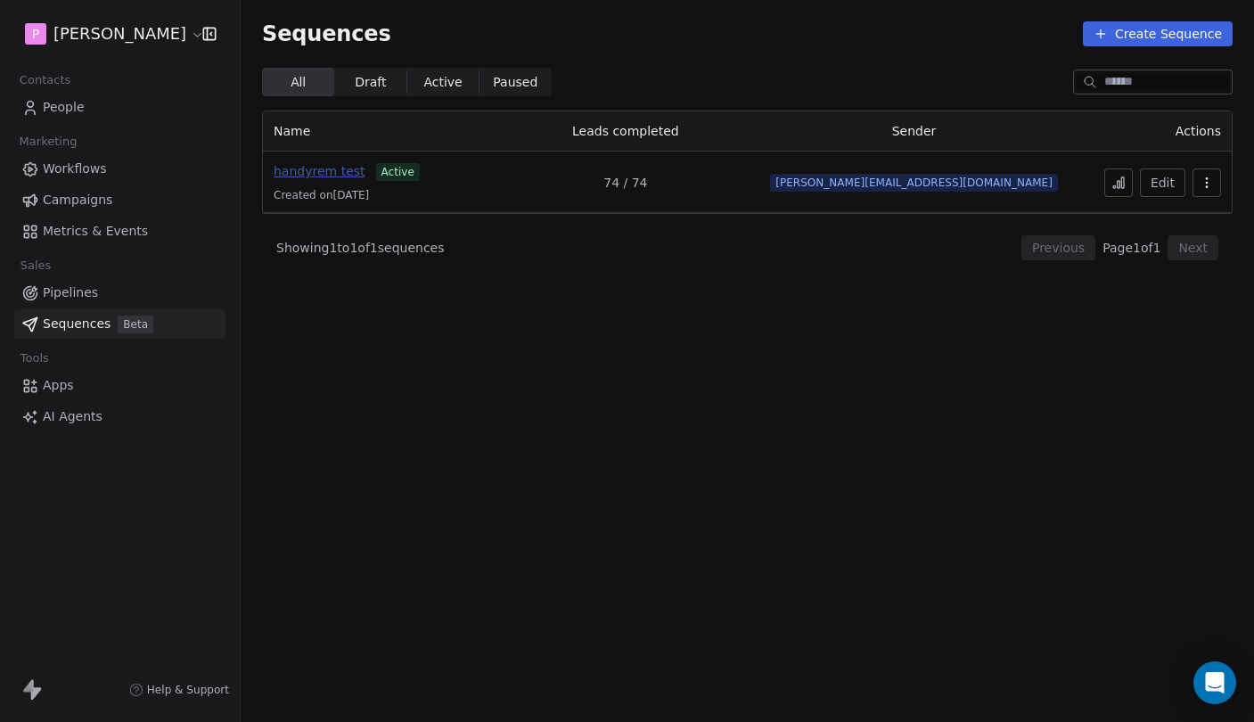
click at [305, 170] on span "handyrem test" at bounding box center [320, 171] width 92 height 14
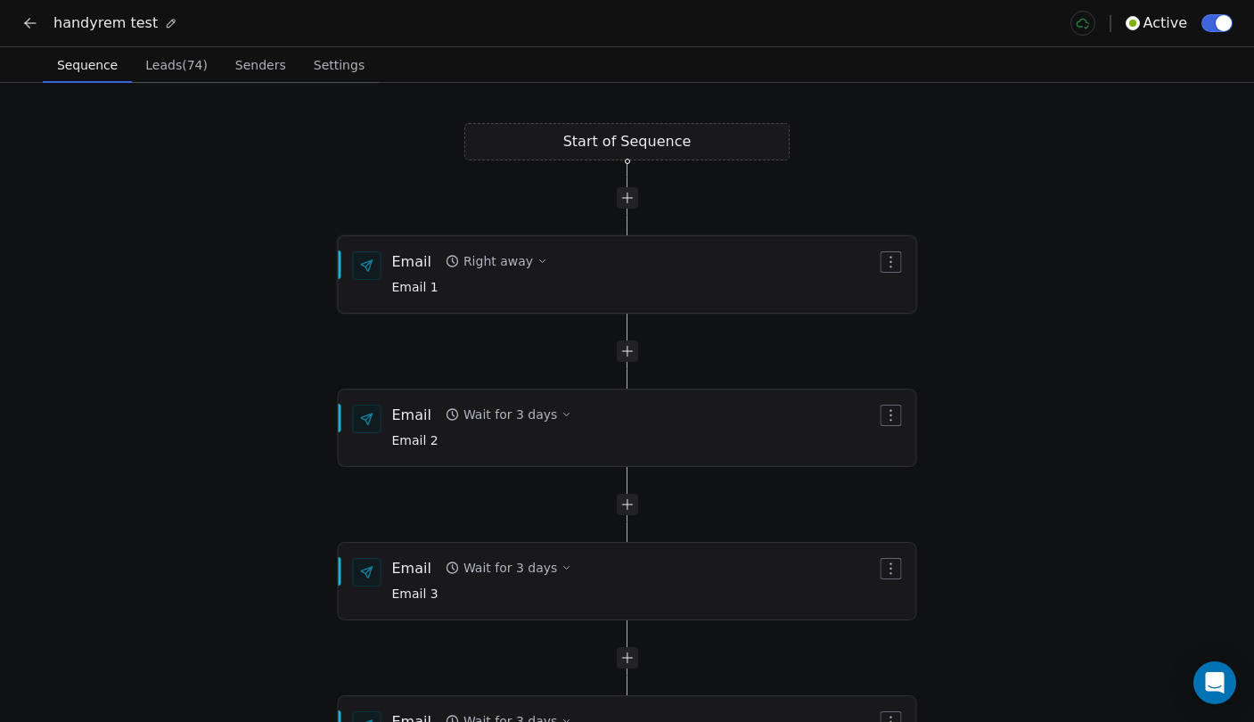
click at [423, 267] on div "Email Right away Email 1" at bounding box center [470, 274] width 156 height 46
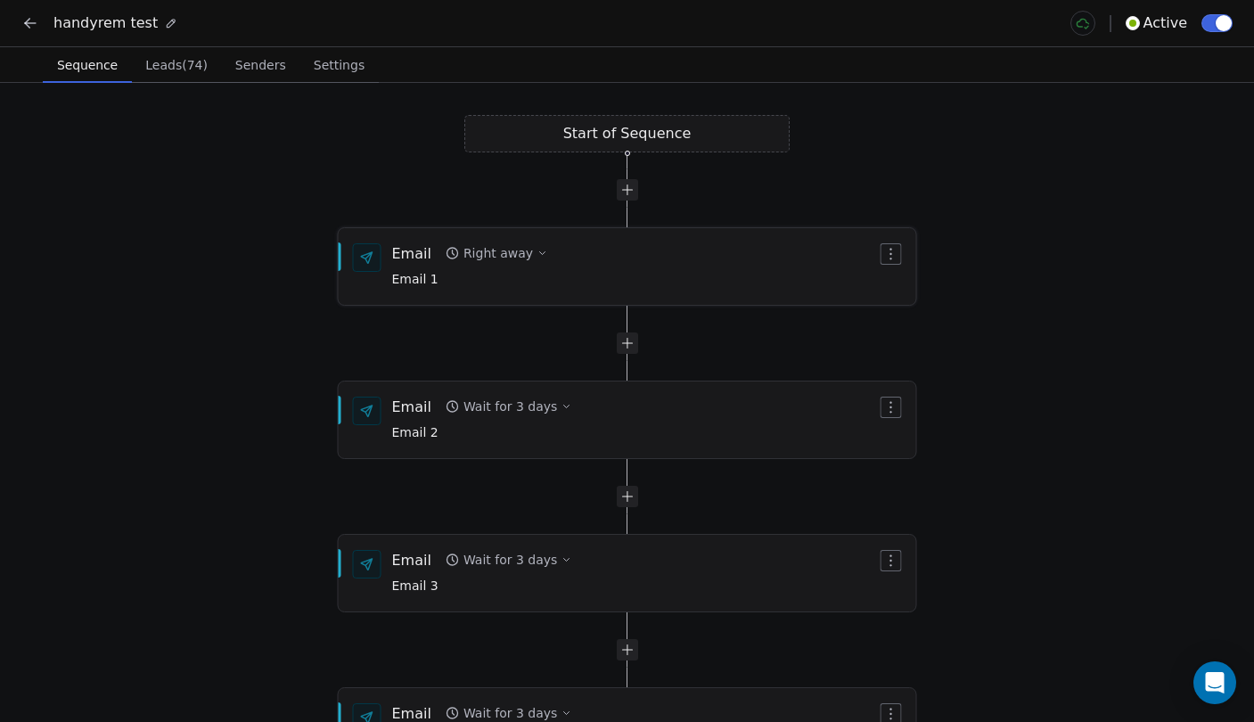
click at [598, 285] on div "Email Right away Email 1" at bounding box center [634, 266] width 485 height 46
click at [539, 265] on div "Email Right away Email 1" at bounding box center [634, 266] width 485 height 46
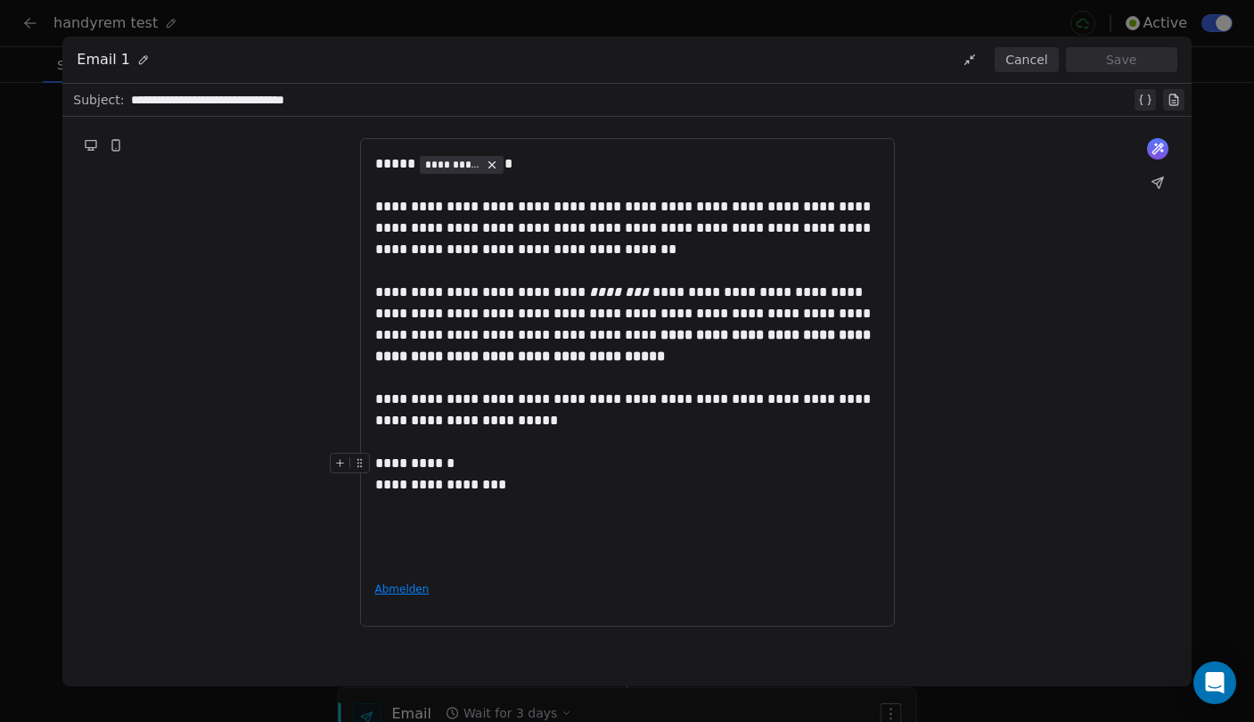
click at [455, 559] on div "**********" at bounding box center [627, 359] width 504 height 413
click at [434, 541] on div "**********" at bounding box center [627, 359] width 504 height 413
click at [341, 461] on icon at bounding box center [340, 463] width 12 height 12
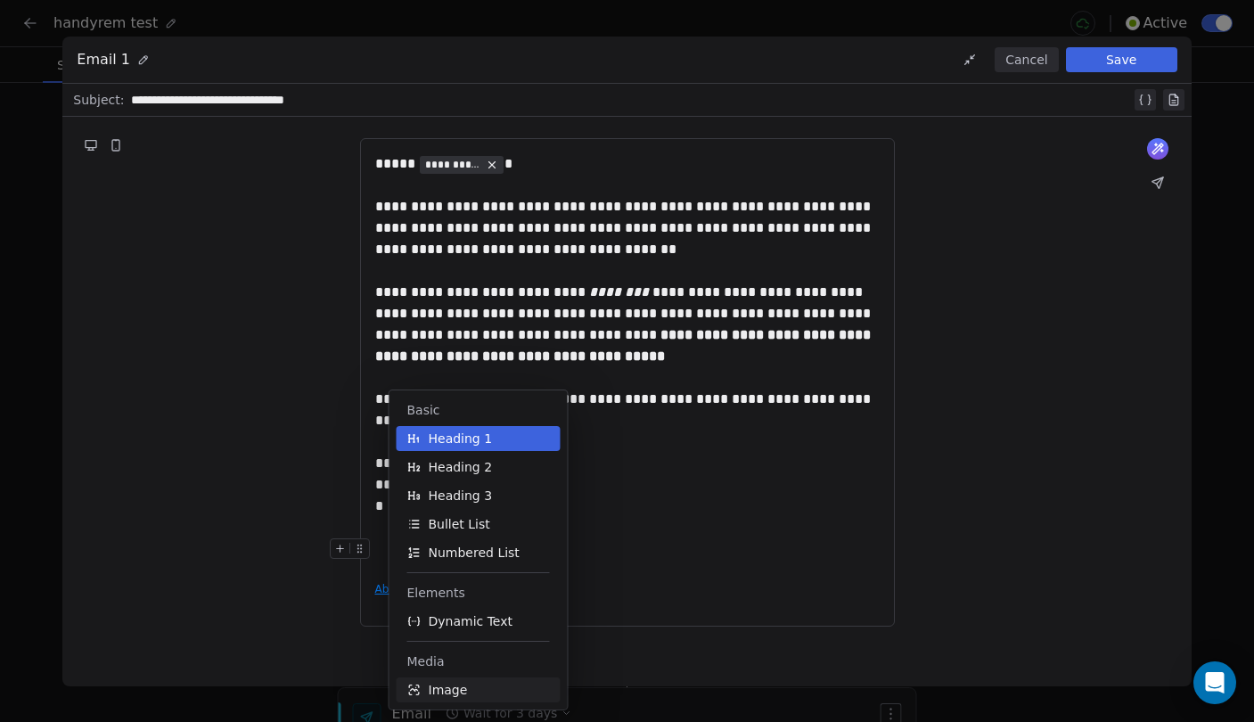
click at [454, 690] on span "Image" at bounding box center [448, 690] width 39 height 18
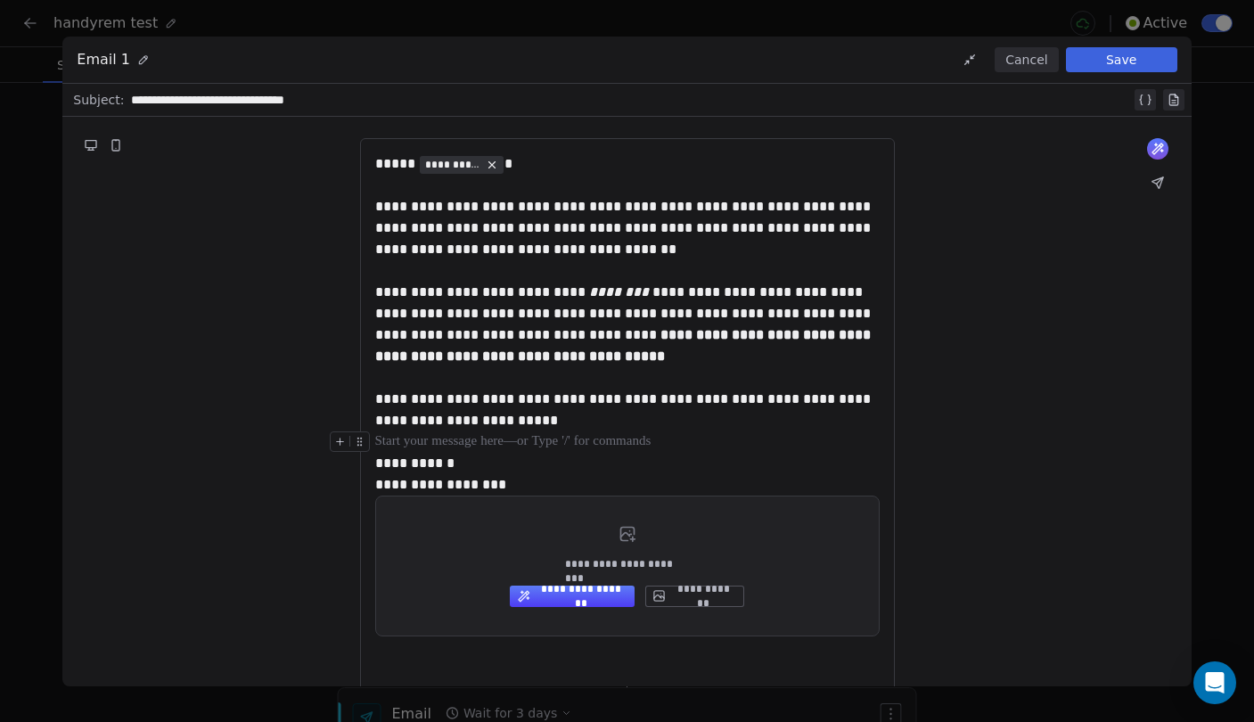
click at [705, 443] on div at bounding box center [627, 441] width 504 height 21
click at [1027, 74] on div "Email 1 Cancel Save" at bounding box center [626, 60] width 1128 height 47
click at [1021, 59] on button "Cancel" at bounding box center [1025, 59] width 63 height 25
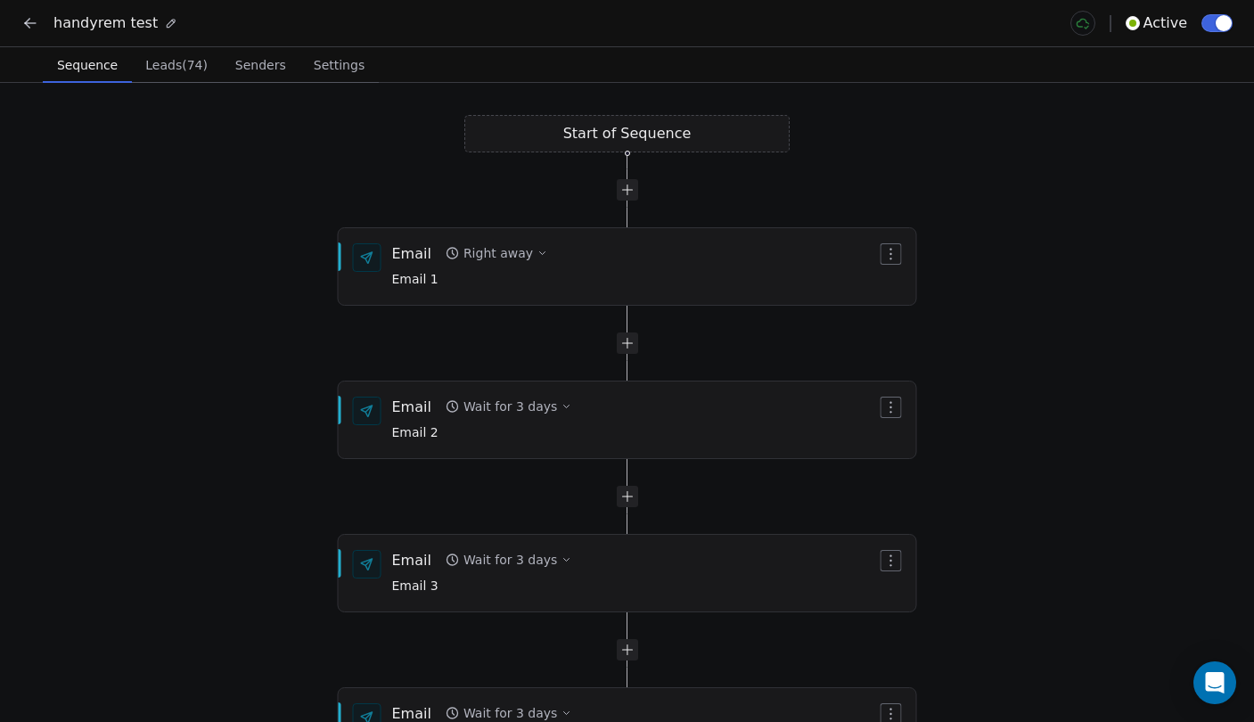
click at [60, 12] on span "handyrem test" at bounding box center [105, 22] width 104 height 21
click at [37, 22] on icon at bounding box center [30, 23] width 18 height 18
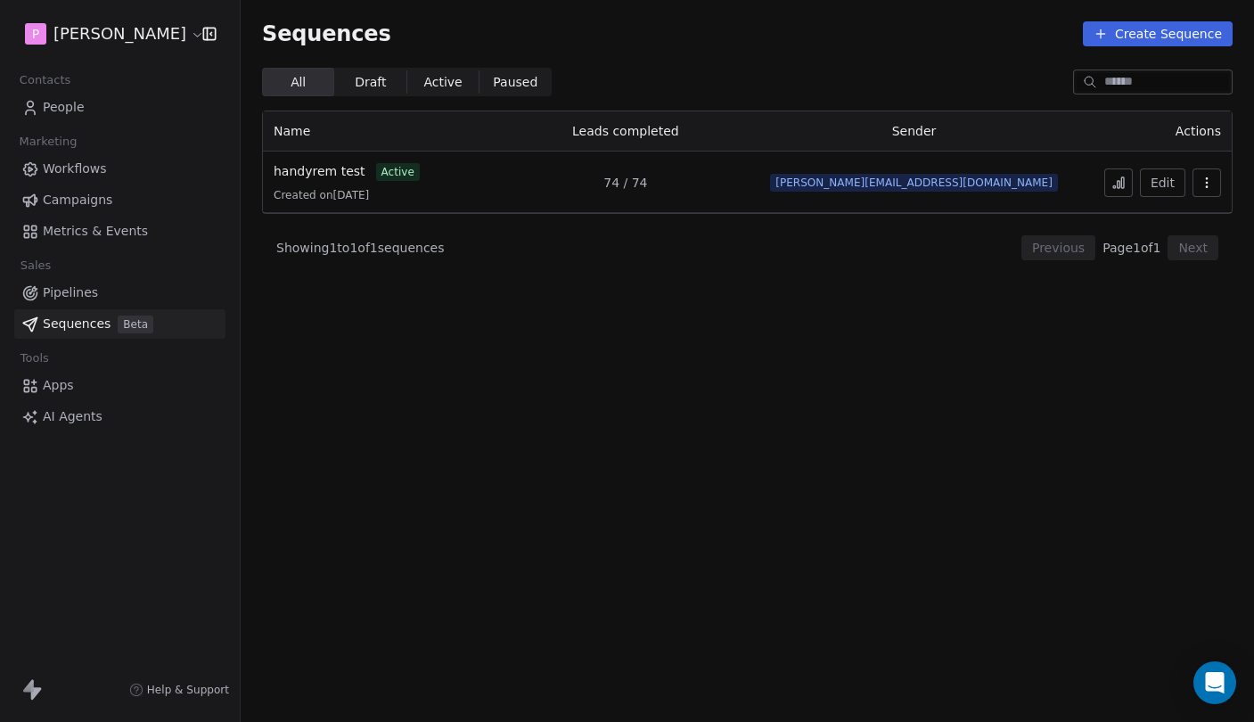
click at [92, 284] on span "Pipelines" at bounding box center [70, 292] width 55 height 19
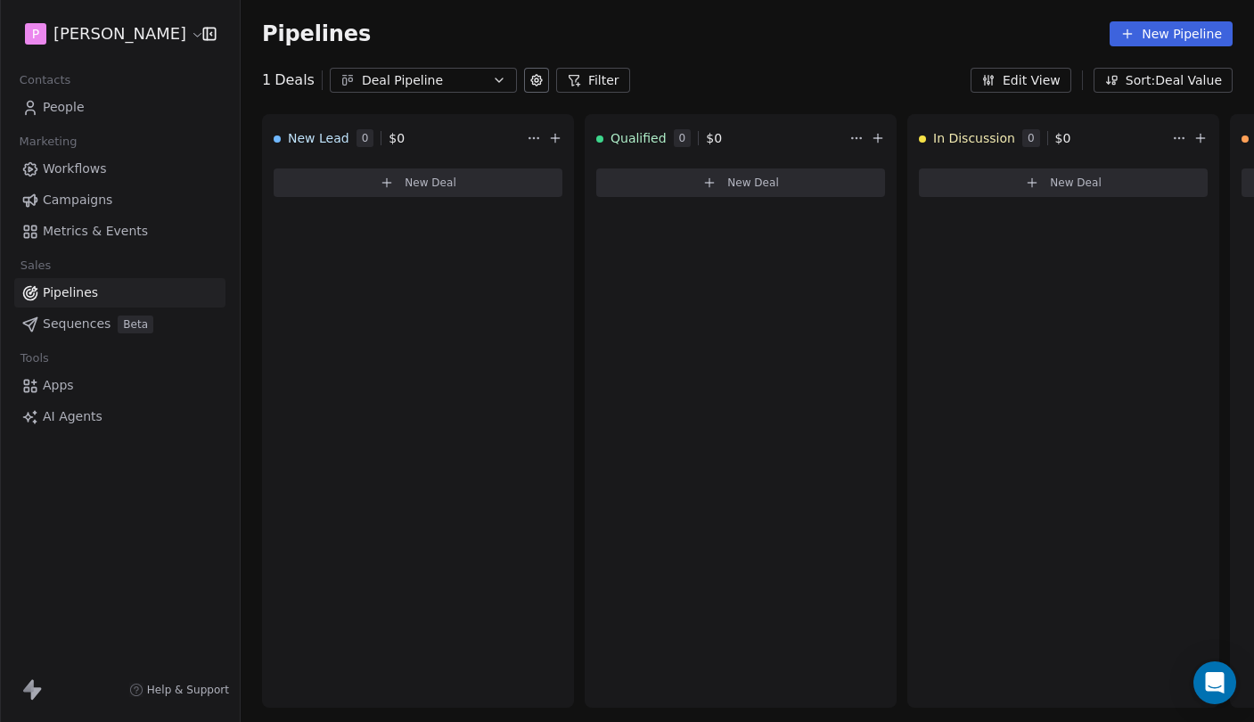
click at [65, 118] on link "People" at bounding box center [119, 107] width 211 height 29
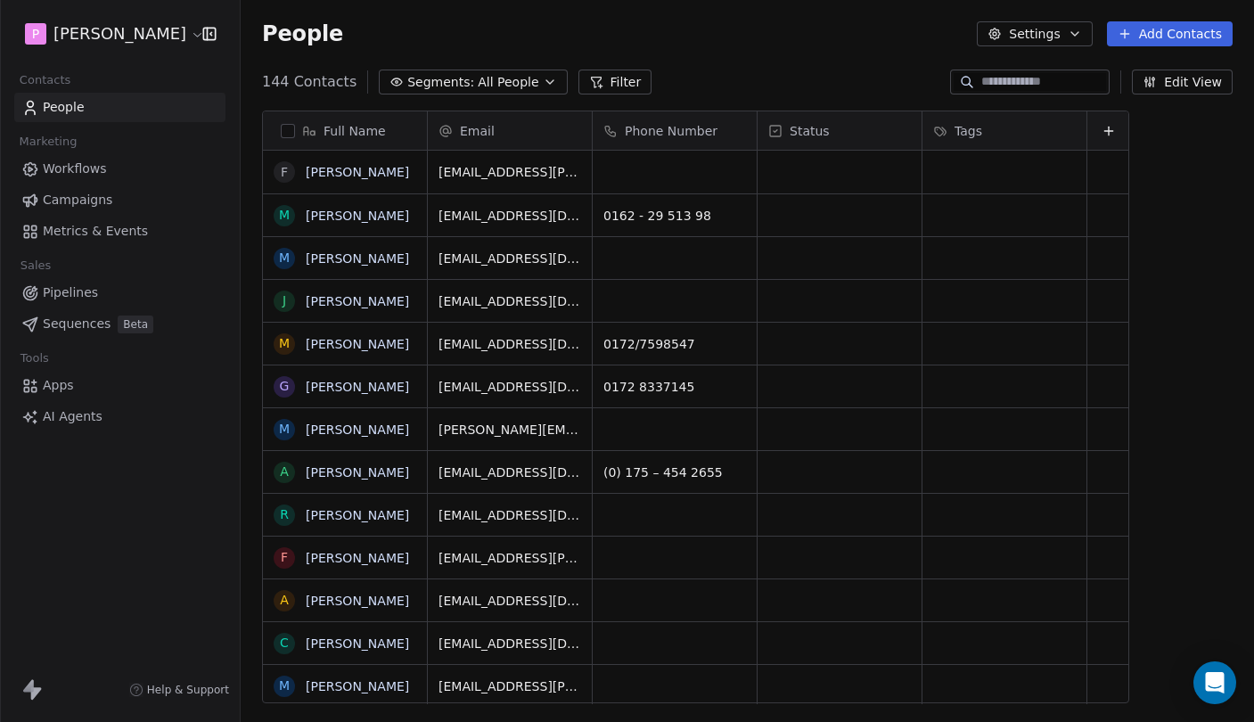
scroll to position [635, 1013]
click at [517, 79] on span "All People" at bounding box center [508, 82] width 61 height 19
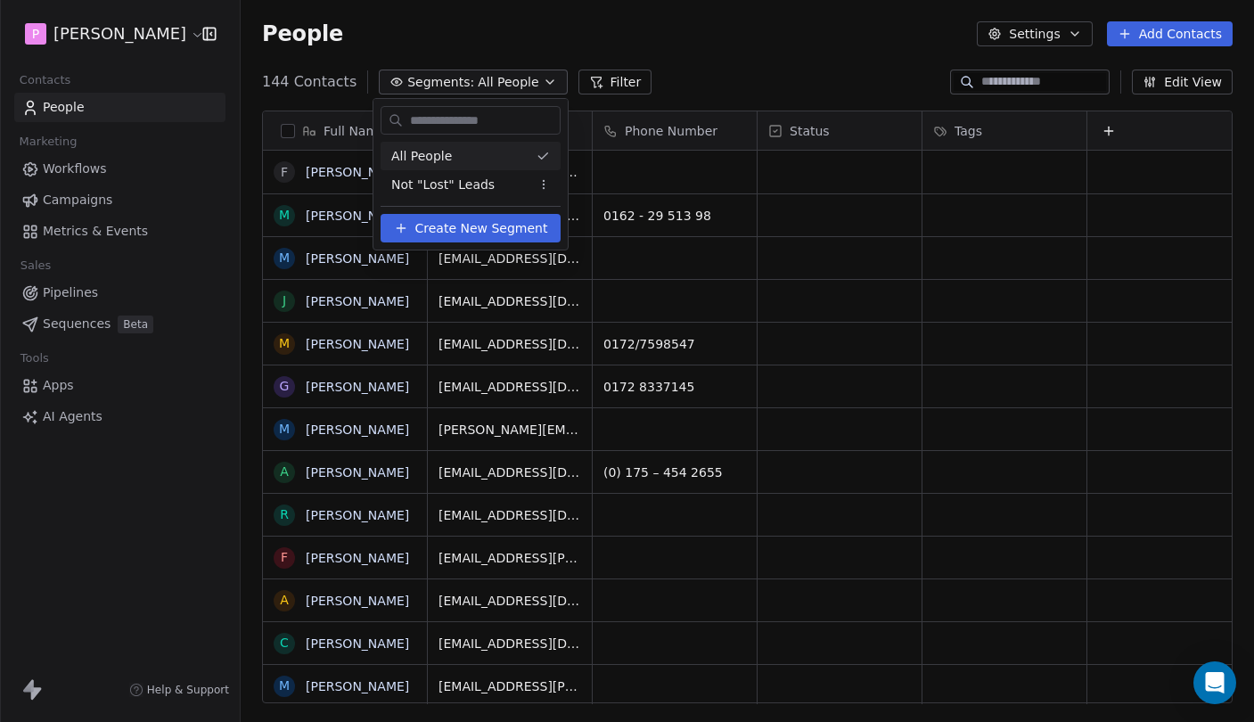
click at [470, 118] on input "text" at bounding box center [482, 121] width 153 height 26
click at [1017, 81] on html "P [PERSON_NAME] Contacts People Marketing Workflows Campaigns Metrics & Events …" at bounding box center [627, 361] width 1254 height 722
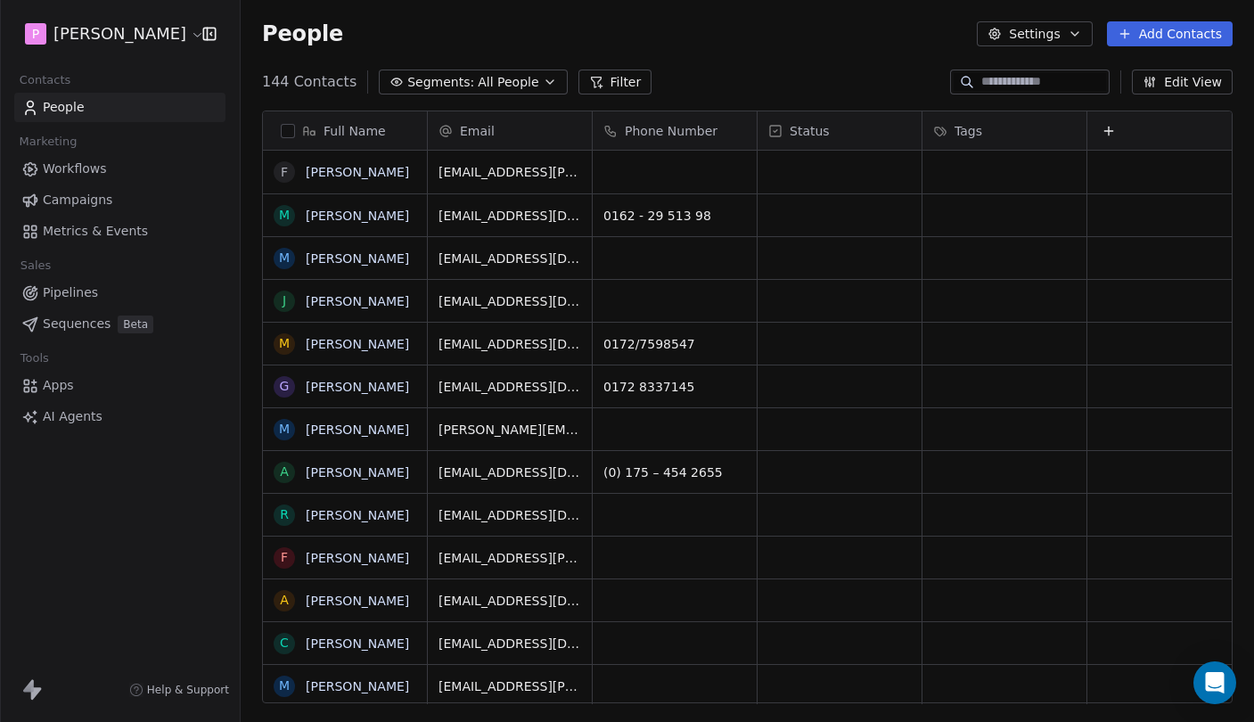
click at [1017, 81] on input at bounding box center [1043, 82] width 125 height 18
type input "*****"
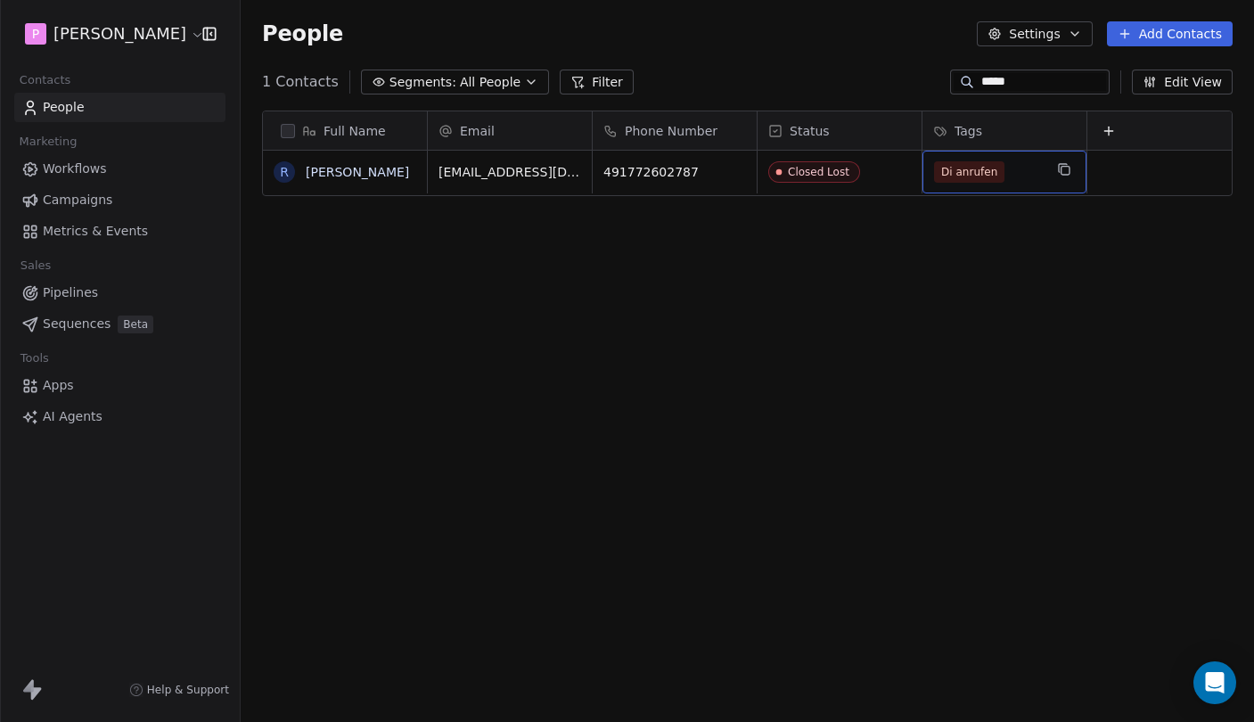
click at [1028, 171] on div "Di anrufen" at bounding box center [988, 171] width 109 height 21
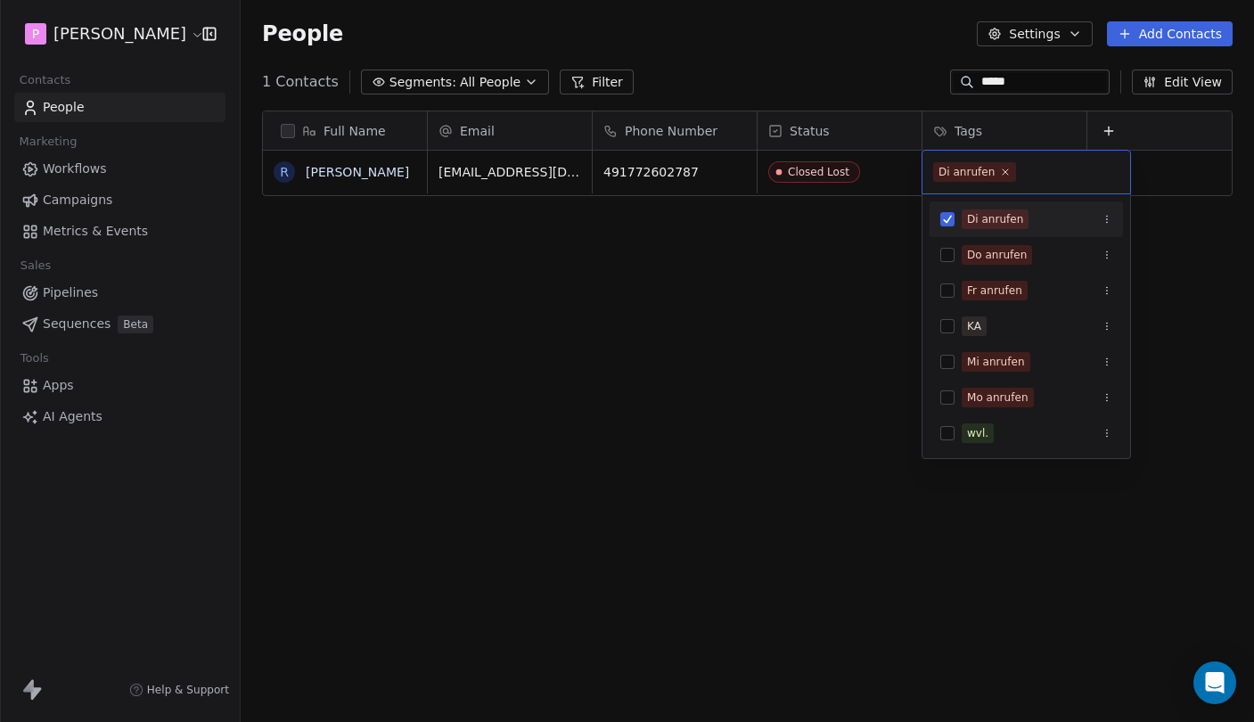
click at [1018, 212] on div "Di anrufen" at bounding box center [995, 219] width 56 height 16
click at [787, 267] on html "P Pedro Contacts People Marketing Workflows Campaigns Metrics & Events Sales Pi…" at bounding box center [627, 361] width 1254 height 722
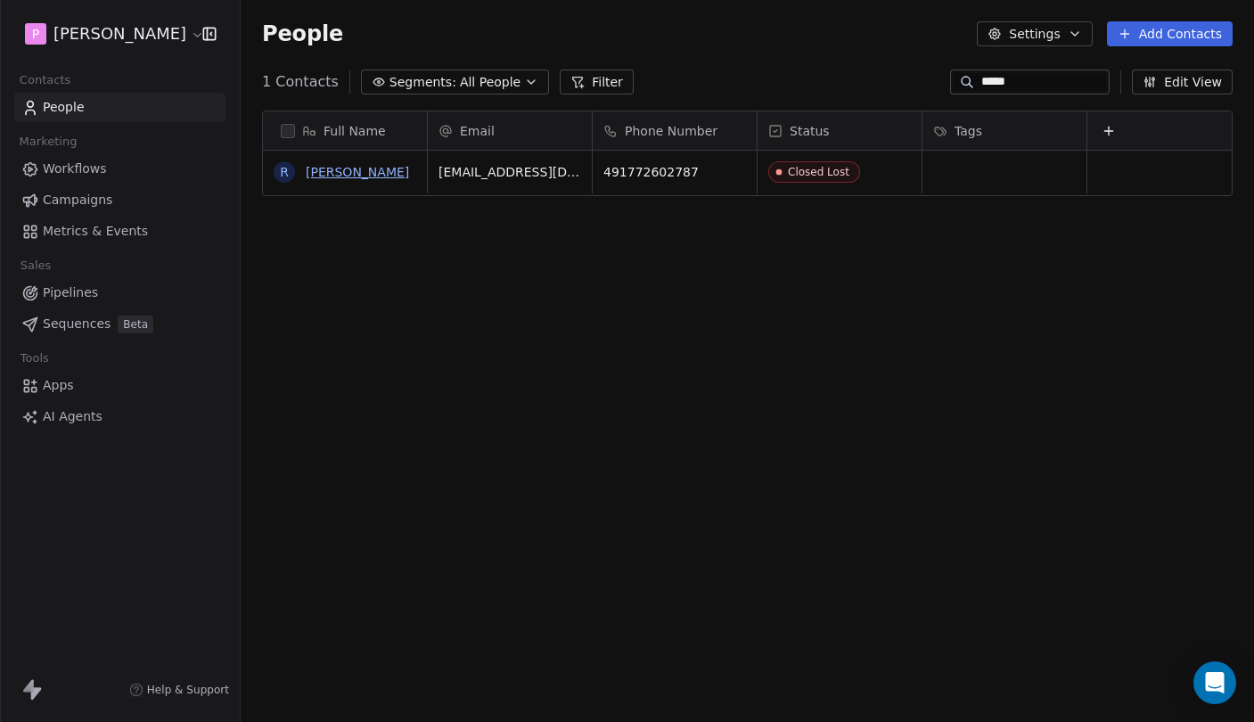
click at [367, 176] on link "[PERSON_NAME]" at bounding box center [357, 172] width 103 height 14
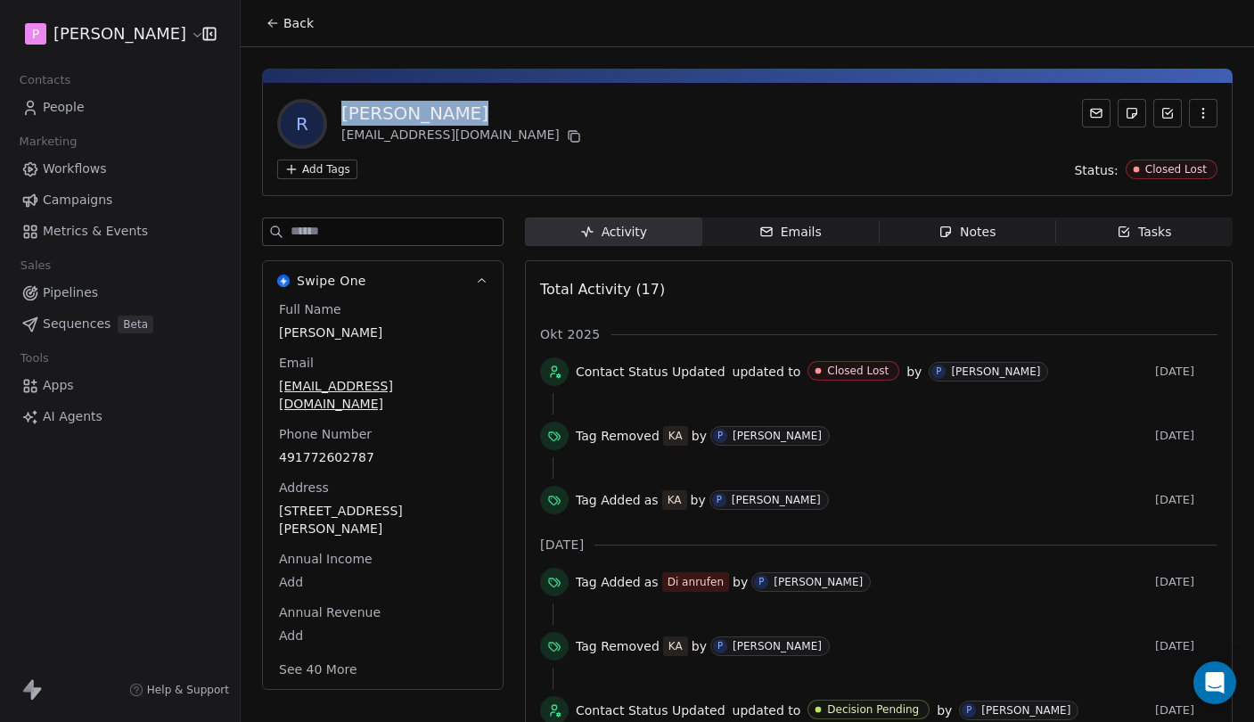
drag, startPoint x: 463, startPoint y: 113, endPoint x: 310, endPoint y: 112, distance: 153.2
click at [310, 112] on div "R Roberto Szabo info@innenausbau-sachsen.de" at bounding box center [430, 124] width 307 height 50
copy div "[PERSON_NAME]"
click at [297, 33] on button "Back" at bounding box center [289, 23] width 69 height 32
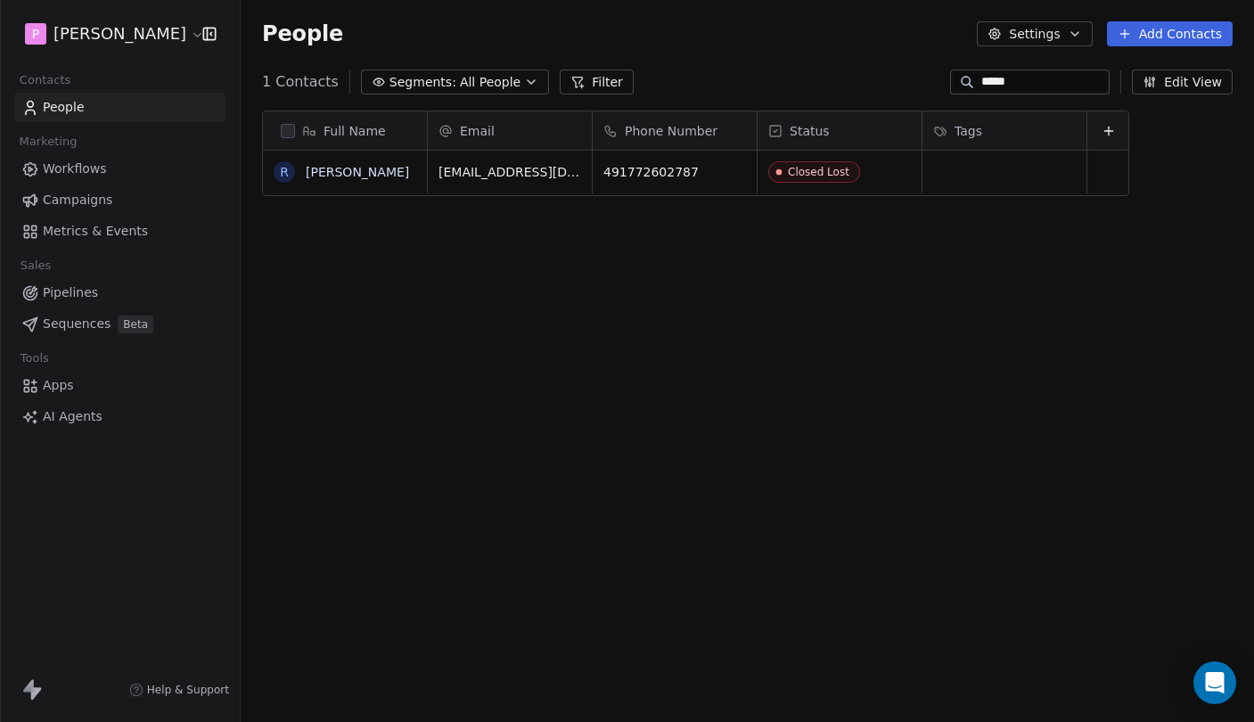
scroll to position [635, 1013]
click at [85, 290] on span "Pipelines" at bounding box center [70, 292] width 55 height 19
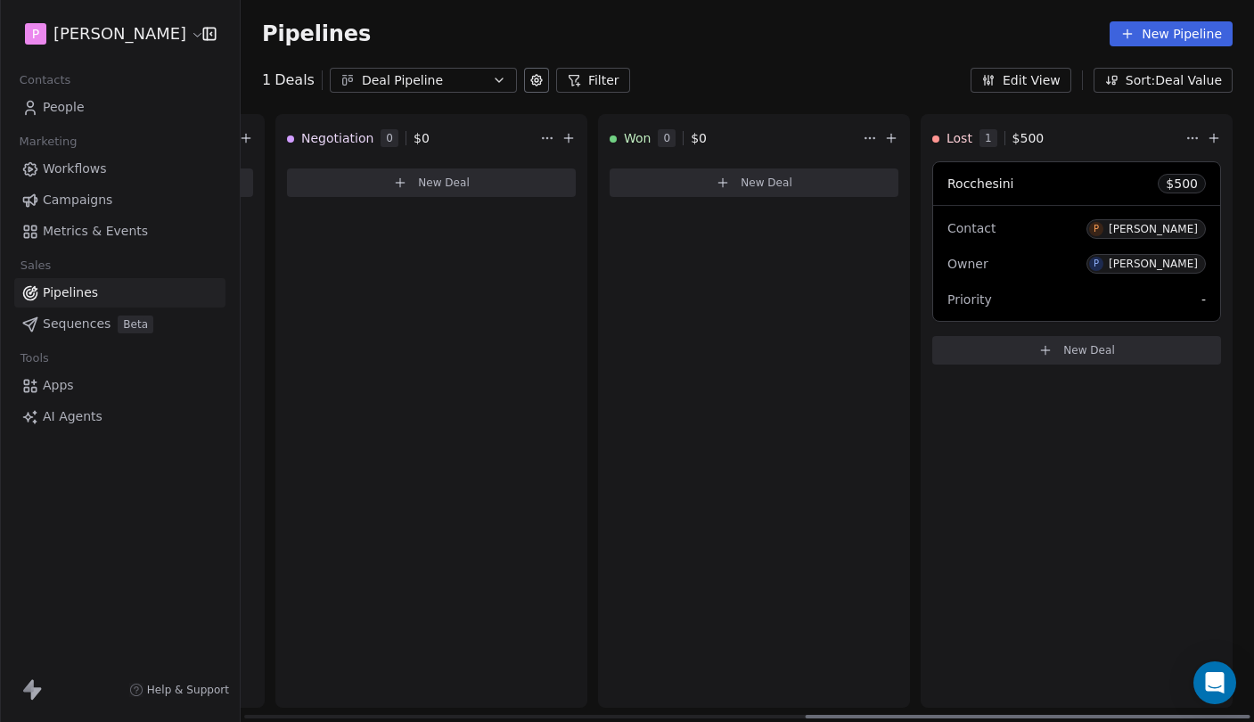
scroll to position [0, 1277]
click at [1111, 350] on span "New Deal" at bounding box center [1089, 350] width 52 height 14
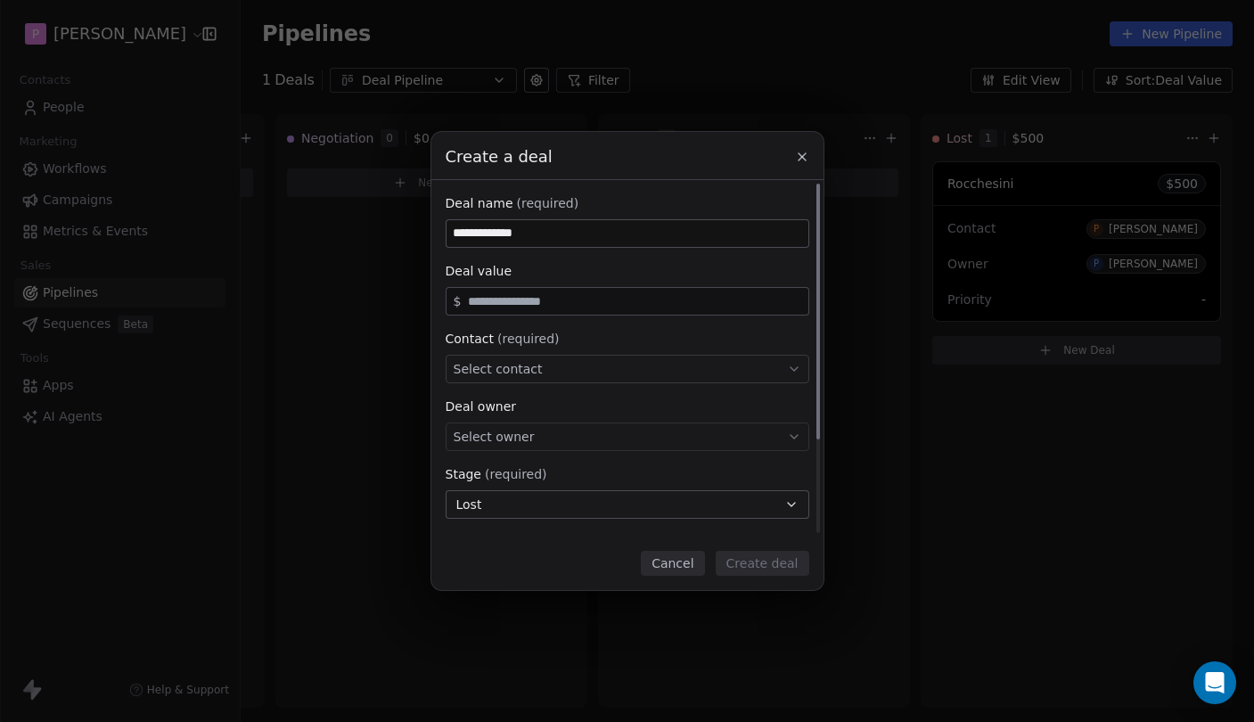
click at [482, 235] on input "**********" at bounding box center [627, 233] width 362 height 27
type input "*****"
click at [554, 303] on input "text" at bounding box center [633, 301] width 339 height 13
type input "***"
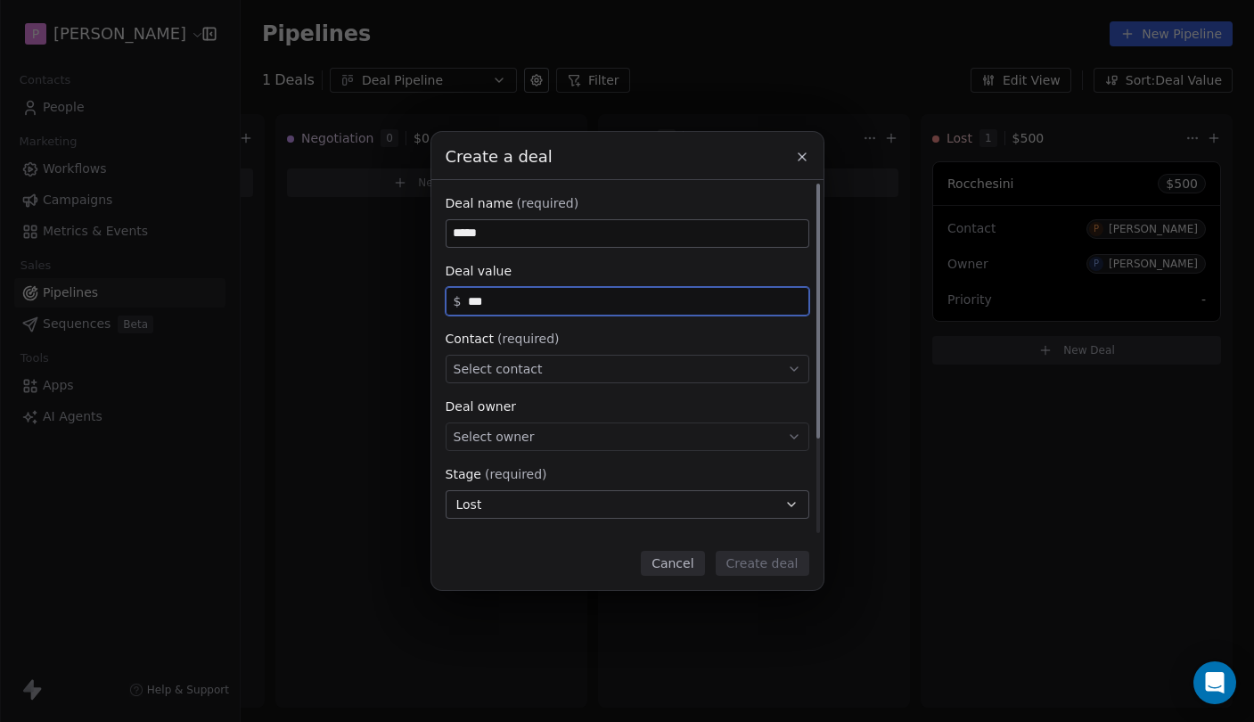
click at [575, 371] on div "Select contact" at bounding box center [626, 369] width 363 height 29
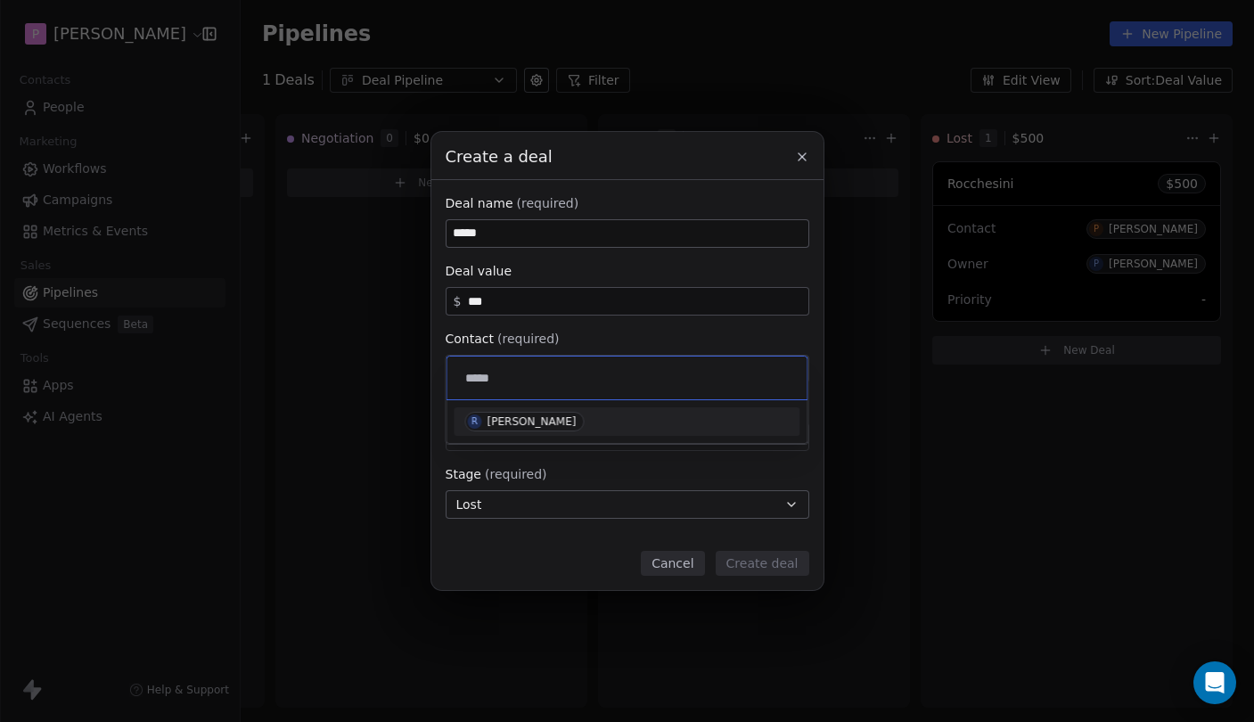
type input "*****"
click at [602, 424] on div "R Roberto Szabo" at bounding box center [627, 422] width 324 height 20
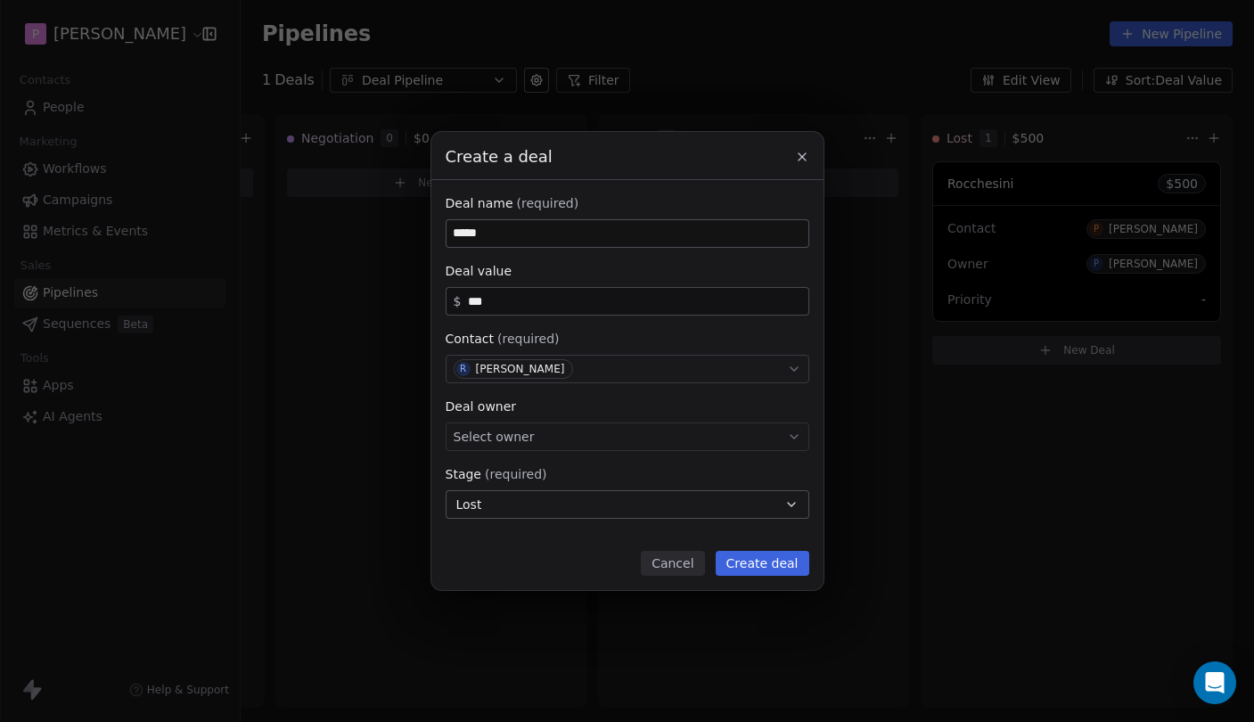
click at [763, 568] on button "Create deal" at bounding box center [762, 563] width 94 height 25
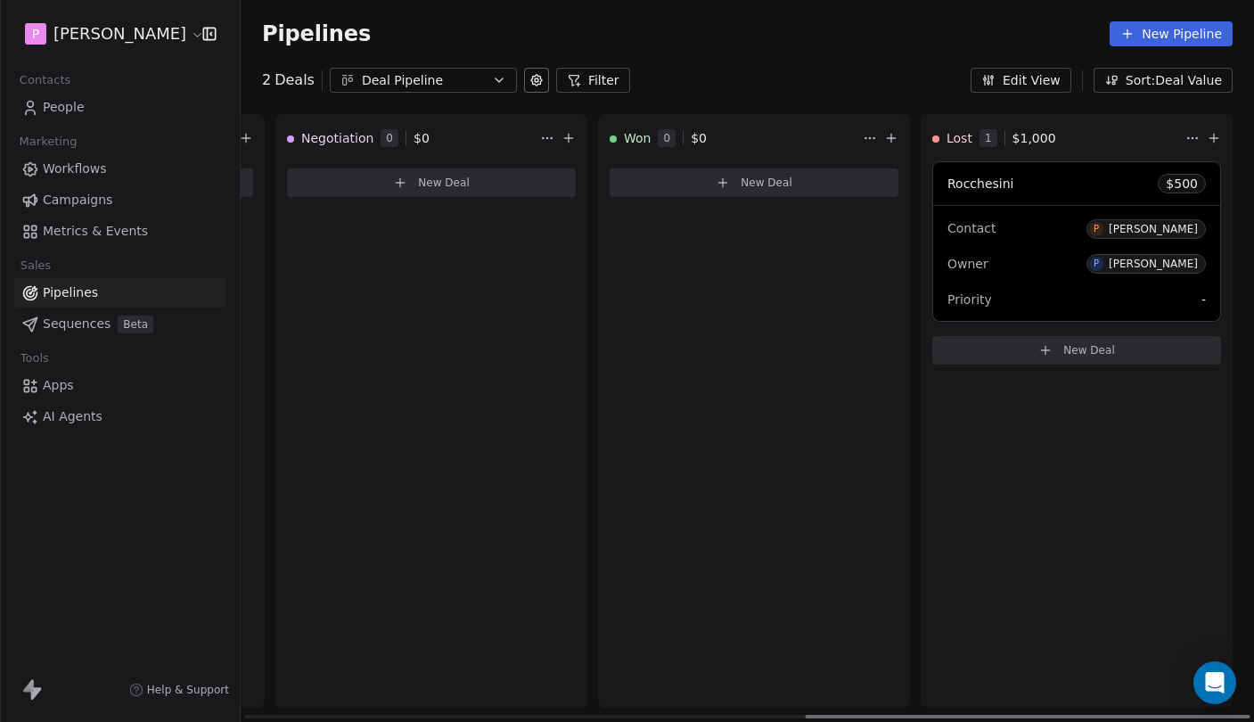
scroll to position [0, 0]
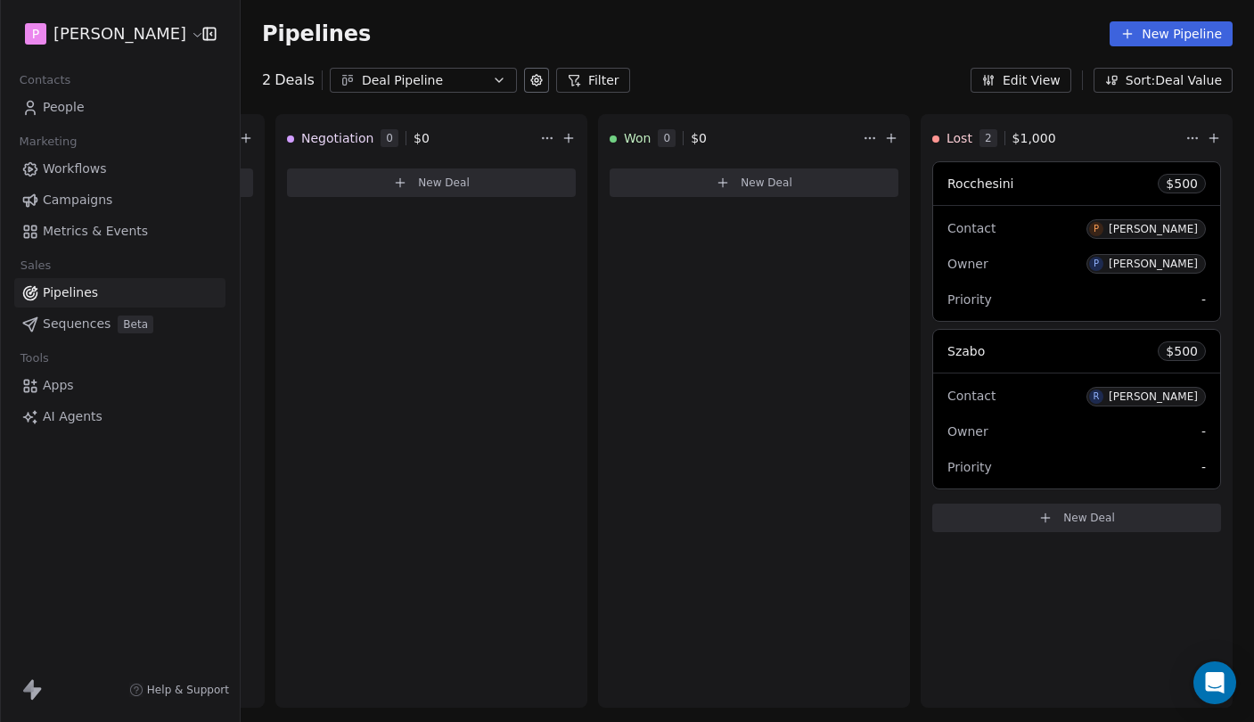
click at [58, 105] on span "People" at bounding box center [64, 107] width 42 height 19
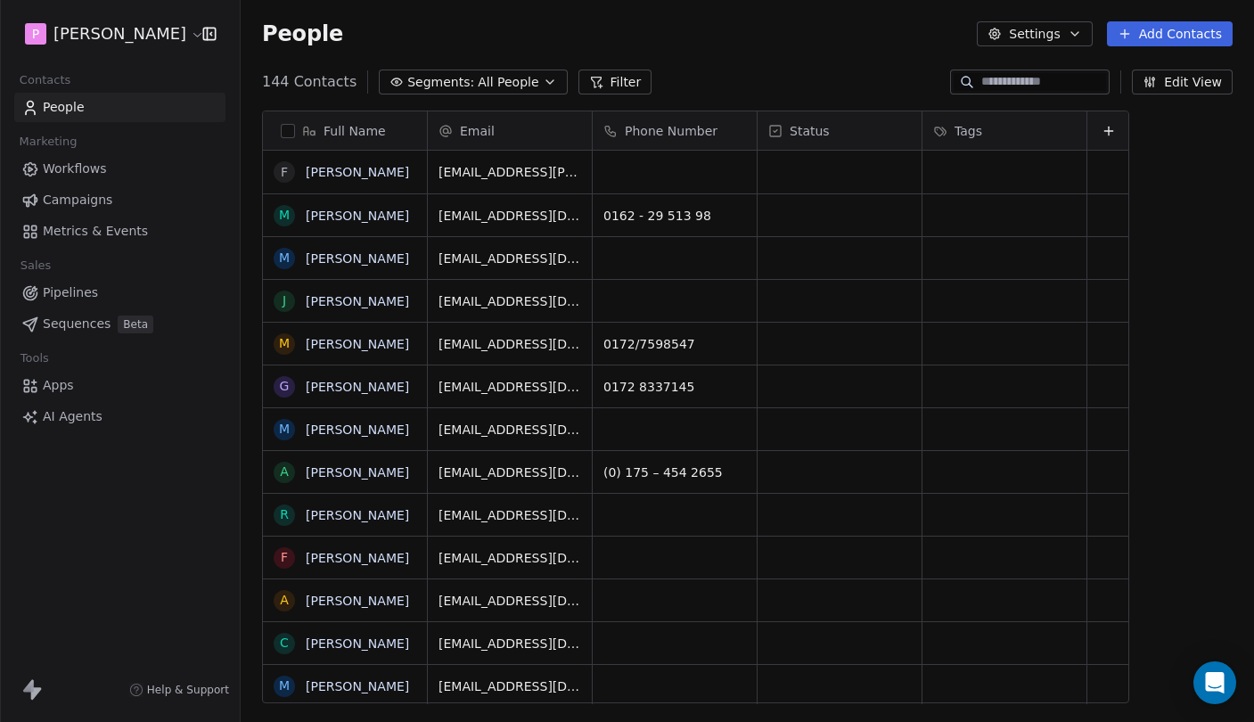
scroll to position [635, 1013]
click at [494, 86] on span "All People" at bounding box center [508, 82] width 61 height 19
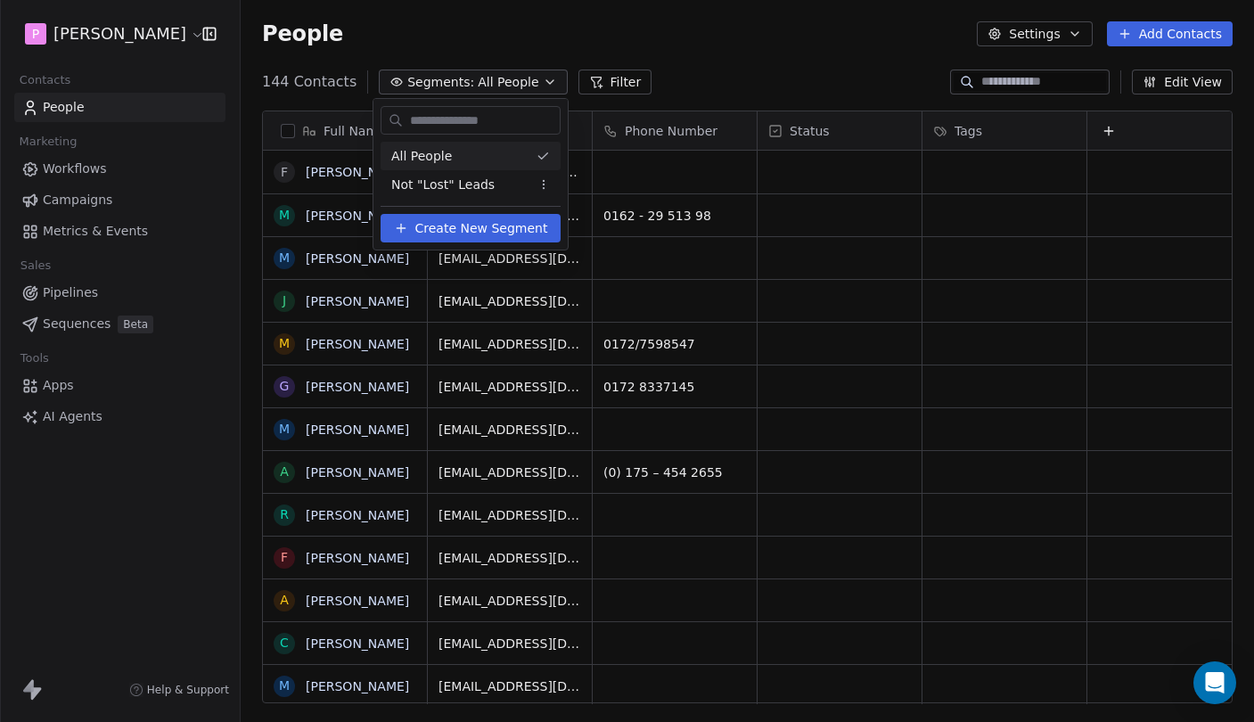
click at [618, 83] on html "P Pedro Contacts People Marketing Workflows Campaigns Metrics & Events Sales Pi…" at bounding box center [627, 361] width 1254 height 722
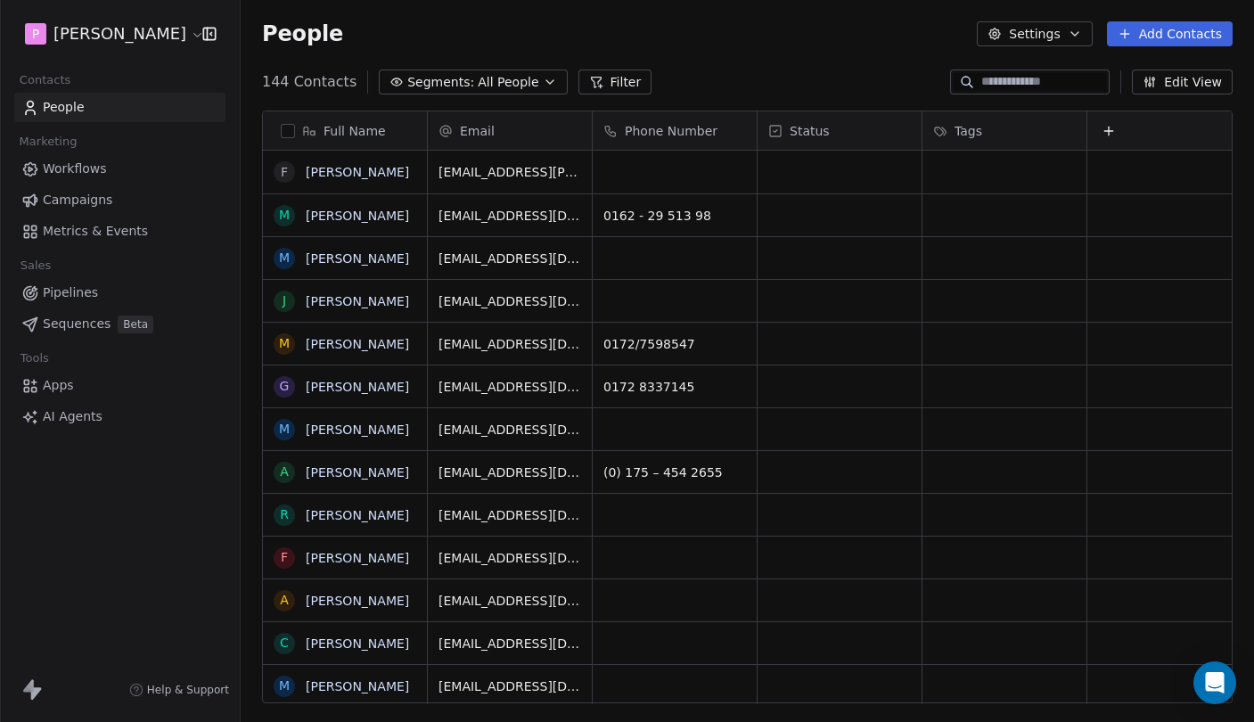
click at [594, 82] on button "Filter" at bounding box center [615, 81] width 74 height 25
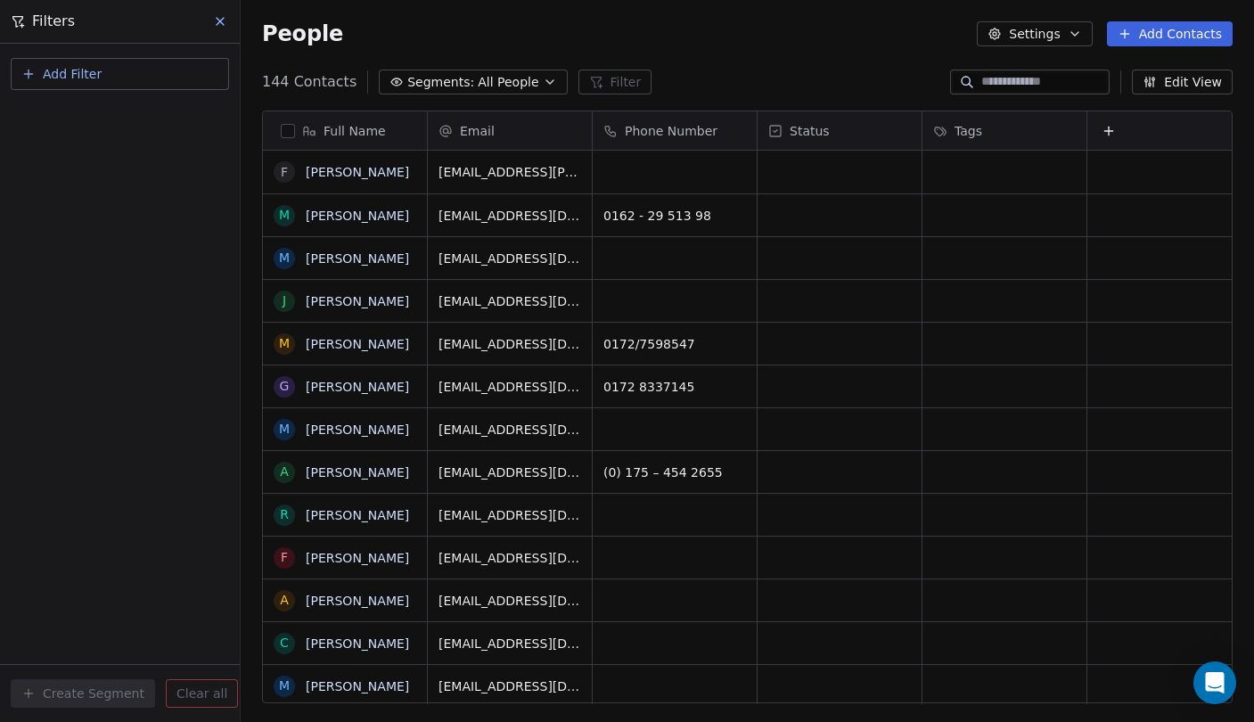
click at [120, 78] on button "Add Filter" at bounding box center [120, 74] width 218 height 32
click at [124, 121] on span "Contact properties" at bounding box center [87, 116] width 116 height 19
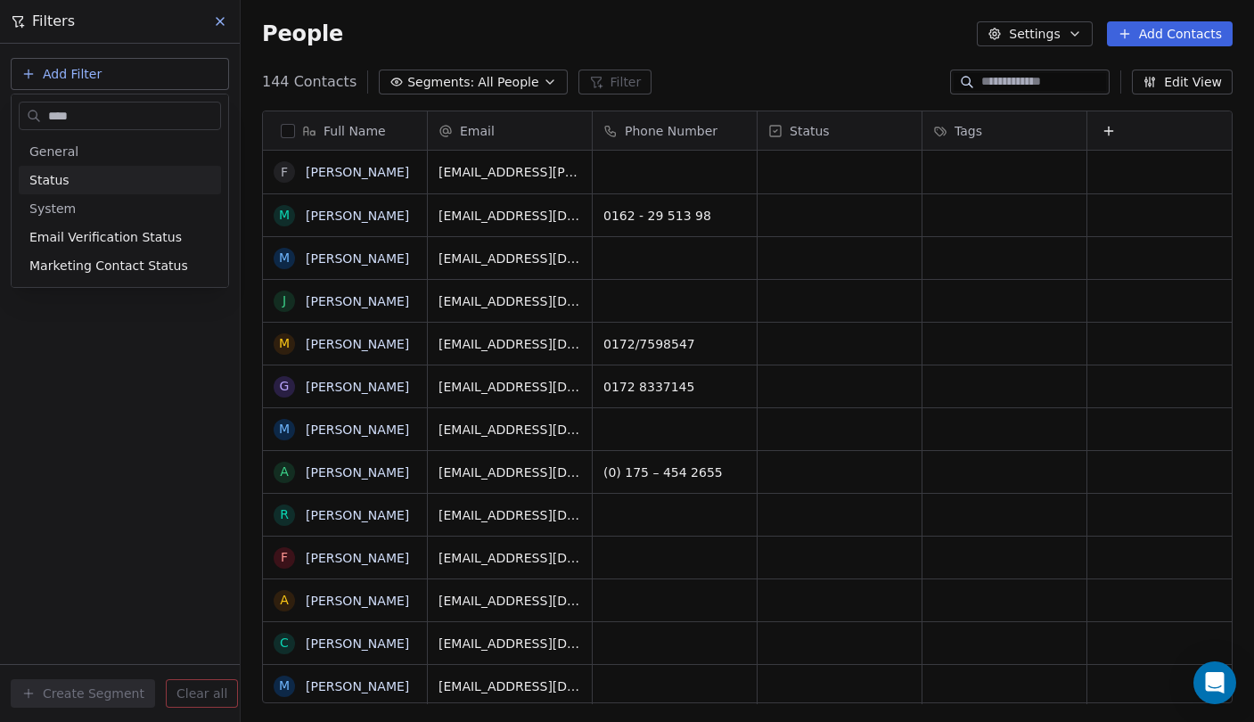
type input "****"
click at [131, 187] on div "Status" at bounding box center [119, 180] width 181 height 18
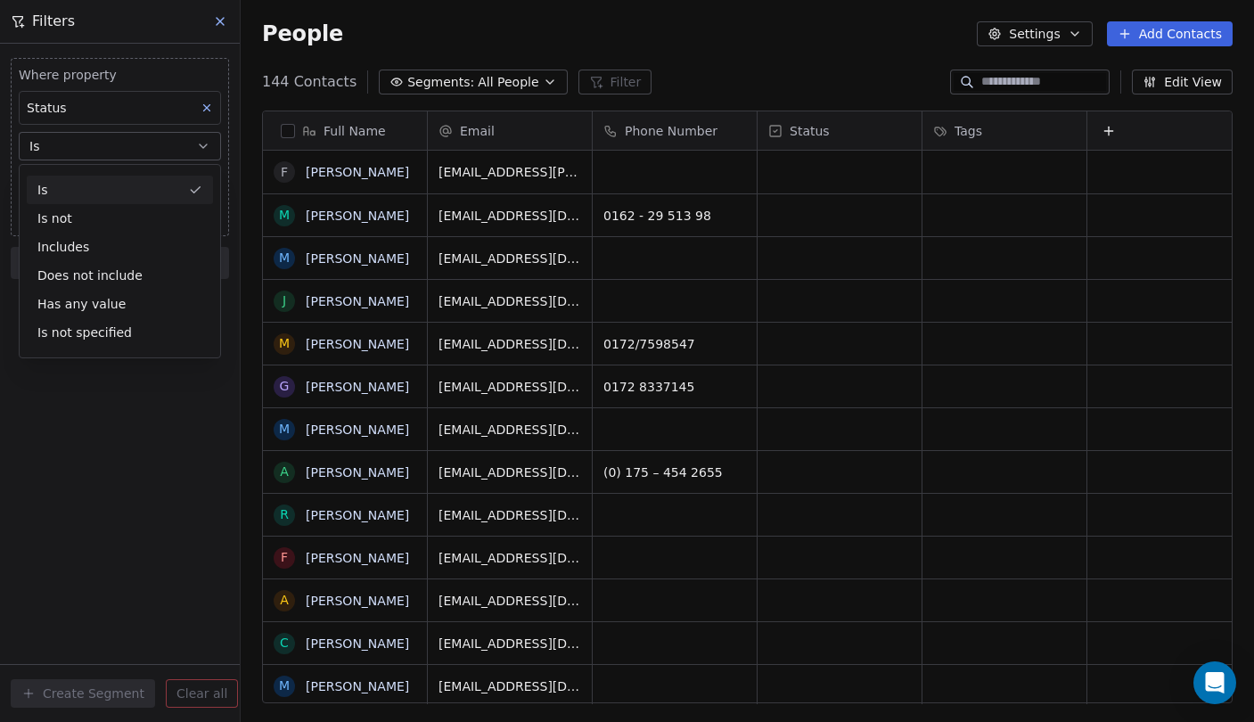
click at [124, 184] on div "Is" at bounding box center [120, 190] width 186 height 29
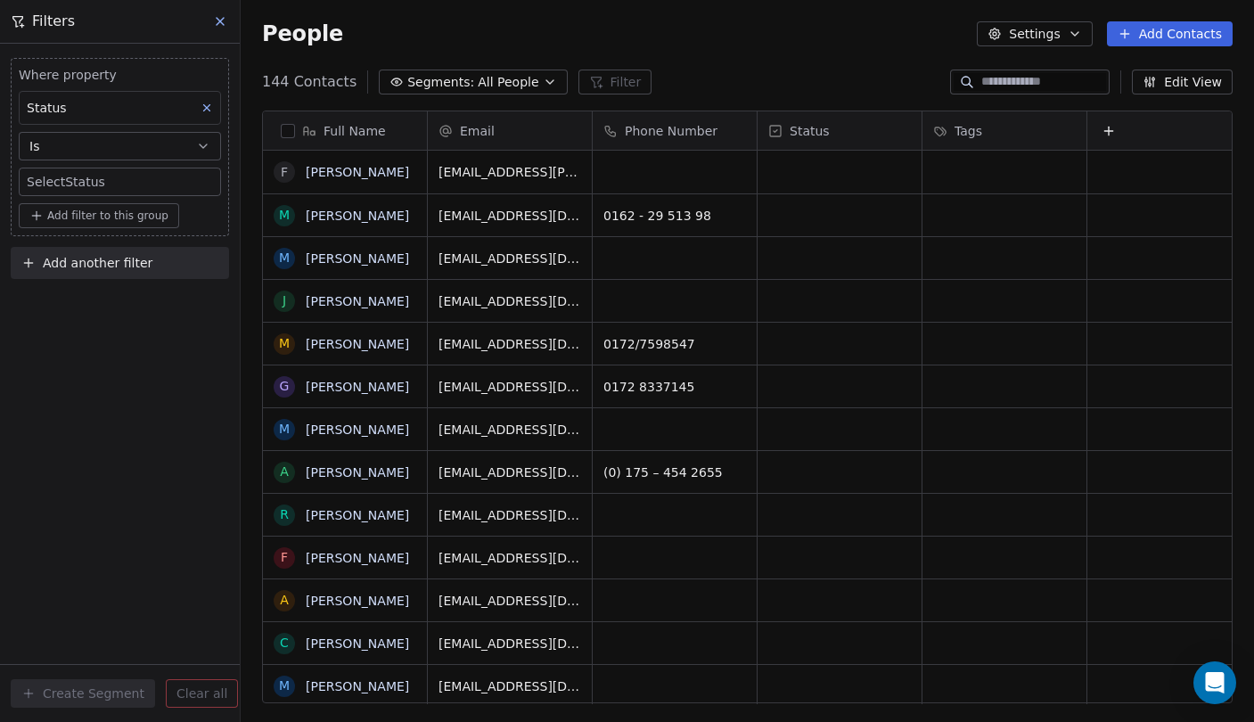
click at [110, 208] on button "Add filter to this group" at bounding box center [99, 215] width 160 height 25
click at [106, 181] on html "P Pedro Contacts People Marketing Workflows Campaigns Metrics & Events Sales Pi…" at bounding box center [627, 361] width 1254 height 722
click at [122, 187] on body "P Pedro Contacts People Marketing Workflows Campaigns Metrics & Events Sales Pi…" at bounding box center [627, 361] width 1254 height 722
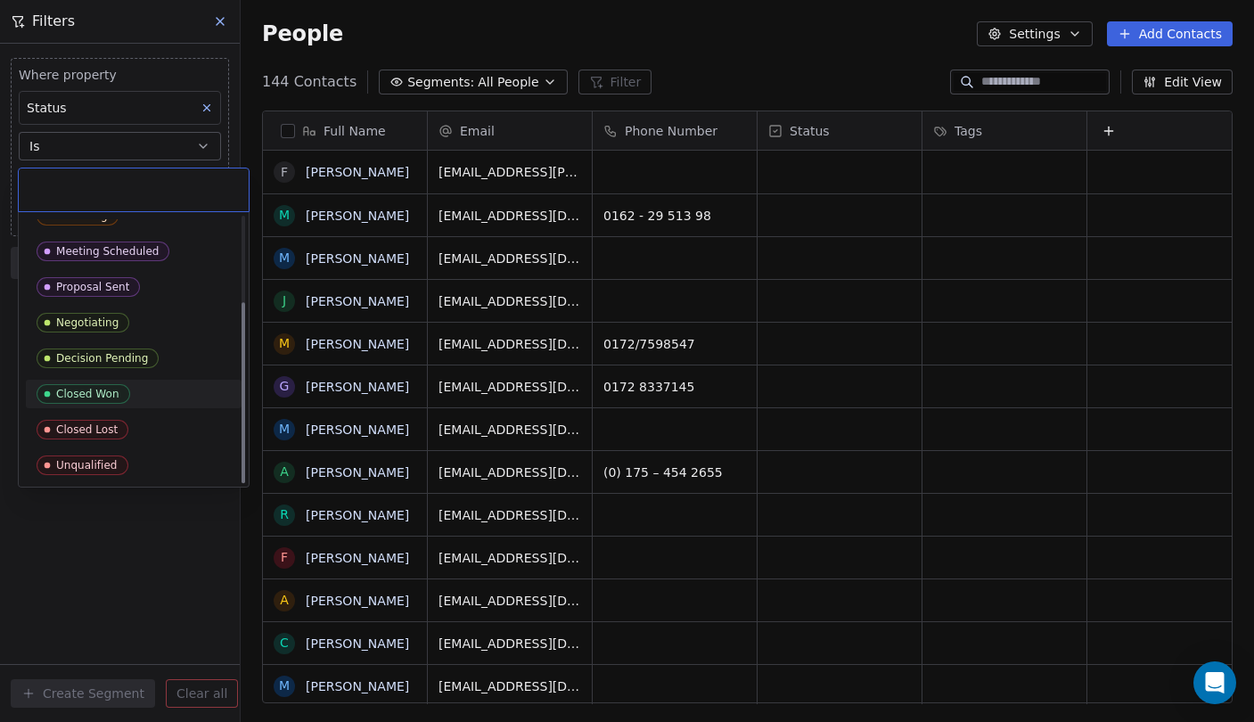
scroll to position [125, 0]
click at [127, 415] on div "Closed Lost" at bounding box center [134, 429] width 216 height 29
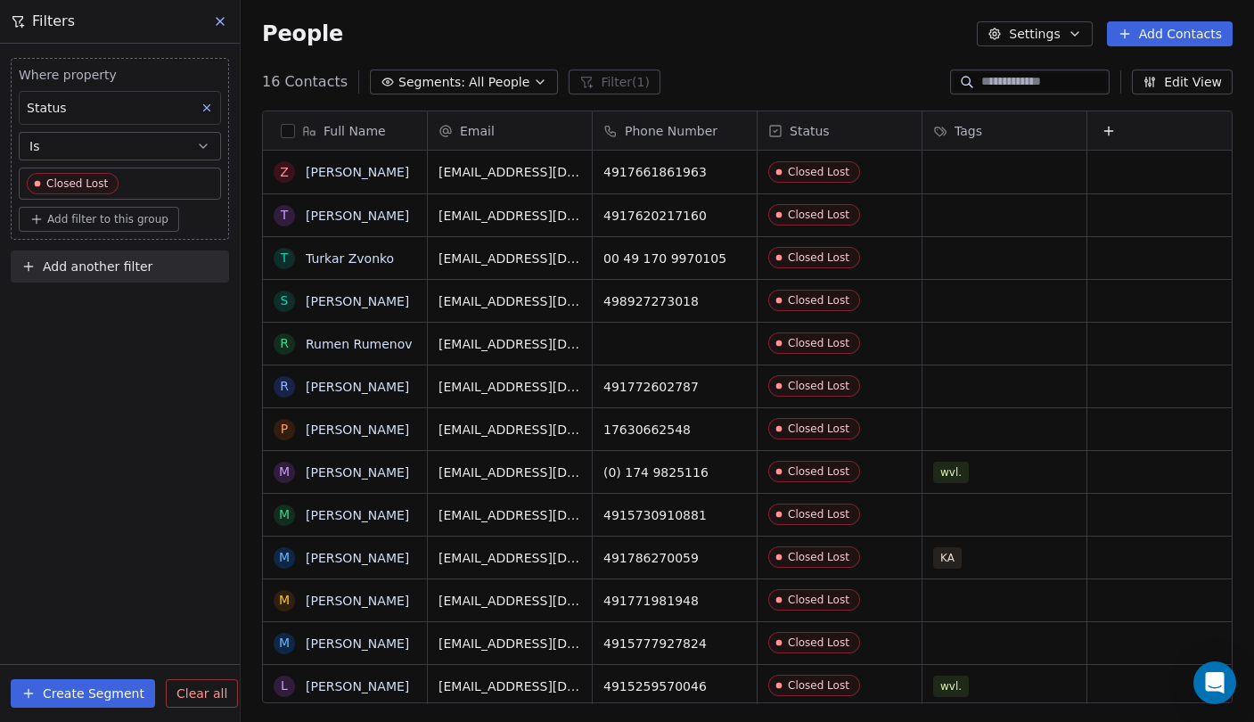
scroll to position [635, 1013]
click at [101, 695] on button "Create Segment" at bounding box center [83, 693] width 144 height 29
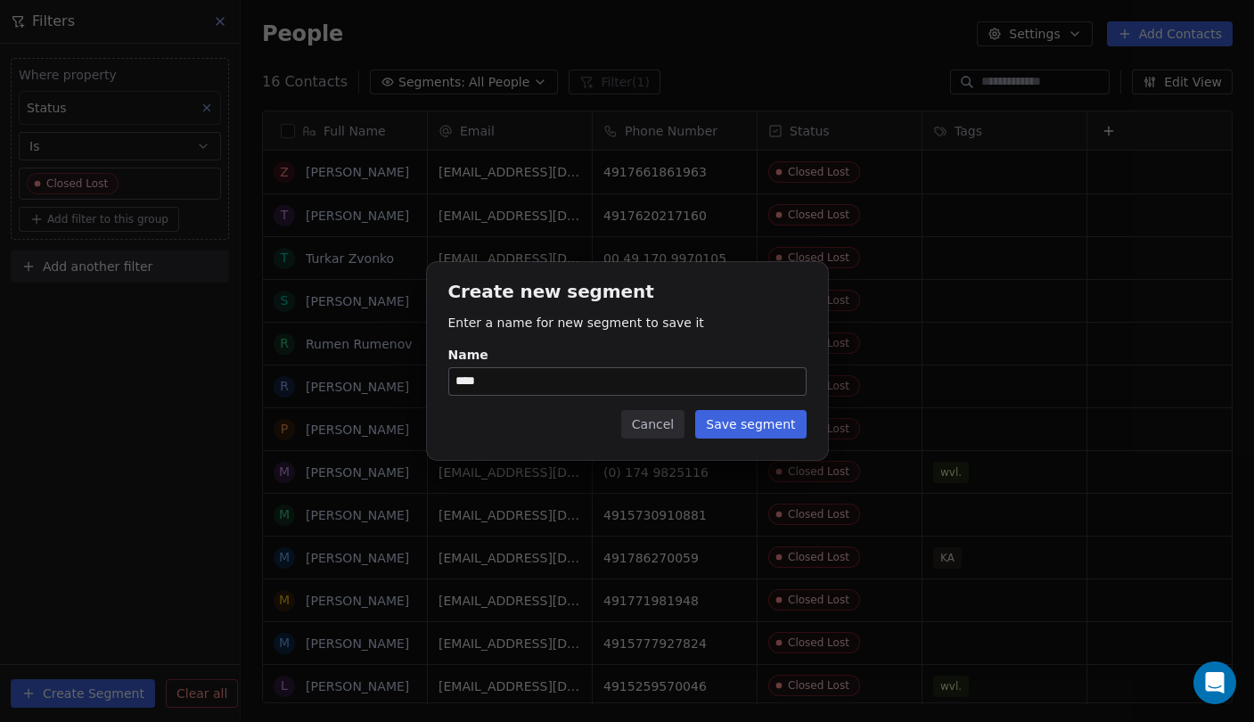
type input "****"
click at [768, 421] on button "Save segment" at bounding box center [750, 424] width 110 height 29
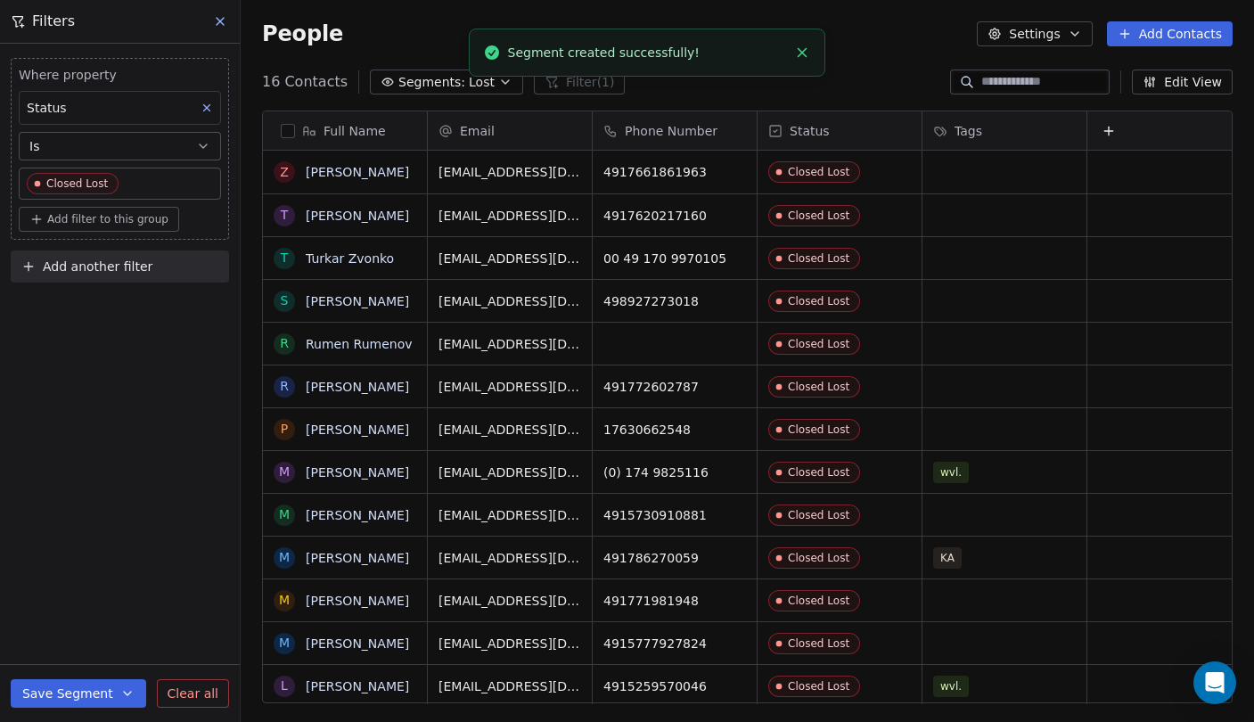
scroll to position [0, 0]
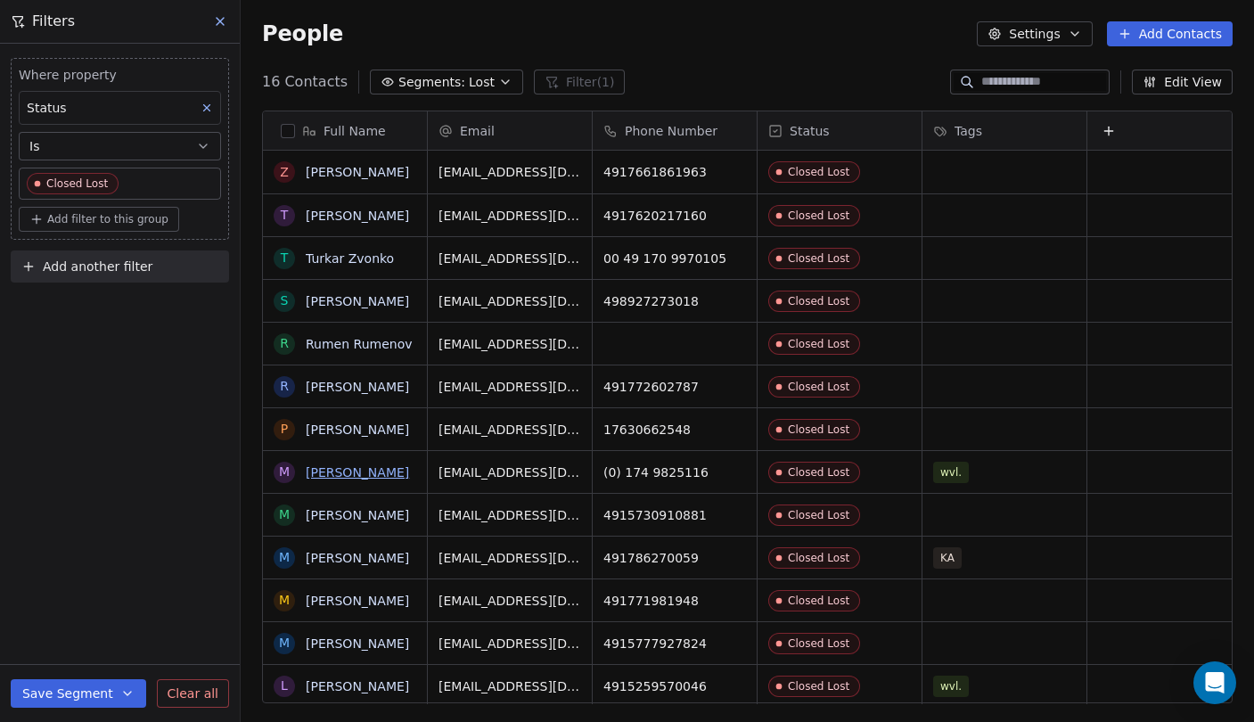
click at [354, 474] on link "[PERSON_NAME]" at bounding box center [357, 472] width 103 height 14
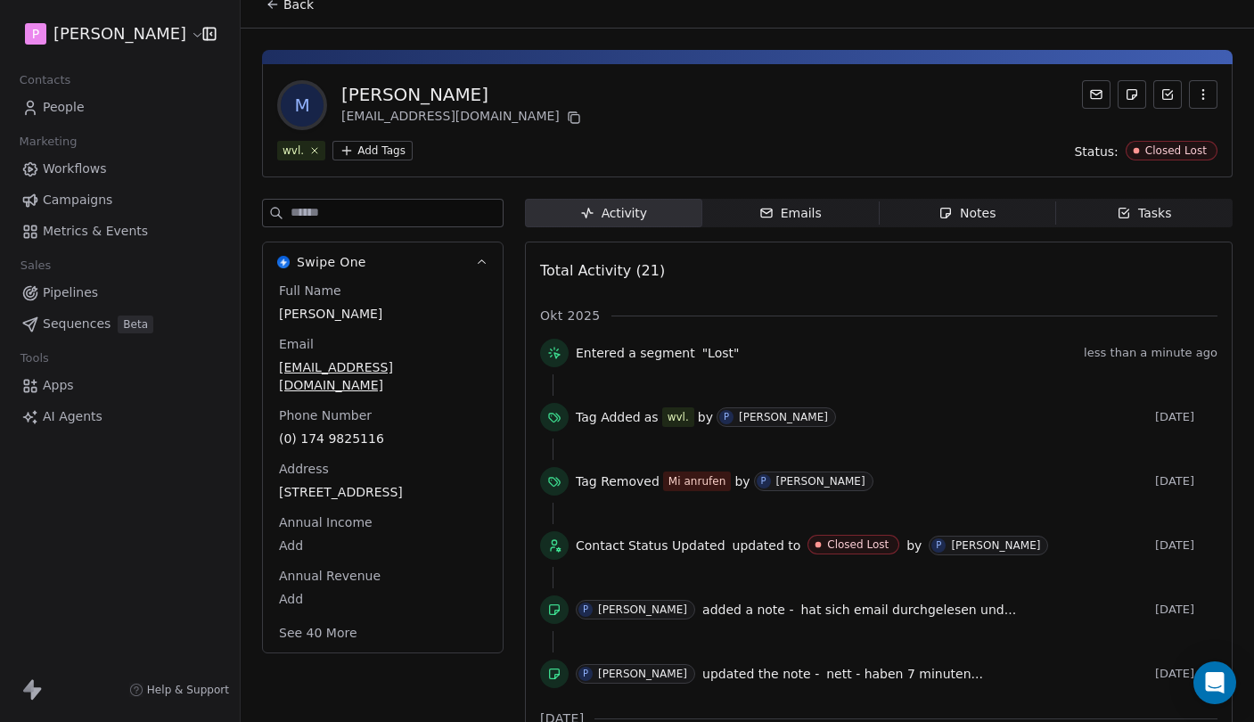
scroll to position [27, 0]
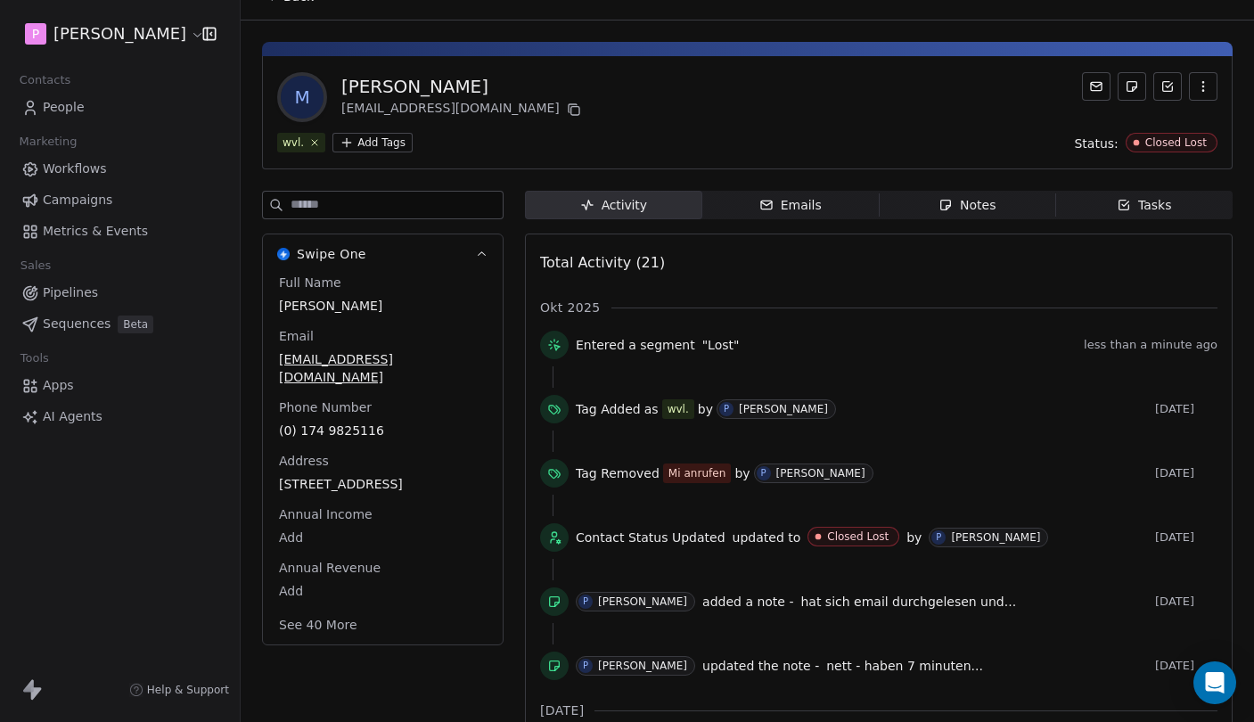
click at [943, 198] on icon "button" at bounding box center [945, 205] width 14 height 14
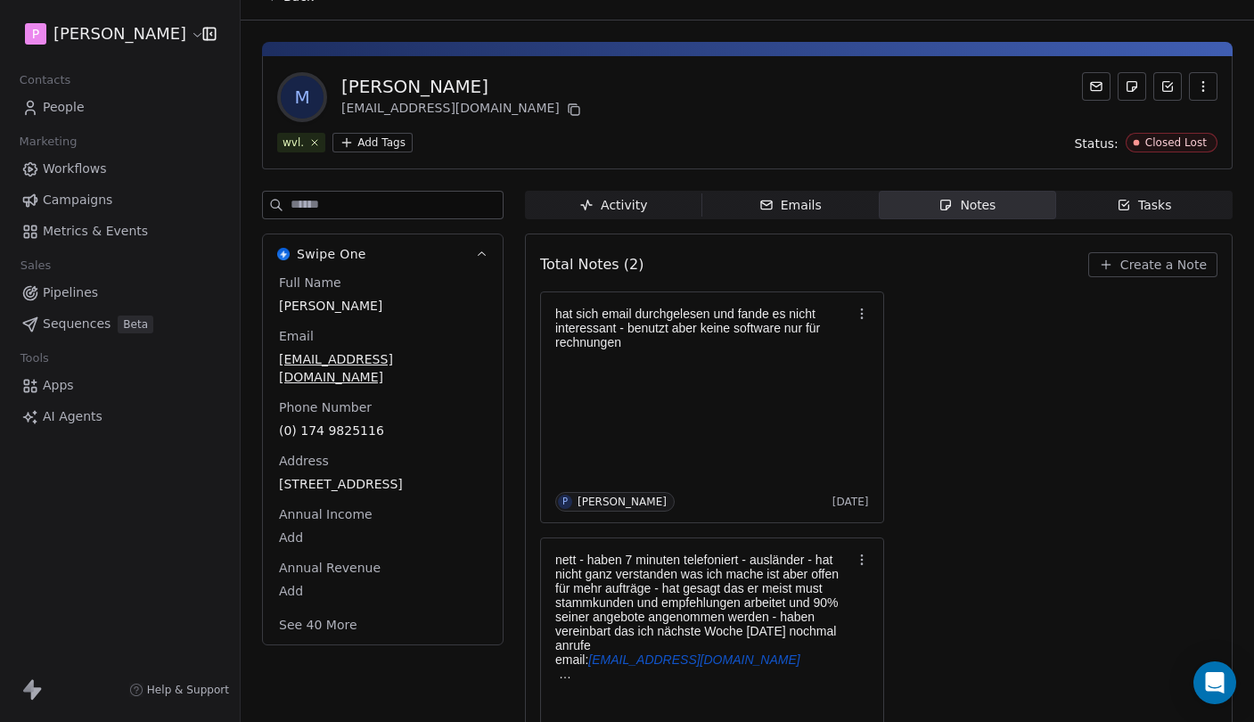
click at [622, 214] on div "Activity" at bounding box center [613, 205] width 68 height 19
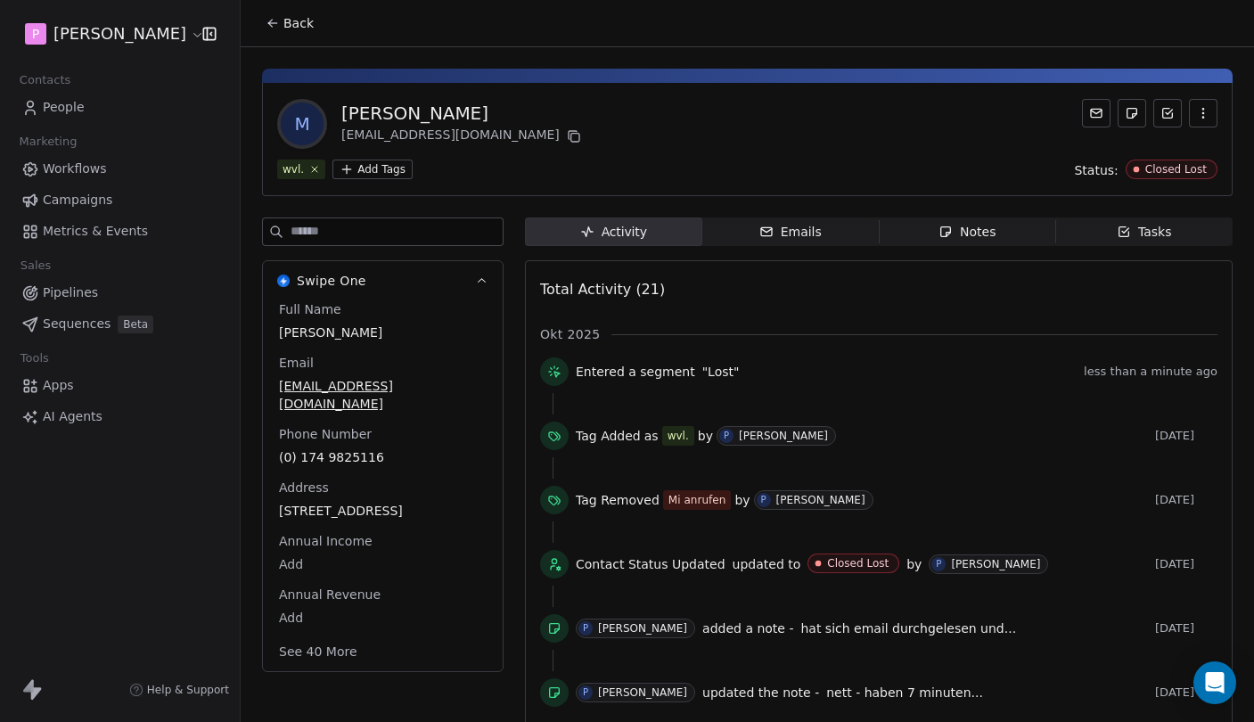
click at [436, 114] on div "[PERSON_NAME]" at bounding box center [462, 113] width 243 height 25
click at [347, 111] on div "[PERSON_NAME]" at bounding box center [462, 113] width 243 height 25
click at [404, 111] on div "[PERSON_NAME]" at bounding box center [462, 113] width 243 height 25
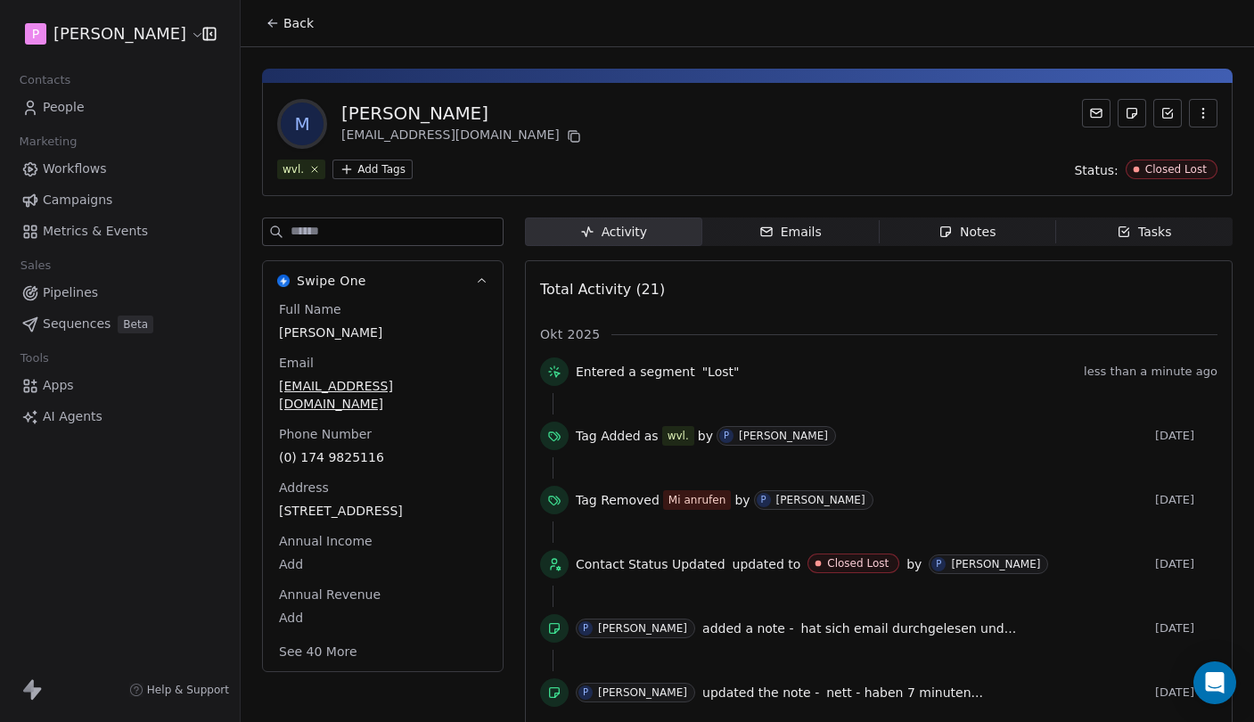
copy div "[PERSON_NAME]"
click at [346, 118] on div "[PERSON_NAME]" at bounding box center [462, 113] width 243 height 25
copy div "[PERSON_NAME]"
click at [282, 21] on button "Back" at bounding box center [289, 23] width 69 height 32
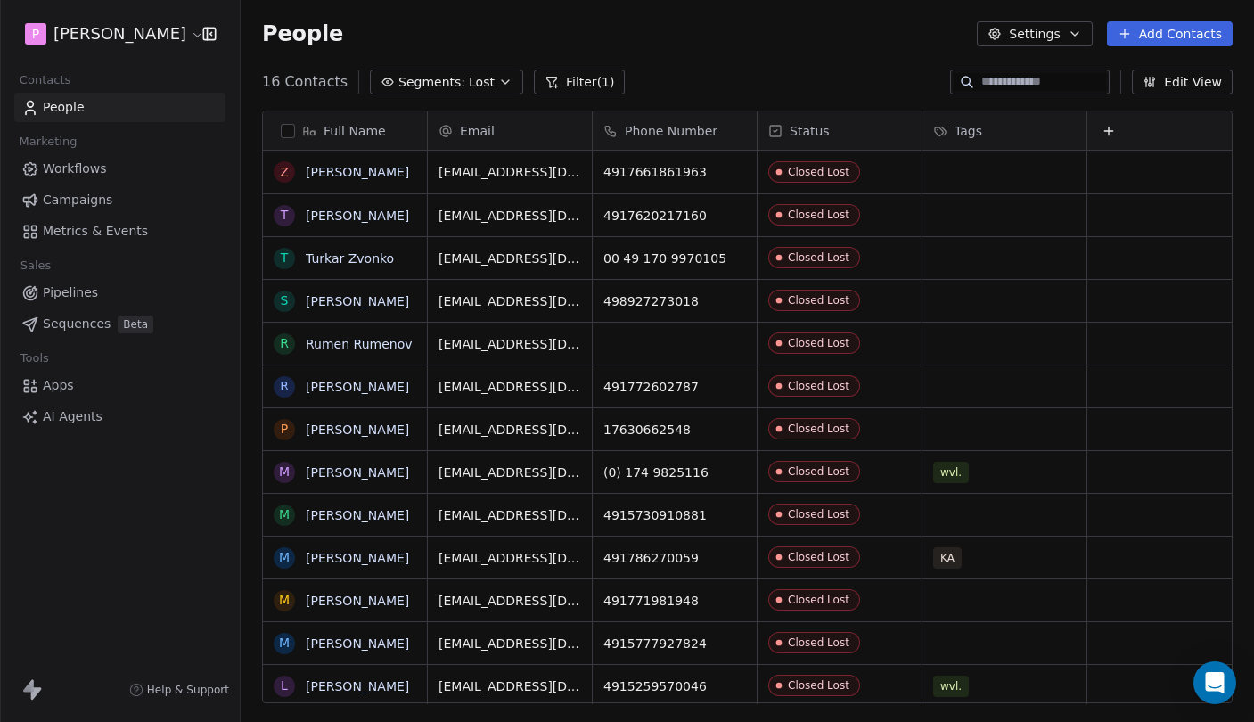
click at [86, 321] on span "Sequences" at bounding box center [77, 323] width 68 height 19
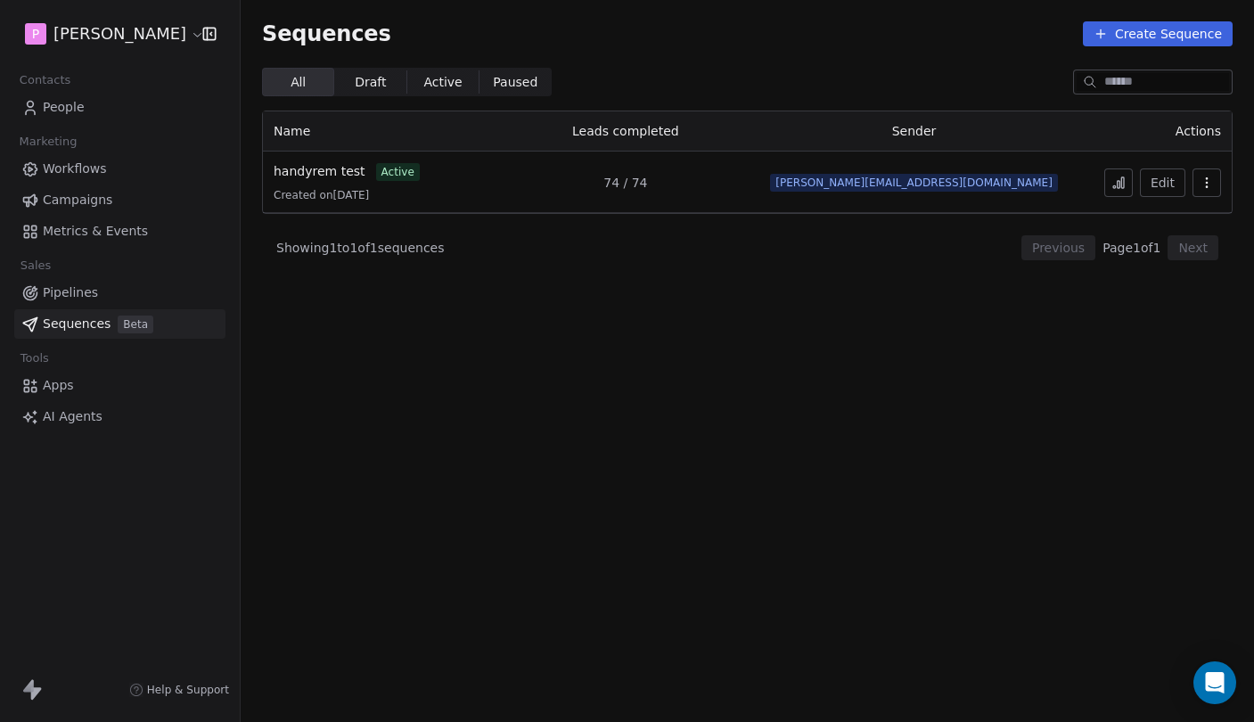
click at [117, 284] on link "Pipelines" at bounding box center [119, 292] width 211 height 29
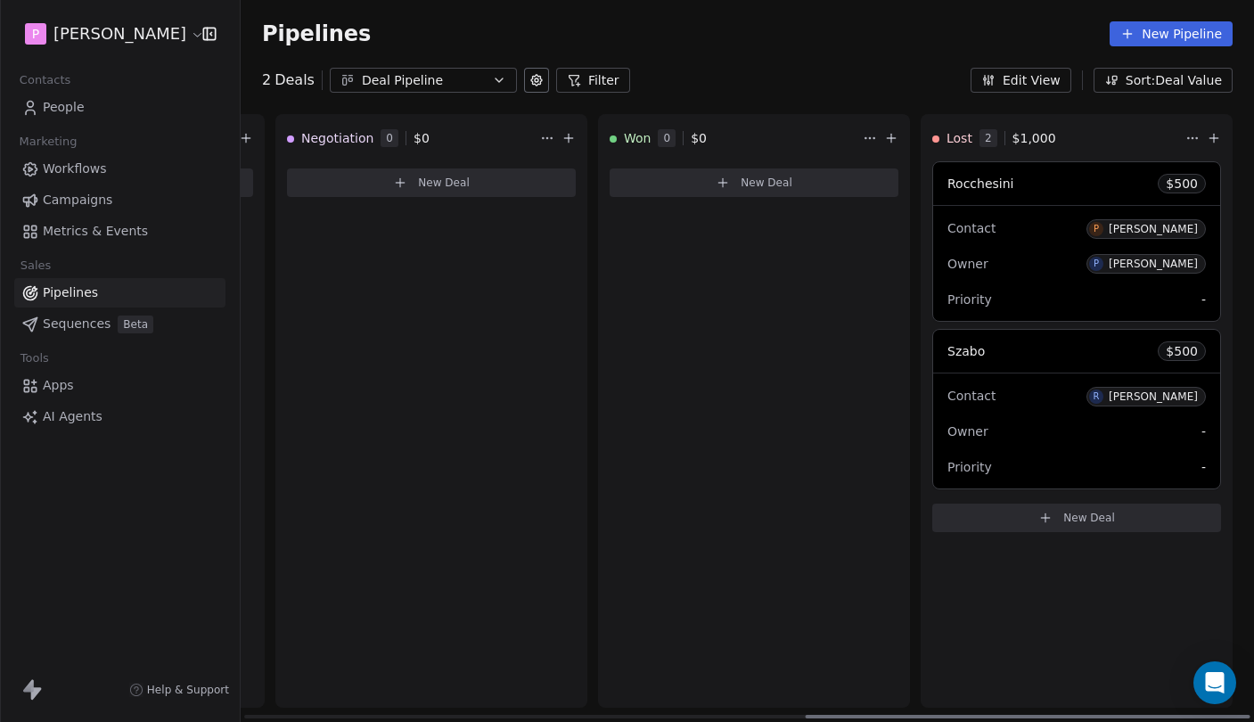
click at [1079, 513] on span "New Deal" at bounding box center [1089, 517] width 52 height 14
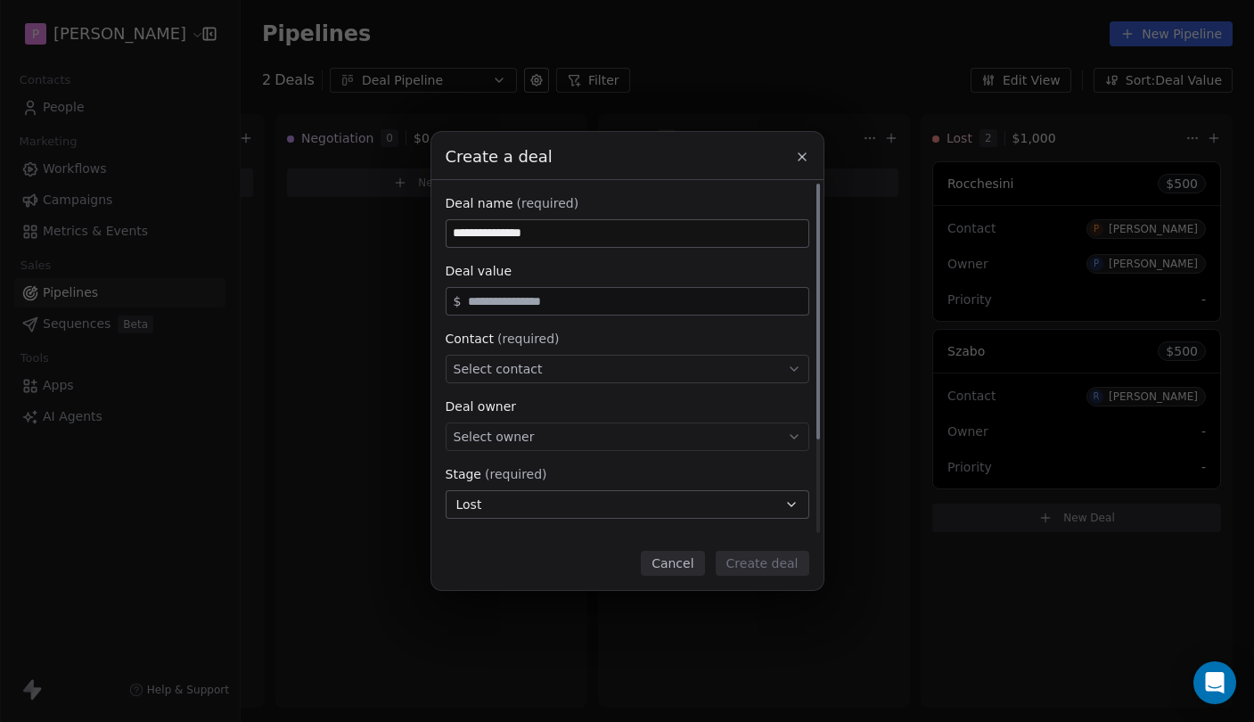
click at [477, 231] on input "**********" at bounding box center [627, 233] width 362 height 27
type input "********"
click at [516, 363] on span "Select contact" at bounding box center [497, 369] width 89 height 18
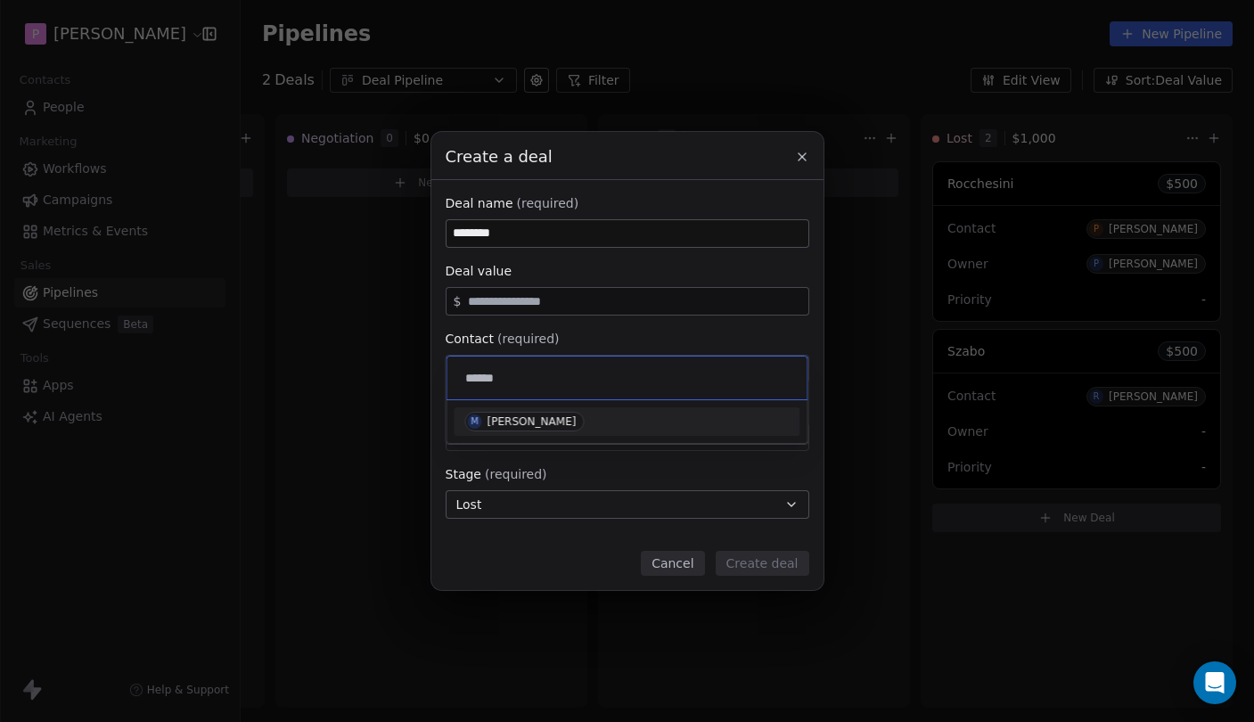
type input "******"
click at [535, 416] on div "[PERSON_NAME]" at bounding box center [531, 421] width 89 height 12
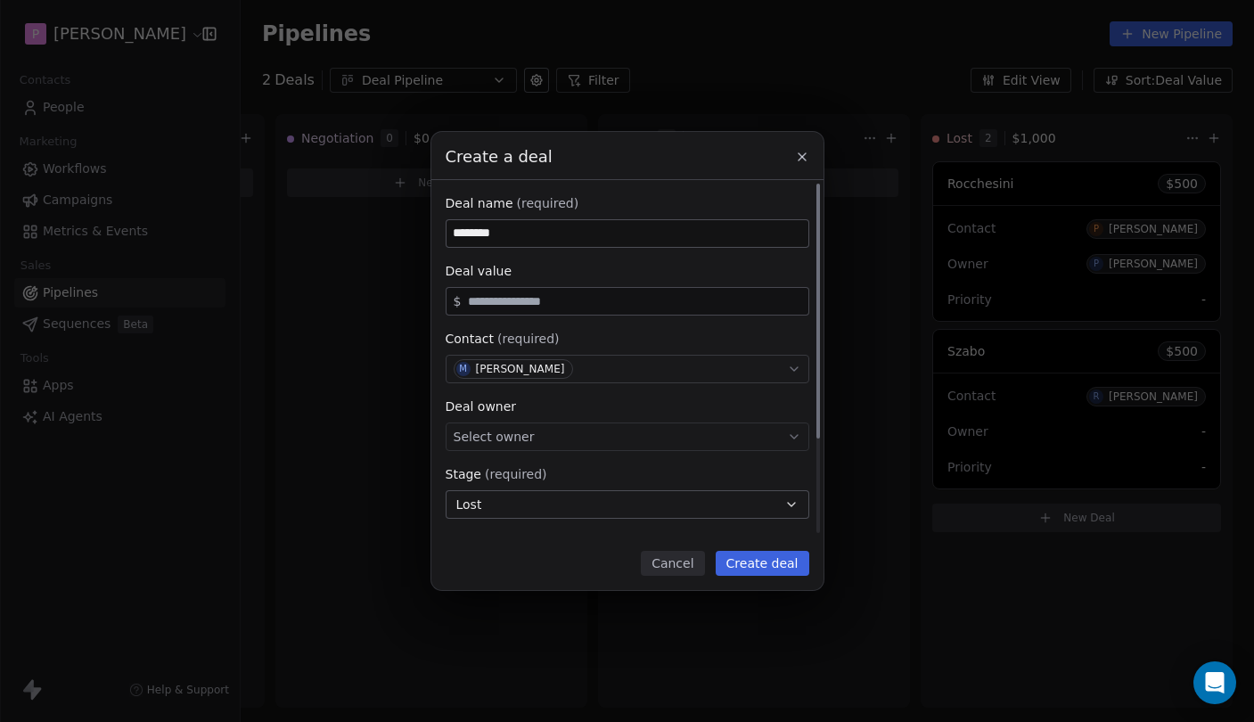
click at [558, 298] on input "text" at bounding box center [633, 301] width 339 height 13
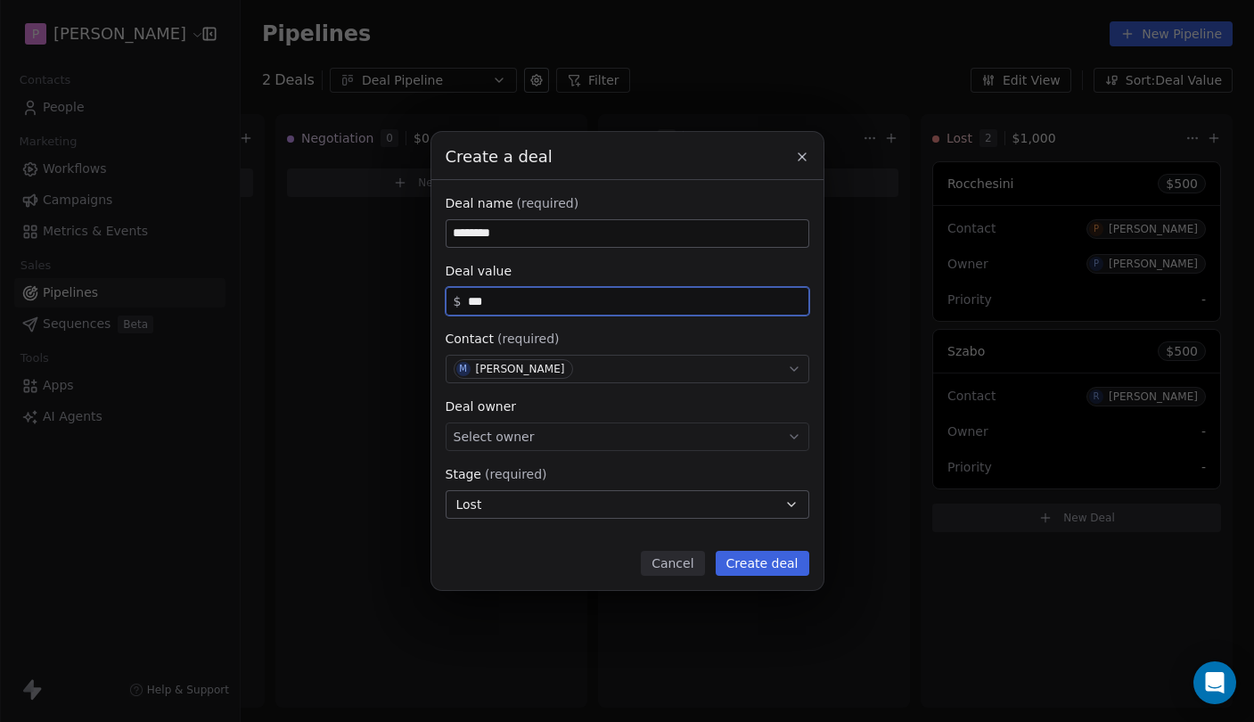
type input "***"
click at [758, 565] on button "Create deal" at bounding box center [762, 563] width 94 height 25
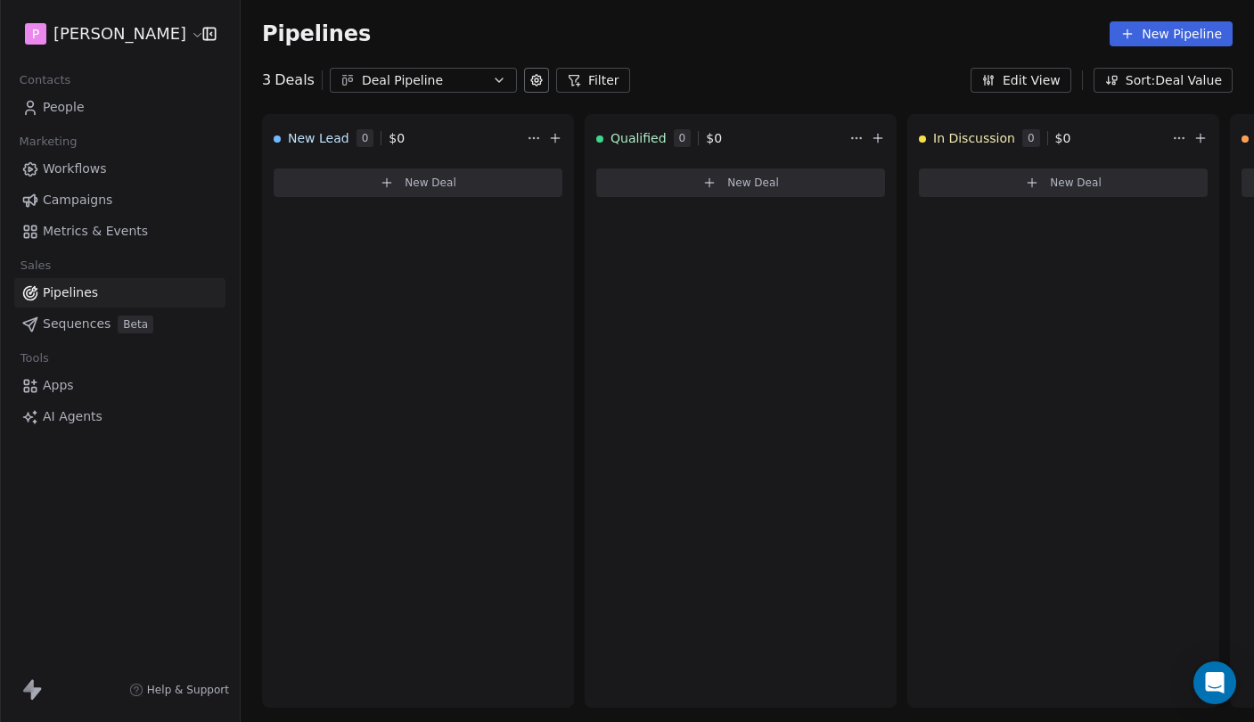
click at [80, 104] on span "People" at bounding box center [64, 107] width 42 height 19
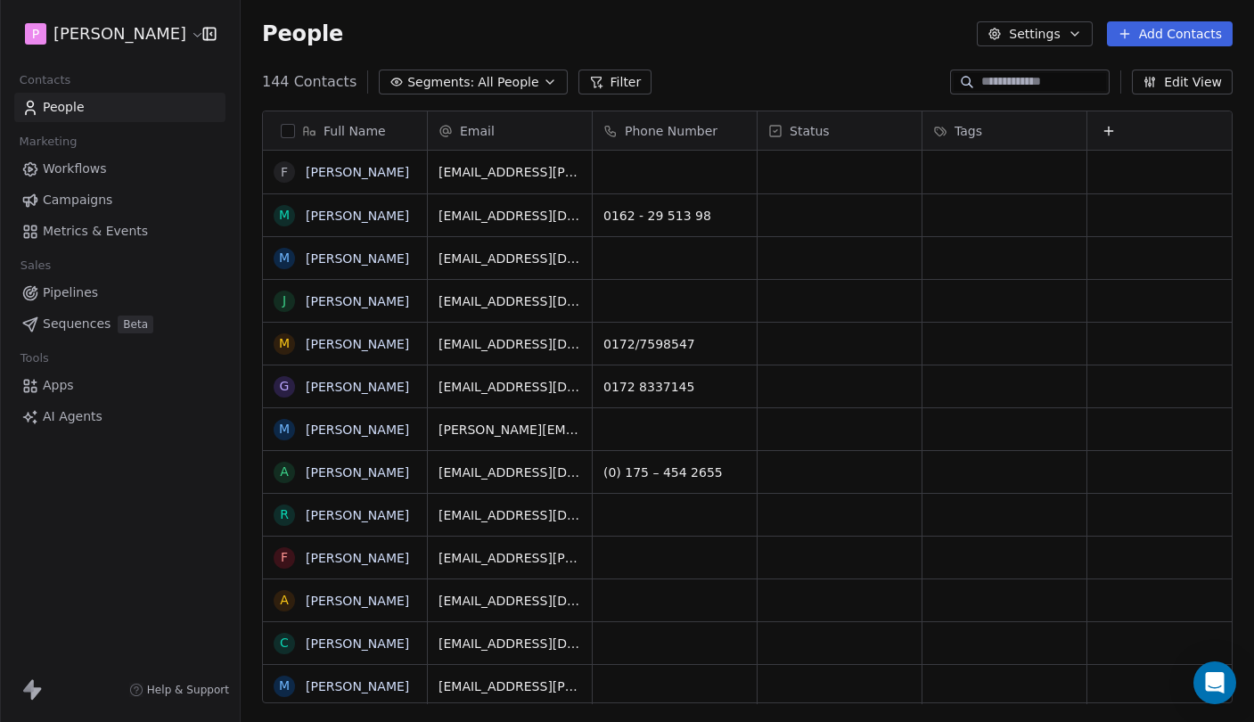
click at [754, 35] on div "People Settings Add Contacts" at bounding box center [747, 33] width 970 height 25
